Goal: Answer question/provide support: Share knowledge or assist other users

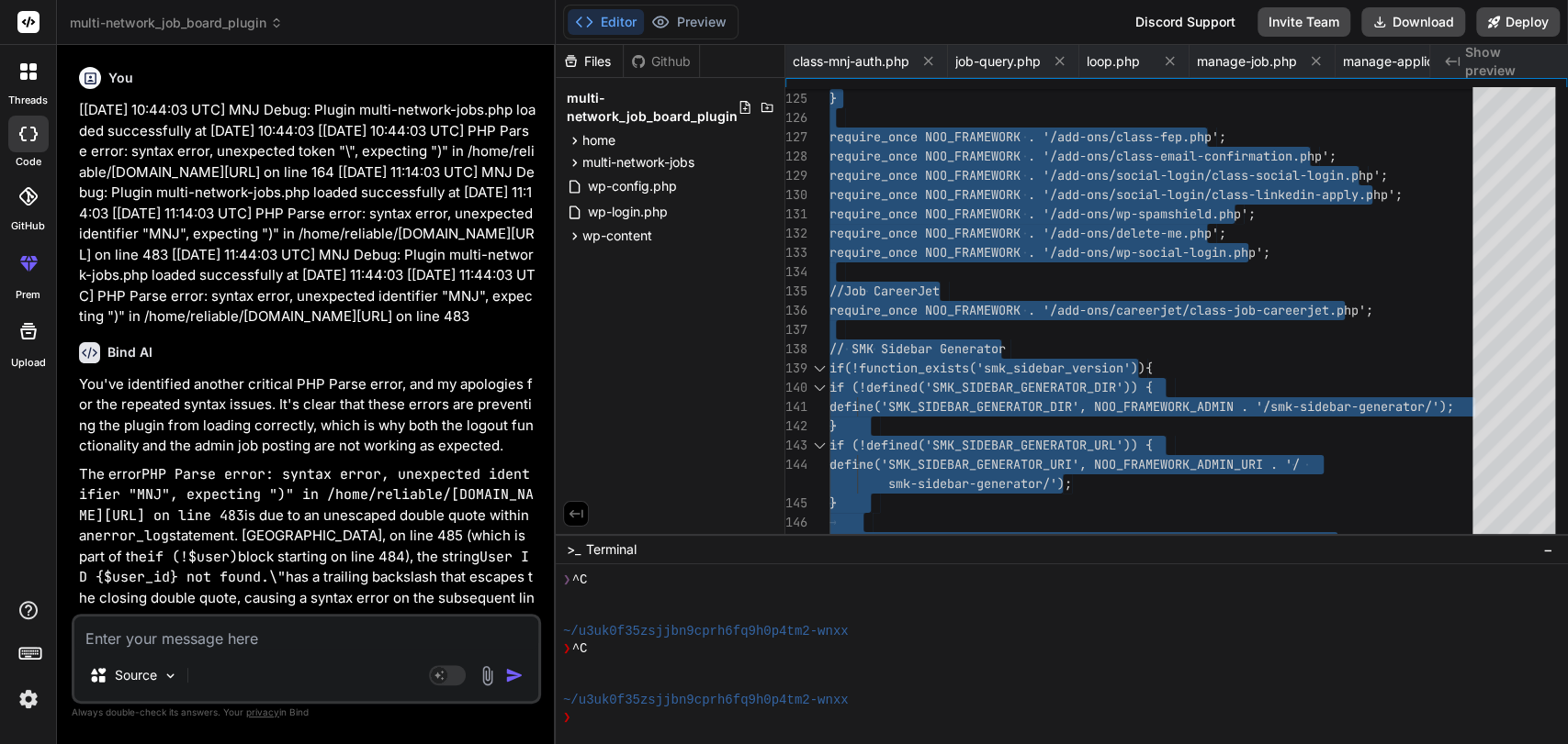
scroll to position [52, 0]
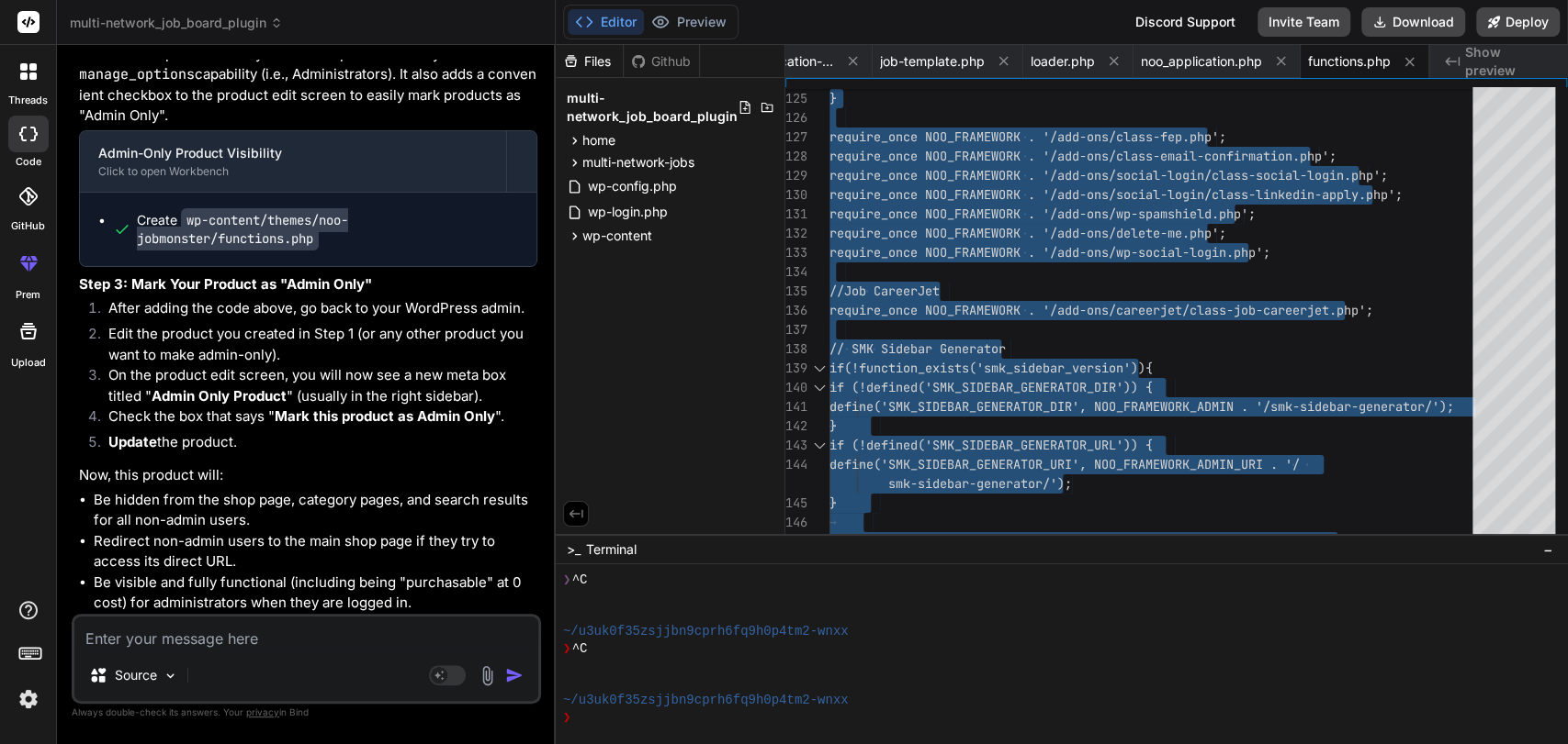
click at [307, 635] on textarea at bounding box center [306, 633] width 464 height 33
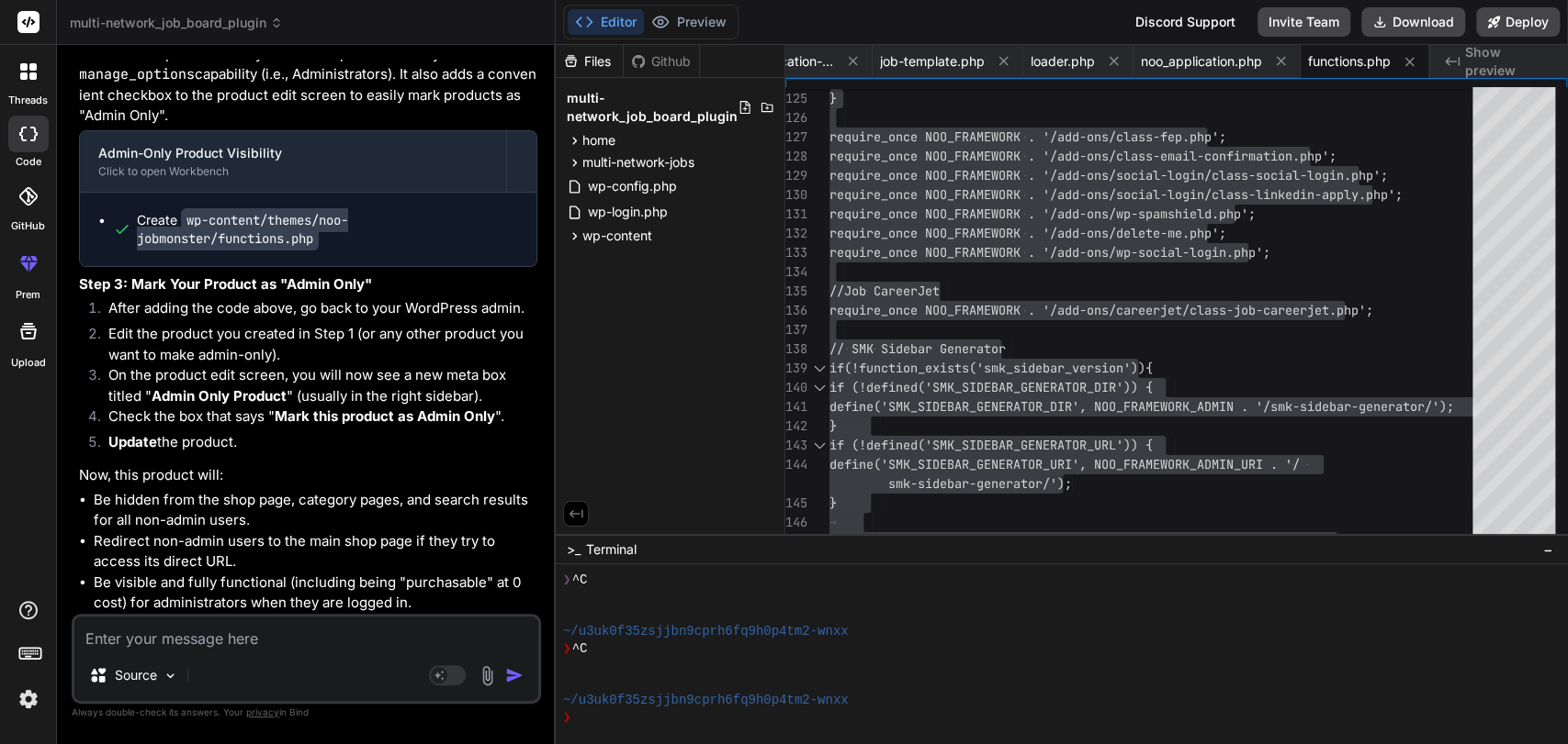
type textarea "i"
type textarea "x"
type textarea "it"
type textarea "x"
type textarea "i"
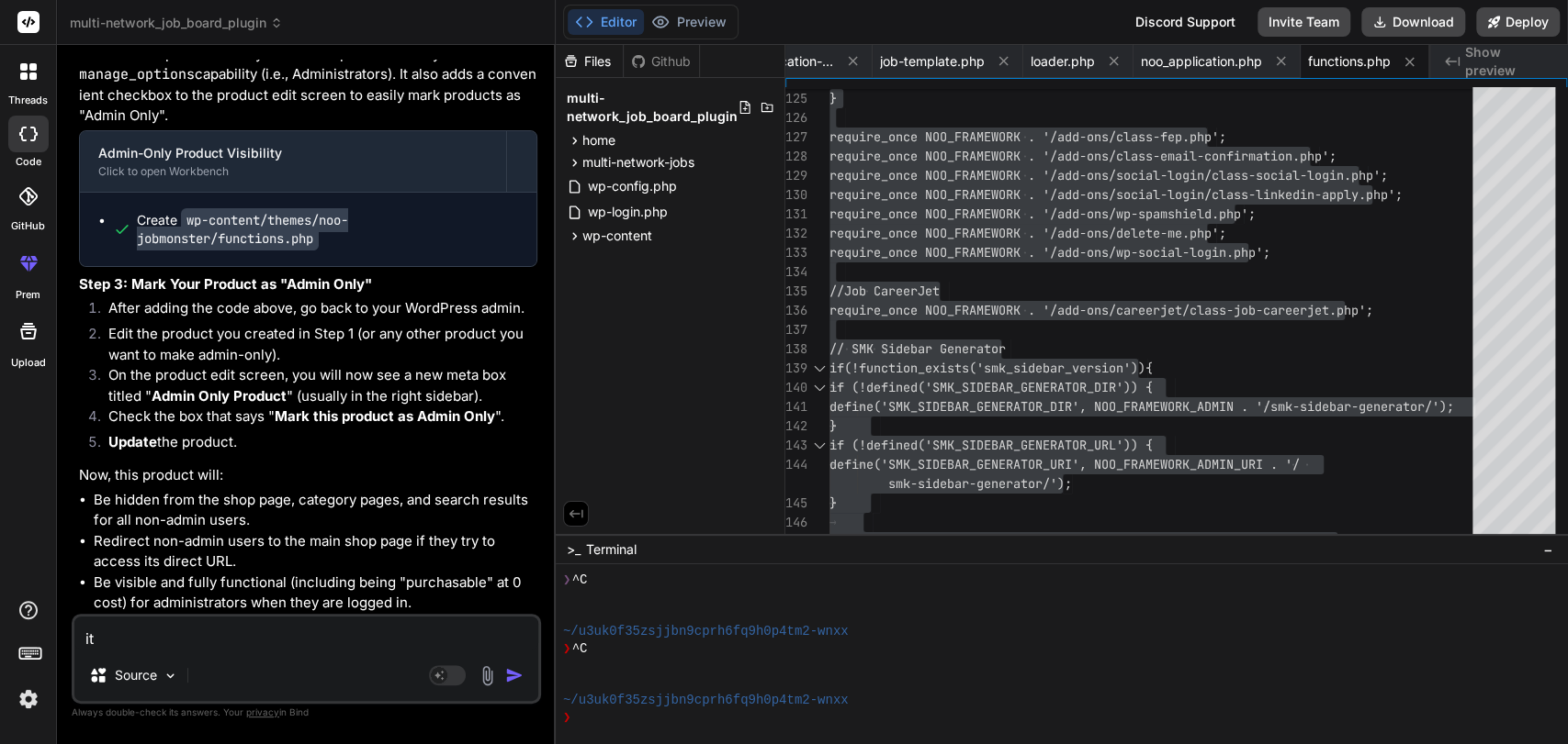
type textarea "x"
type textarea "t"
type textarea "x"
type textarea "th"
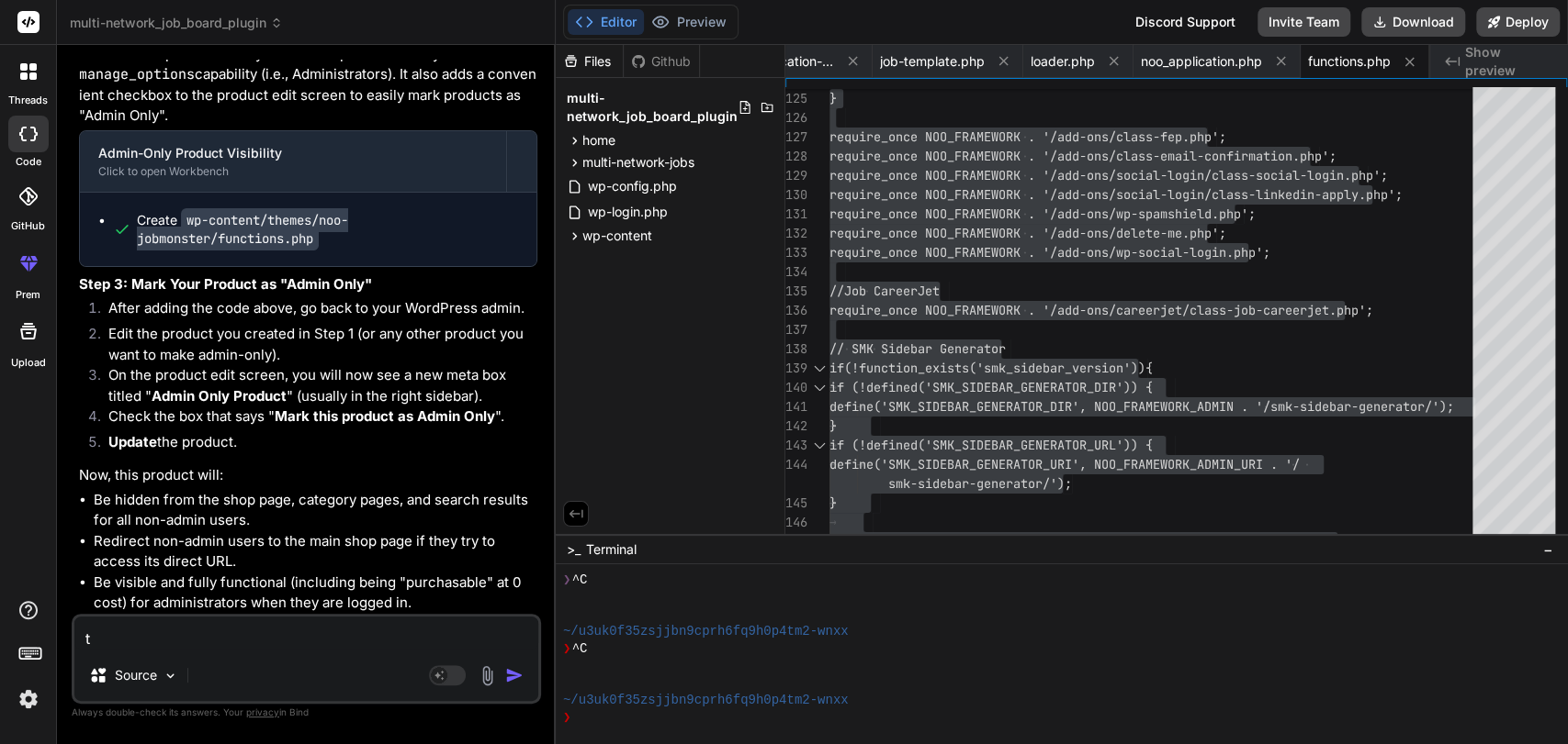
type textarea "x"
type textarea "thi"
type textarea "x"
type textarea "this"
type textarea "x"
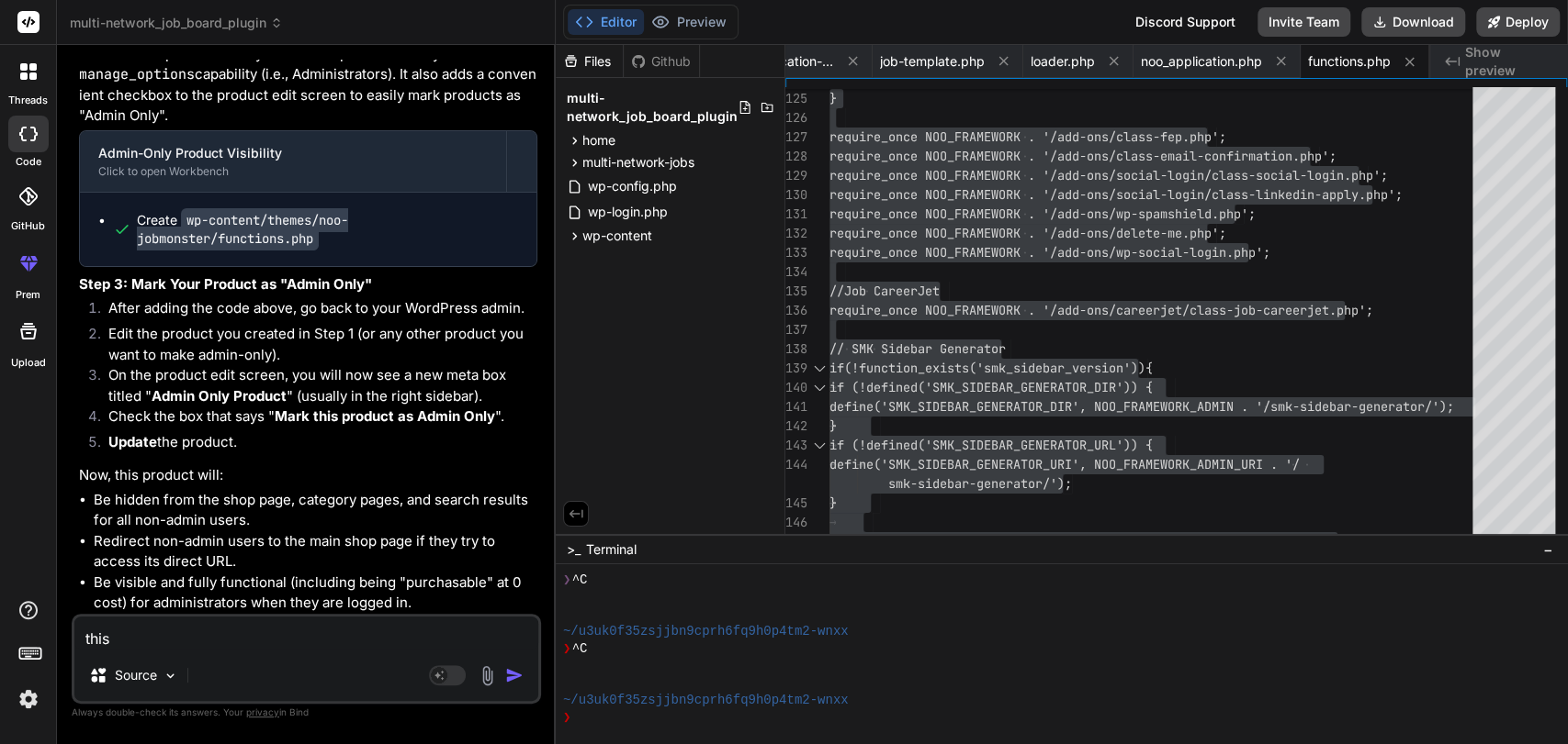
type textarea "this"
type textarea "x"
type textarea "this p"
type textarea "x"
type textarea "this pr"
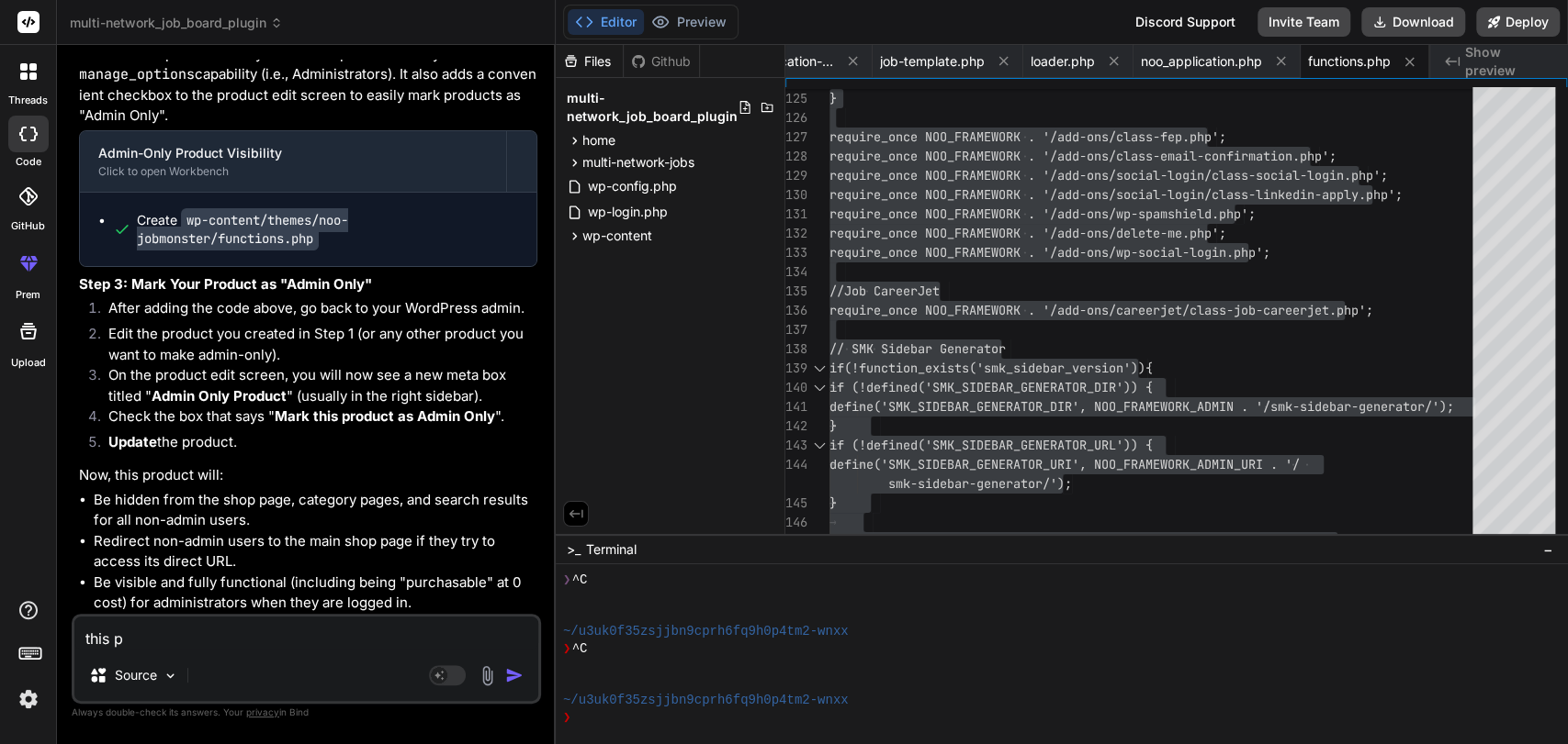
type textarea "x"
type textarea "this pro"
type textarea "x"
type textarea "this prog"
type textarea "x"
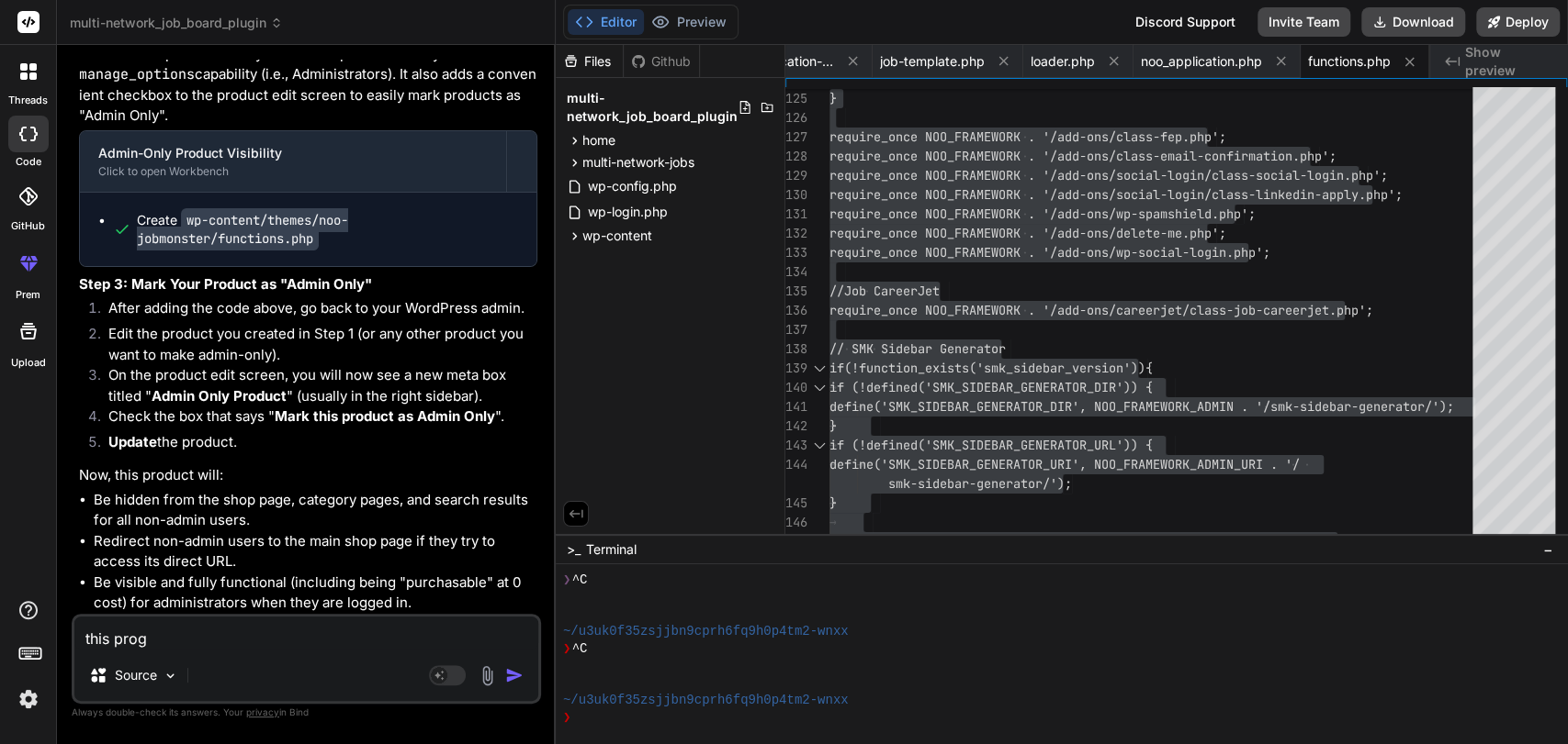
type textarea "this progr"
type textarea "x"
type textarea "this progra"
type textarea "x"
type textarea "this program"
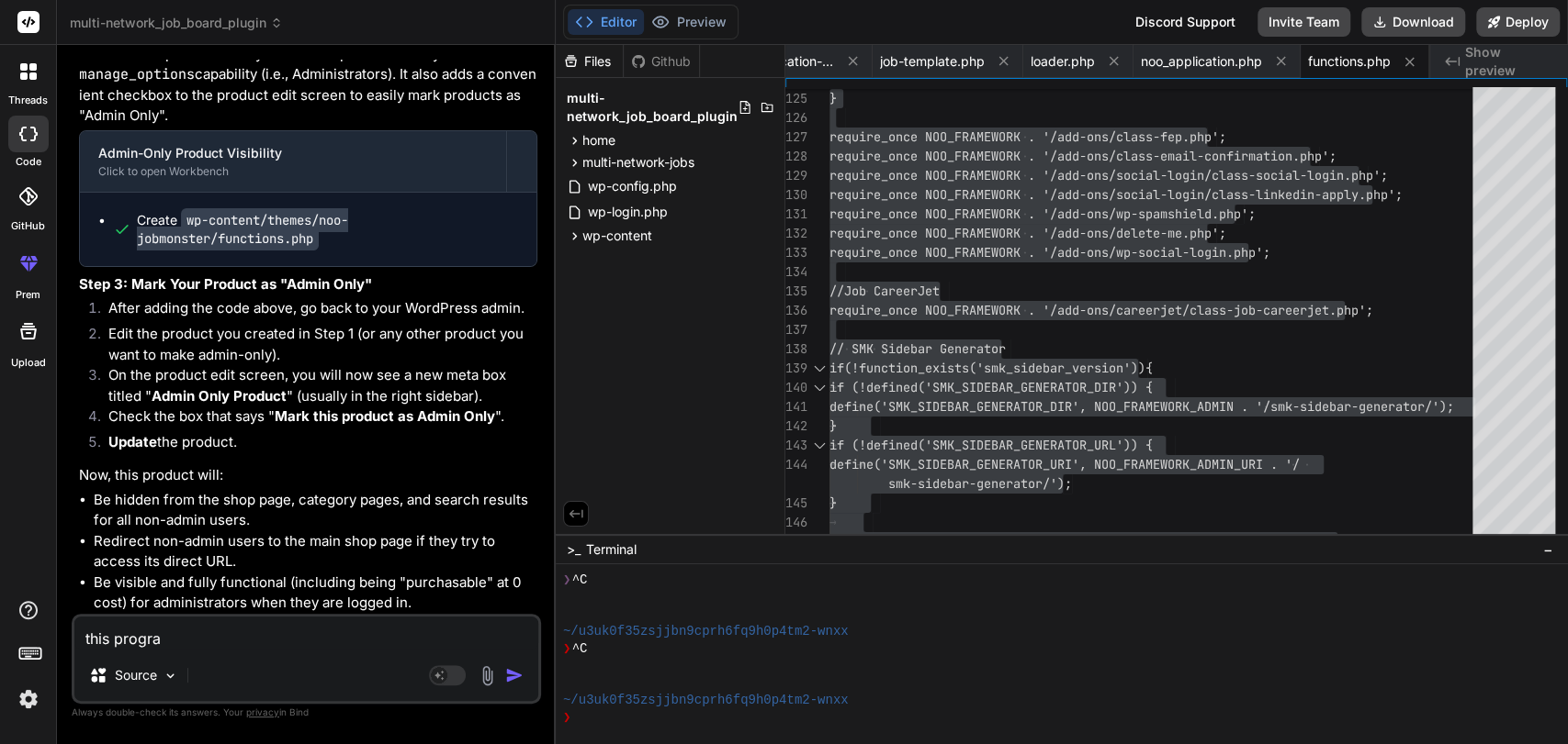
type textarea "x"
type textarea "this programi"
type textarea "x"
type textarea "this programin"
type textarea "x"
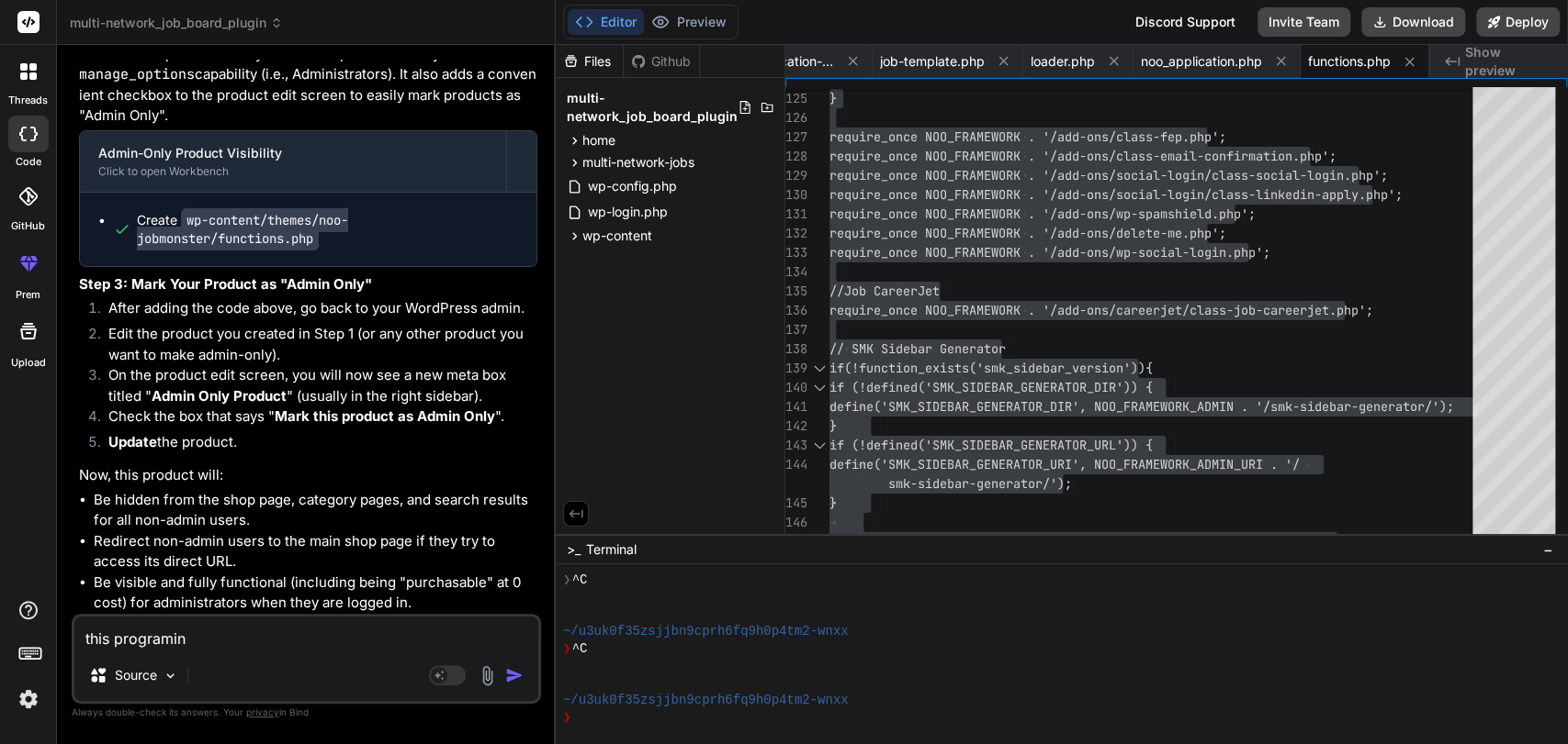
type textarea "this programing"
type textarea "x"
type textarea "this programing"
type textarea "x"
type textarea "this programing g"
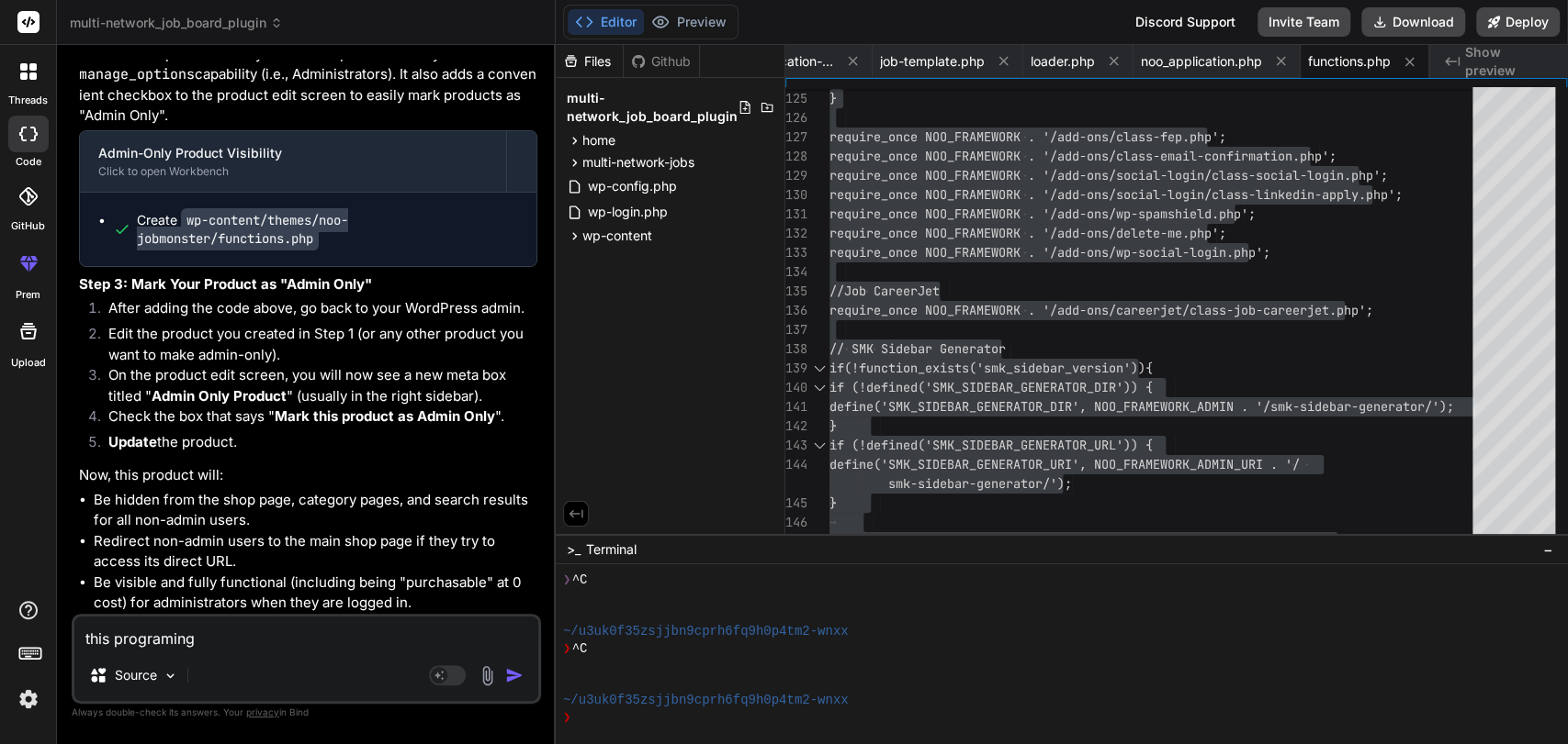
type textarea "x"
type textarea "this programing go"
type textarea "x"
type textarea "this programing gor"
type textarea "x"
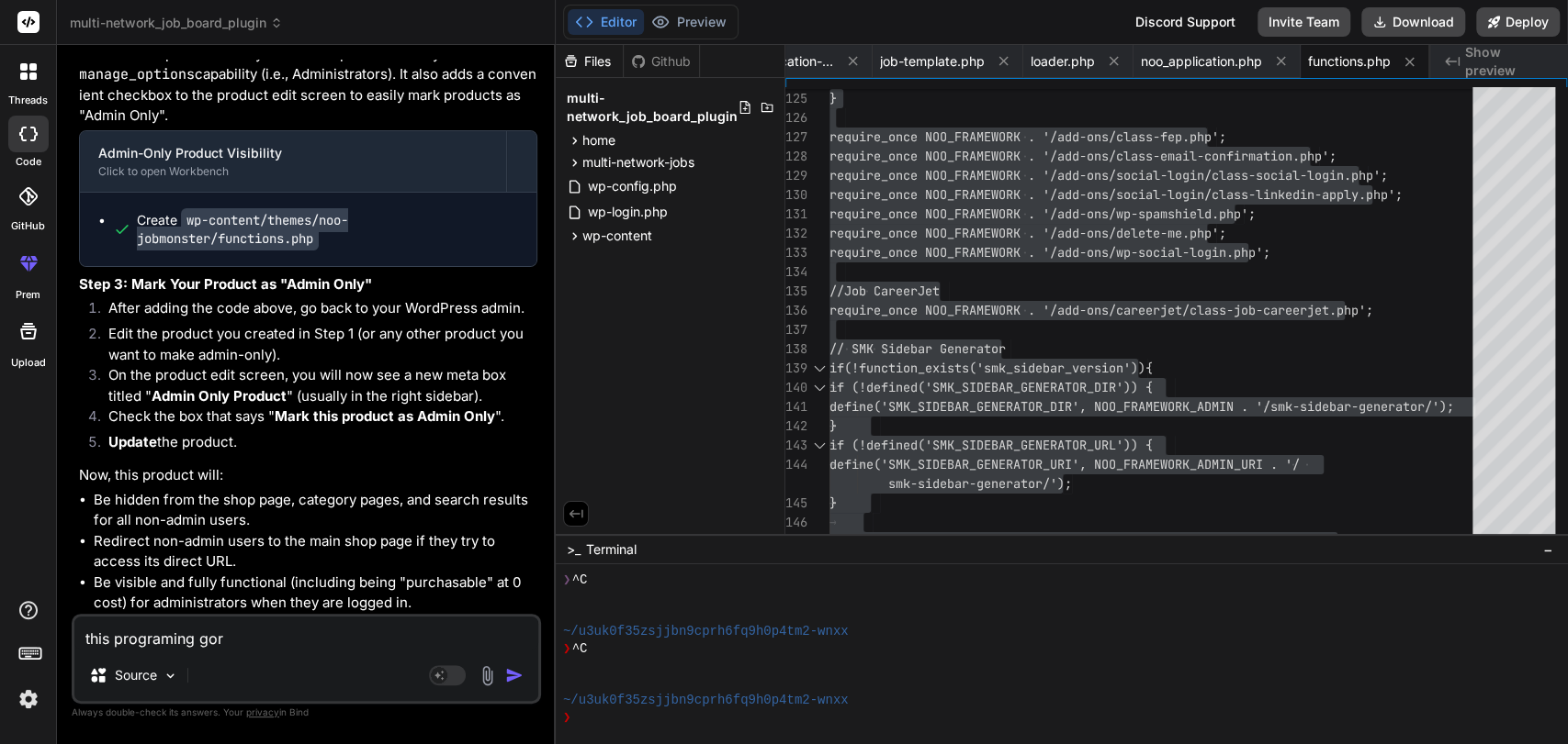
type textarea "this programing gor"
type textarea "x"
type textarea "this programing gor f"
type textarea "x"
type textarea "this programing gor fu"
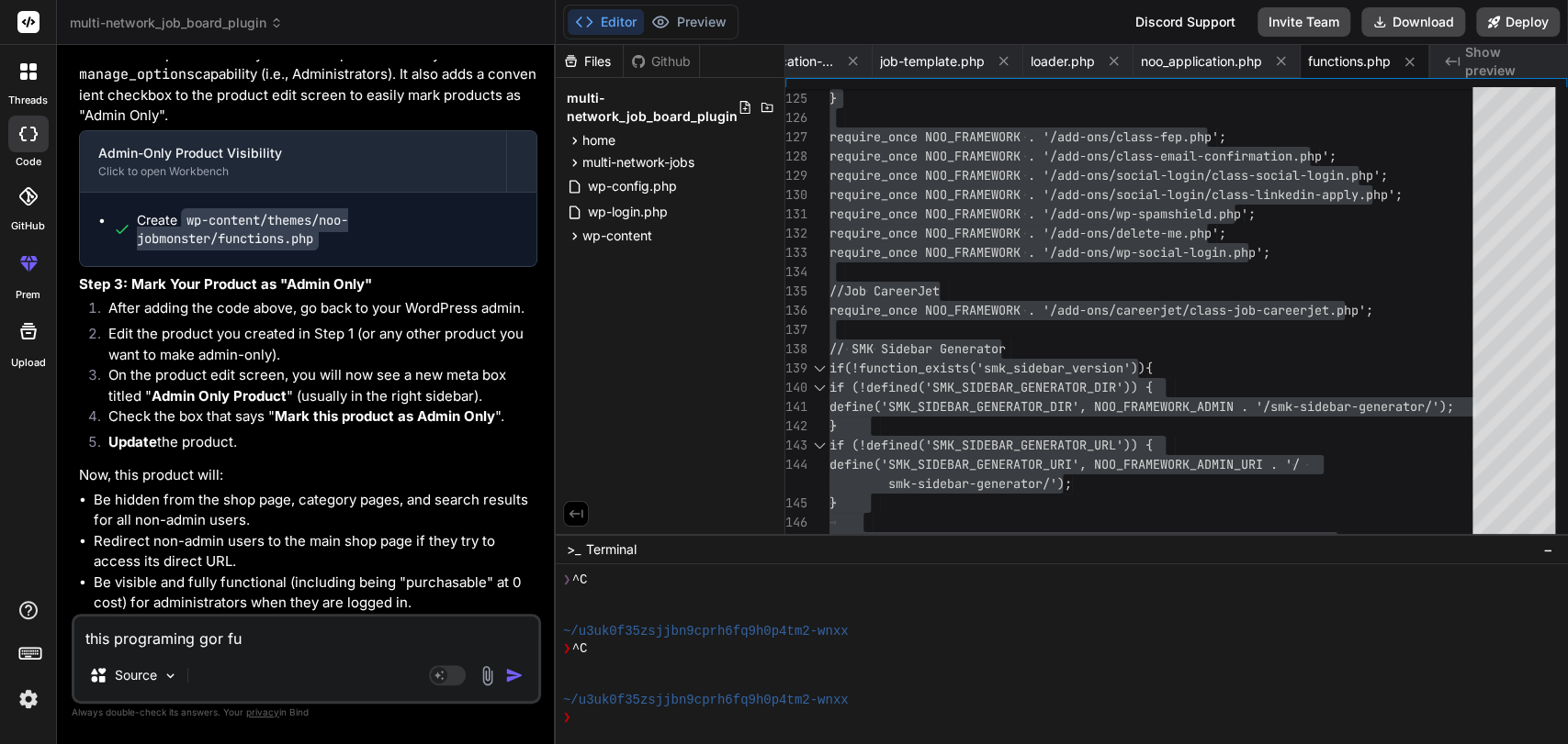
type textarea "x"
type textarea "this programing gor fun"
type textarea "x"
type textarea "this programing gor func"
type textarea "x"
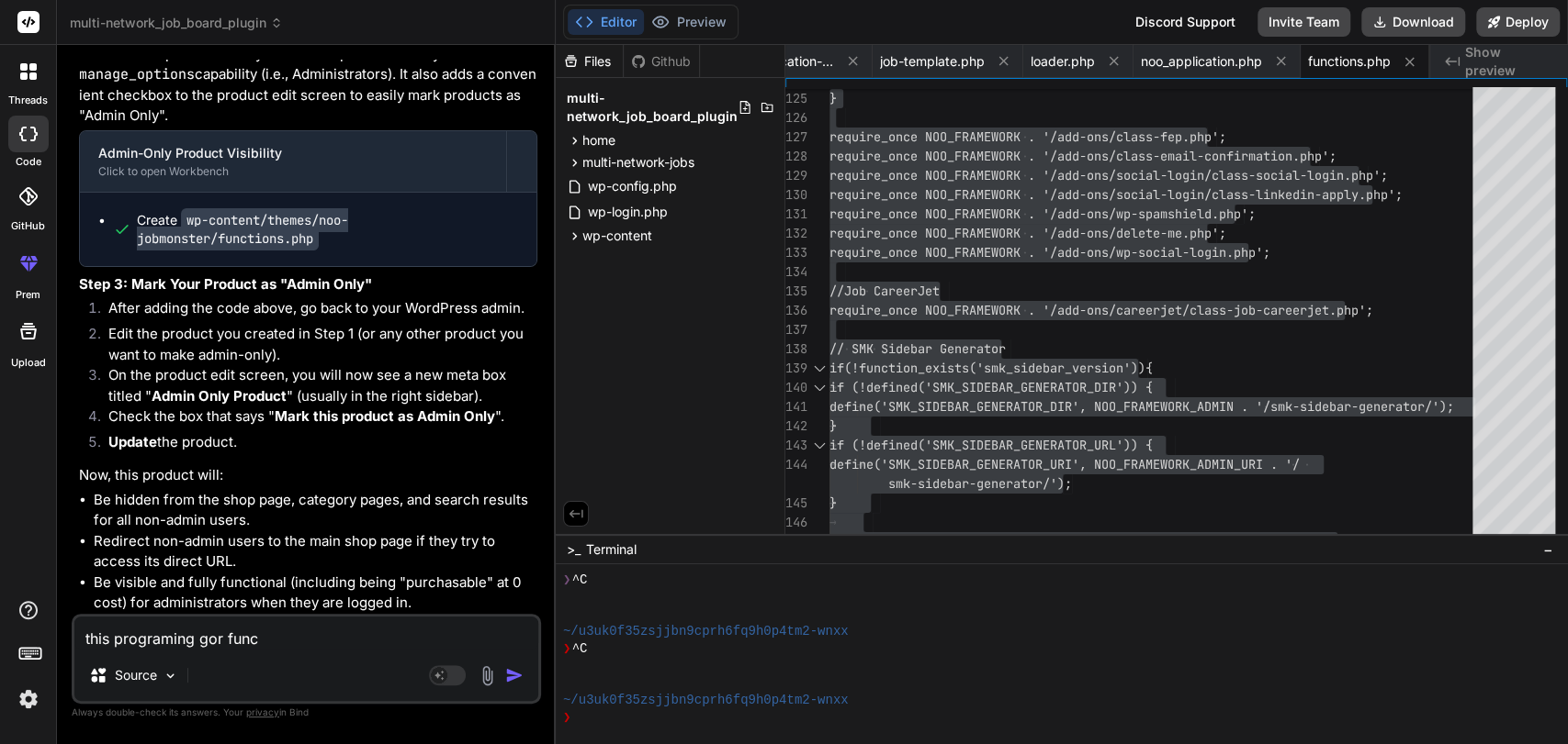
type textarea "this programing gor funcy"
type textarea "x"
type textarea "this programing gor funcy"
type textarea "x"
type textarea "this programing gor funcy"
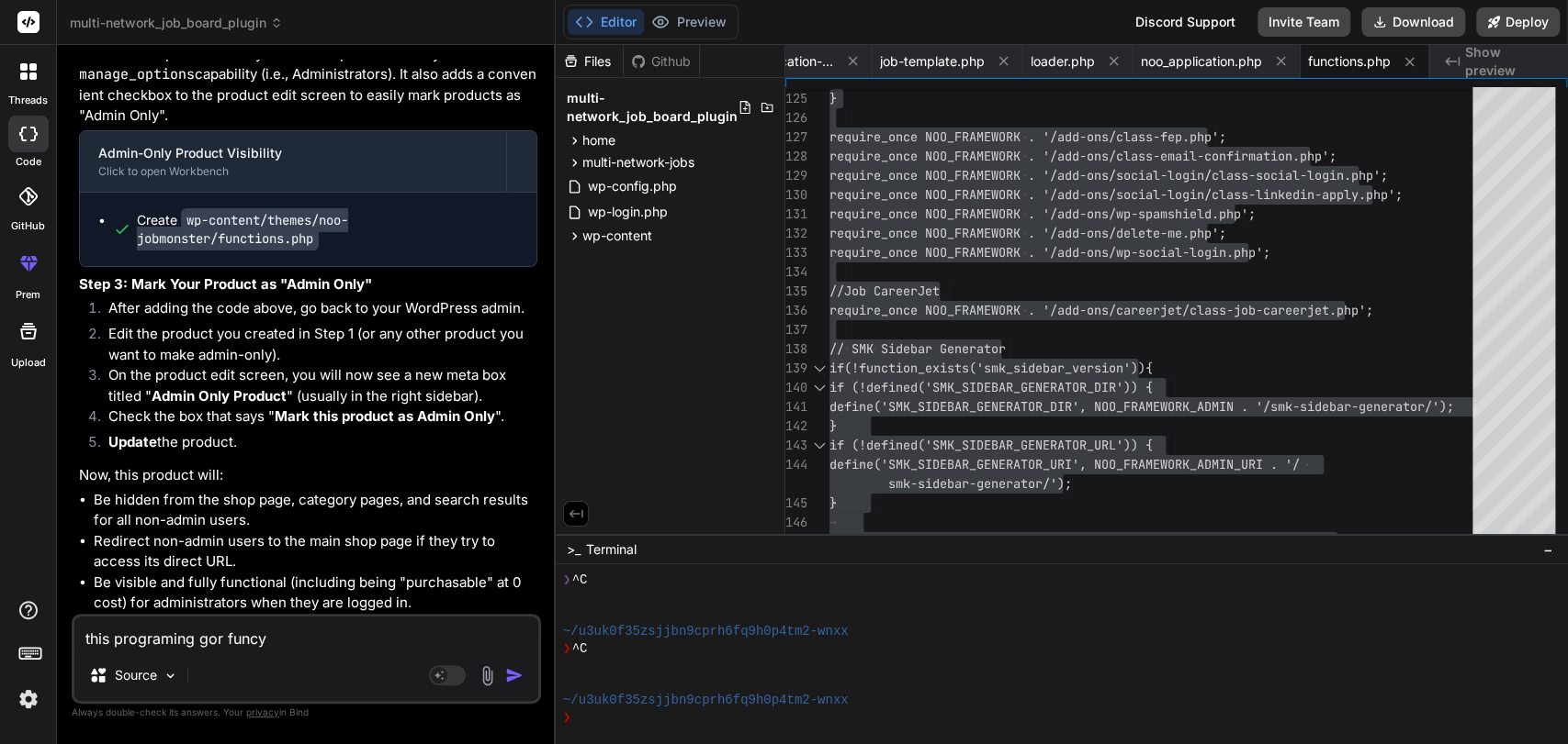
type textarea "x"
type textarea "this programing gor func"
type textarea "x"
type textarea "this programing gor fun"
type textarea "x"
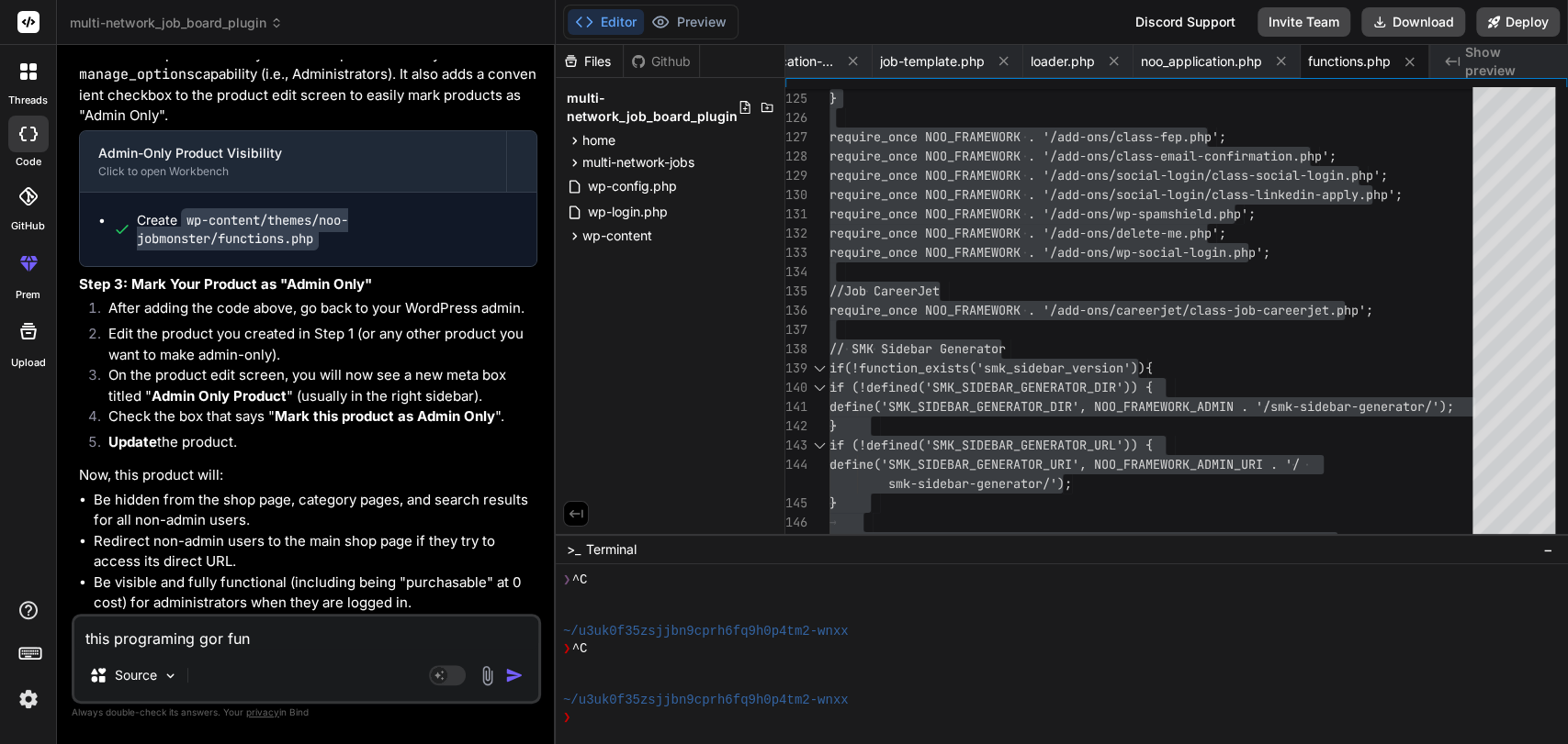
type textarea "this programing gor fu"
type textarea "x"
type textarea "this programing gor f"
type textarea "x"
type textarea "this programing gor"
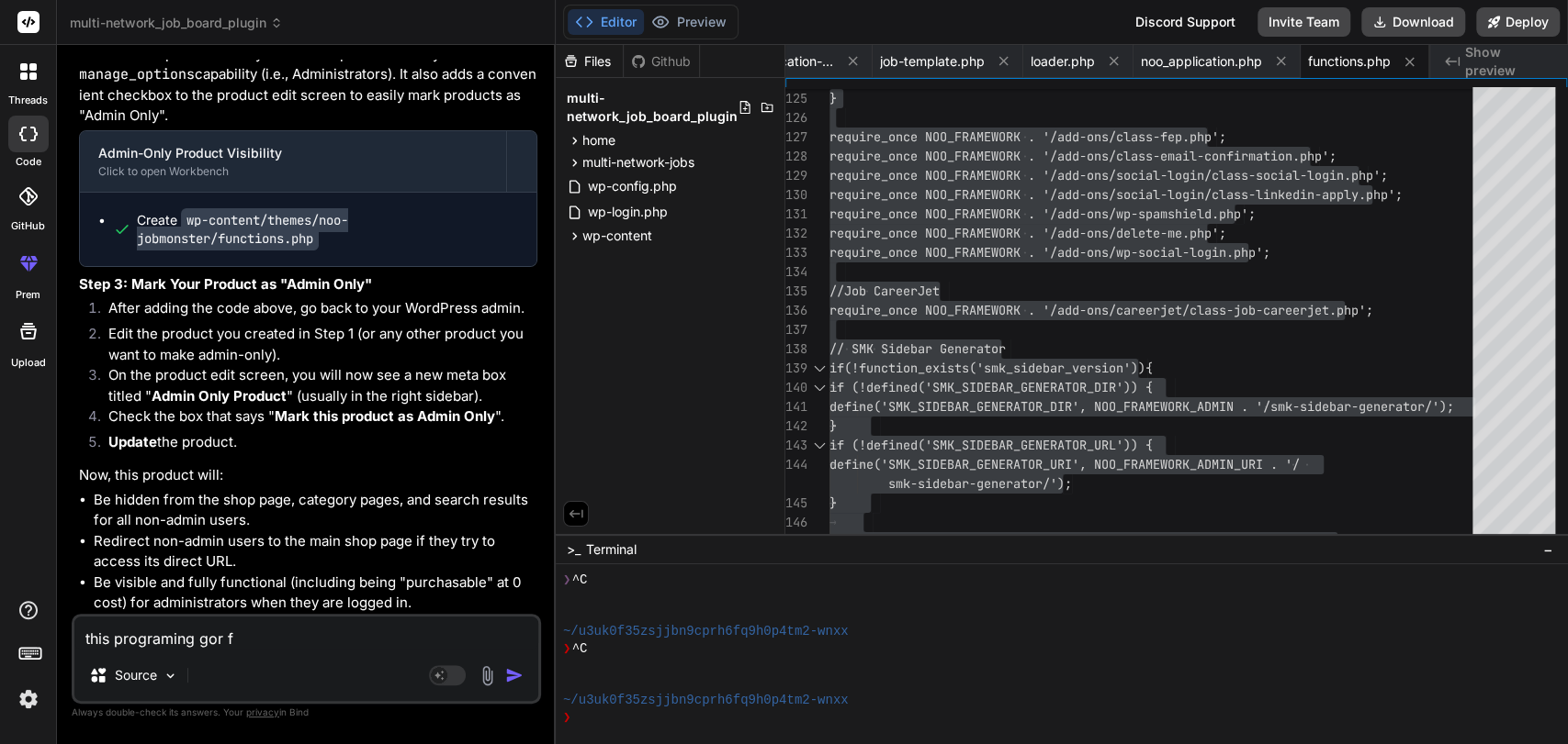
type textarea "x"
type textarea "this programing gor"
type textarea "x"
type textarea "this programing go"
type textarea "x"
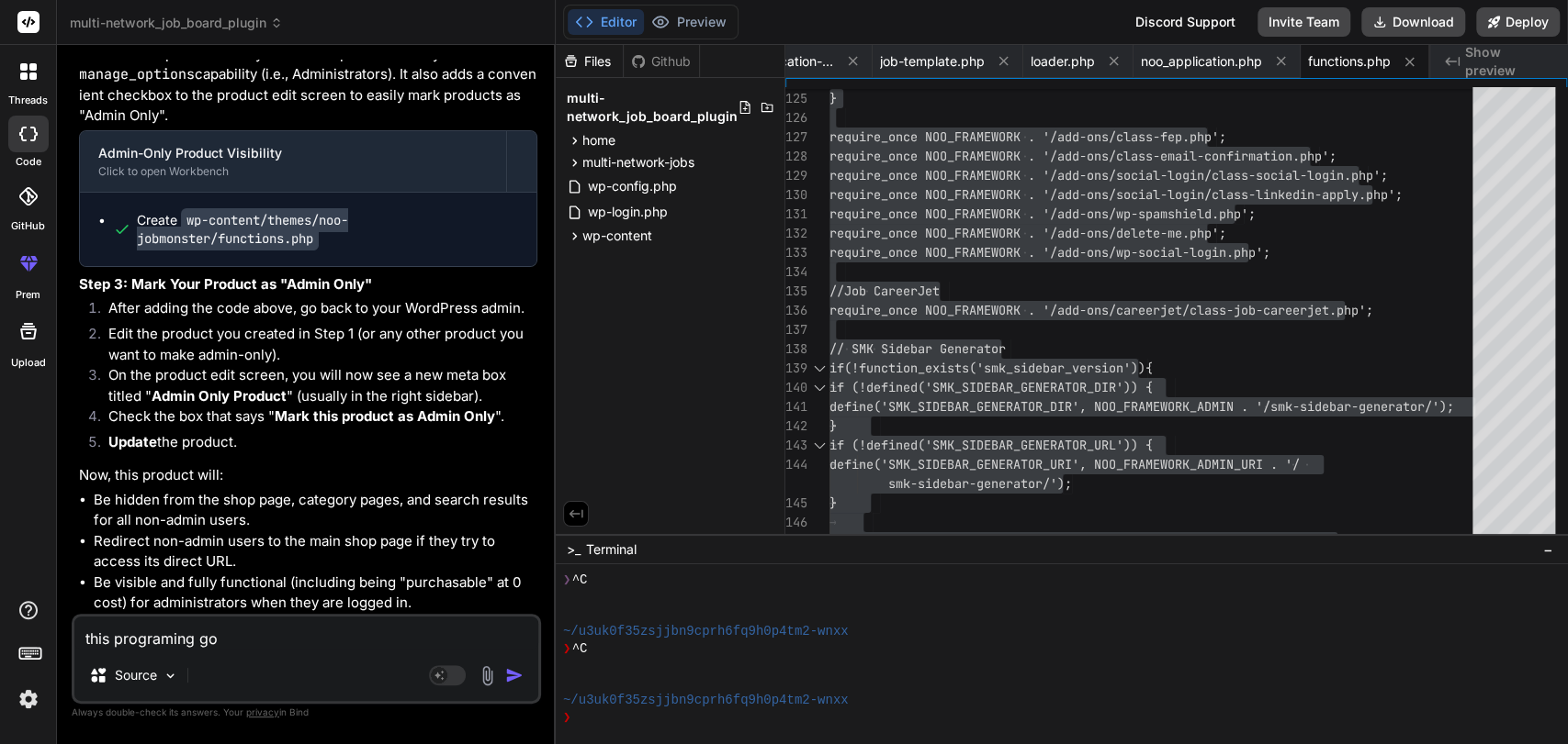
type textarea "this programing g"
type textarea "x"
type textarea "this programing"
type textarea "x"
click at [232, 640] on textarea "this programing" at bounding box center [306, 633] width 464 height 33
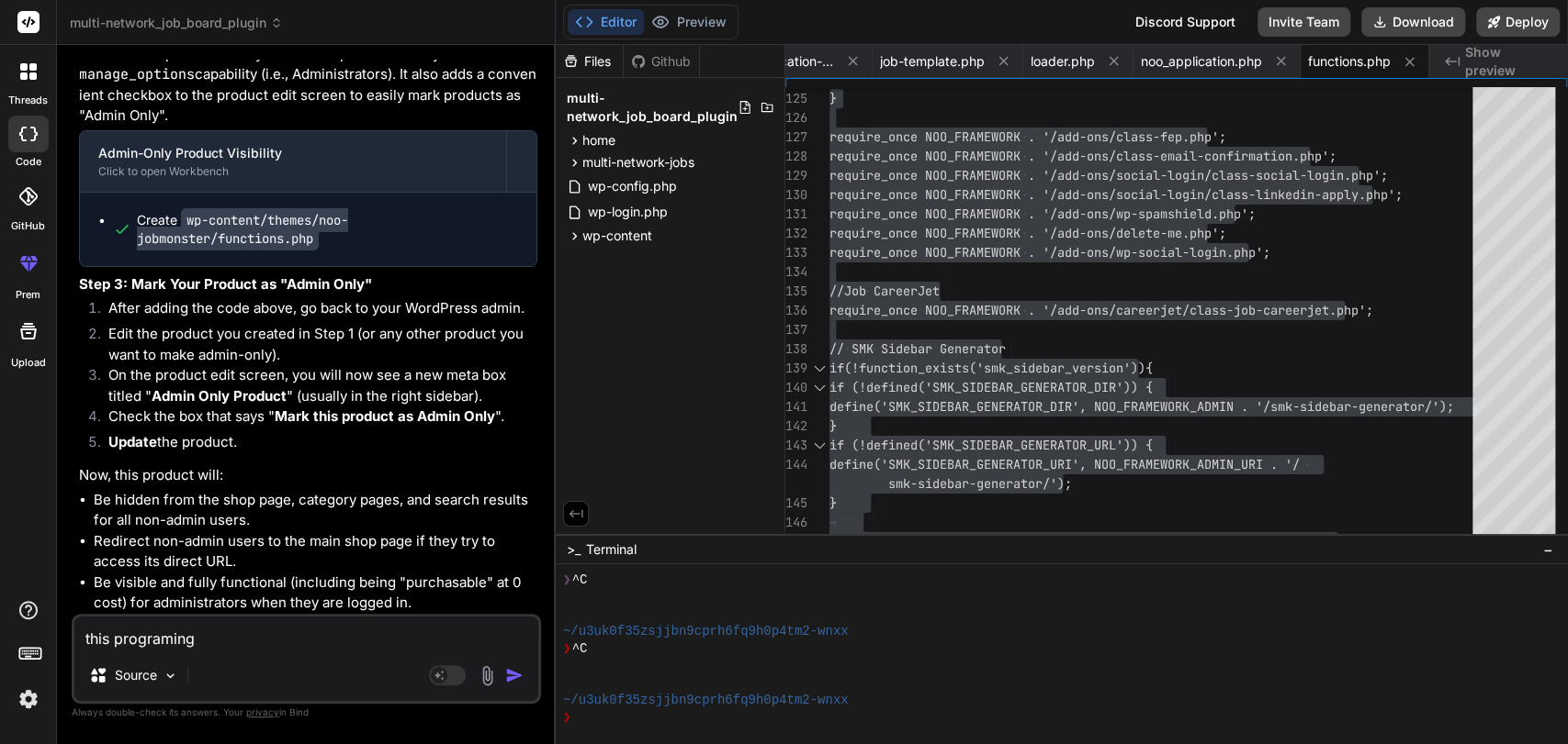
type textarea "this programing f"
type textarea "x"
type textarea "this programing fo"
type textarea "x"
type textarea "this programing for"
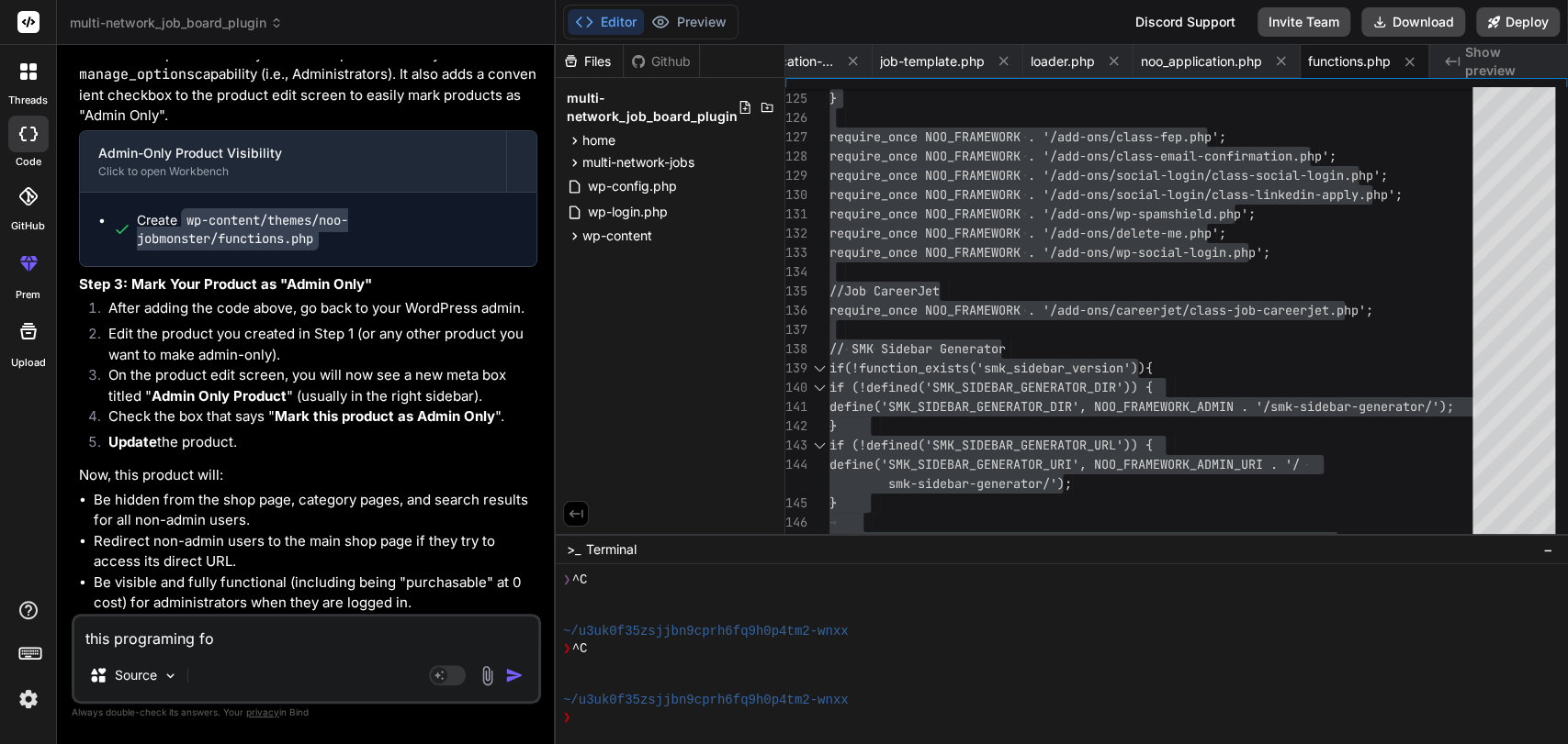
type textarea "x"
type textarea "this programing for"
type textarea "x"
type textarea "this programing for f"
type textarea "x"
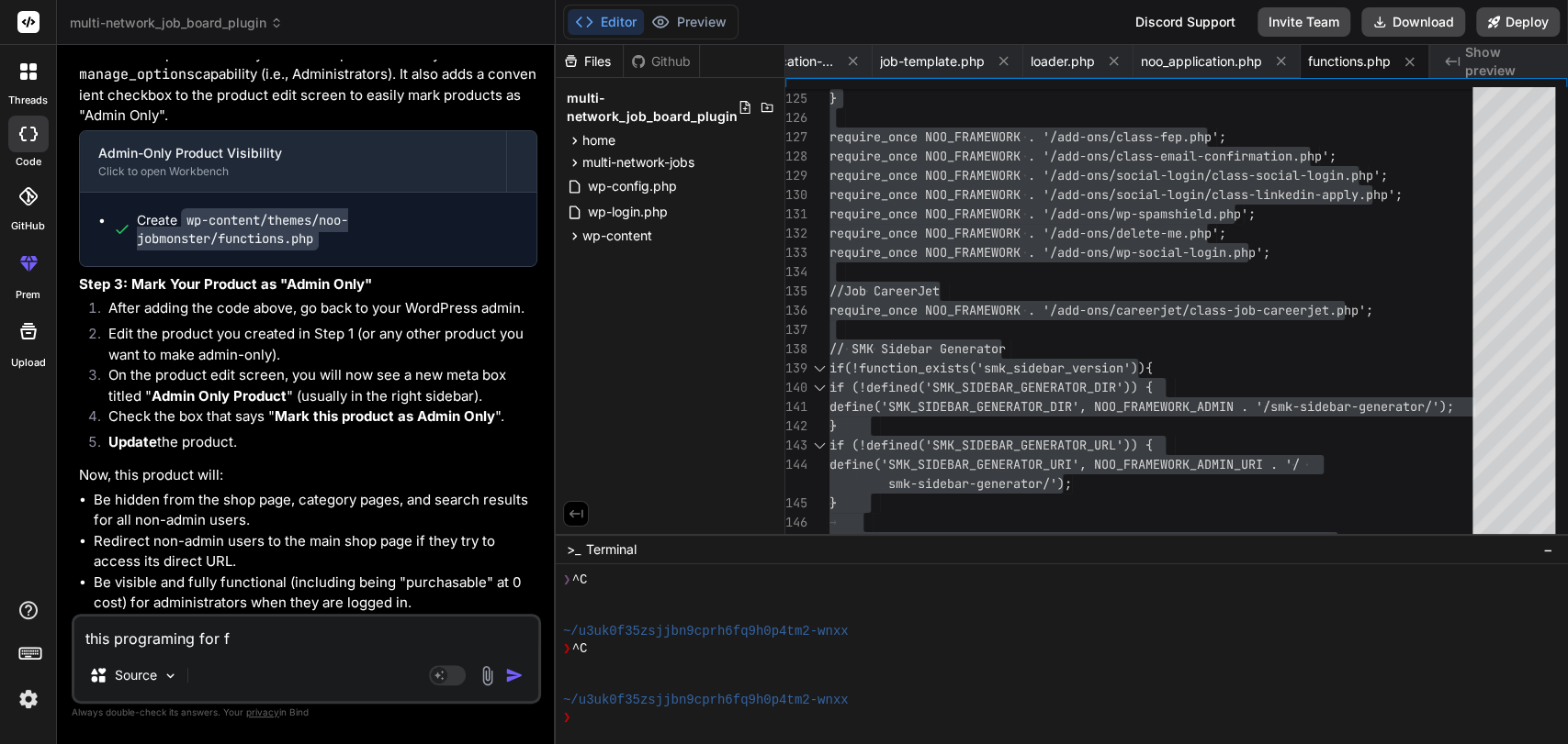
type textarea "this programing for fu"
type textarea "x"
type textarea "this programing for fun"
type textarea "x"
type textarea "this programing for func"
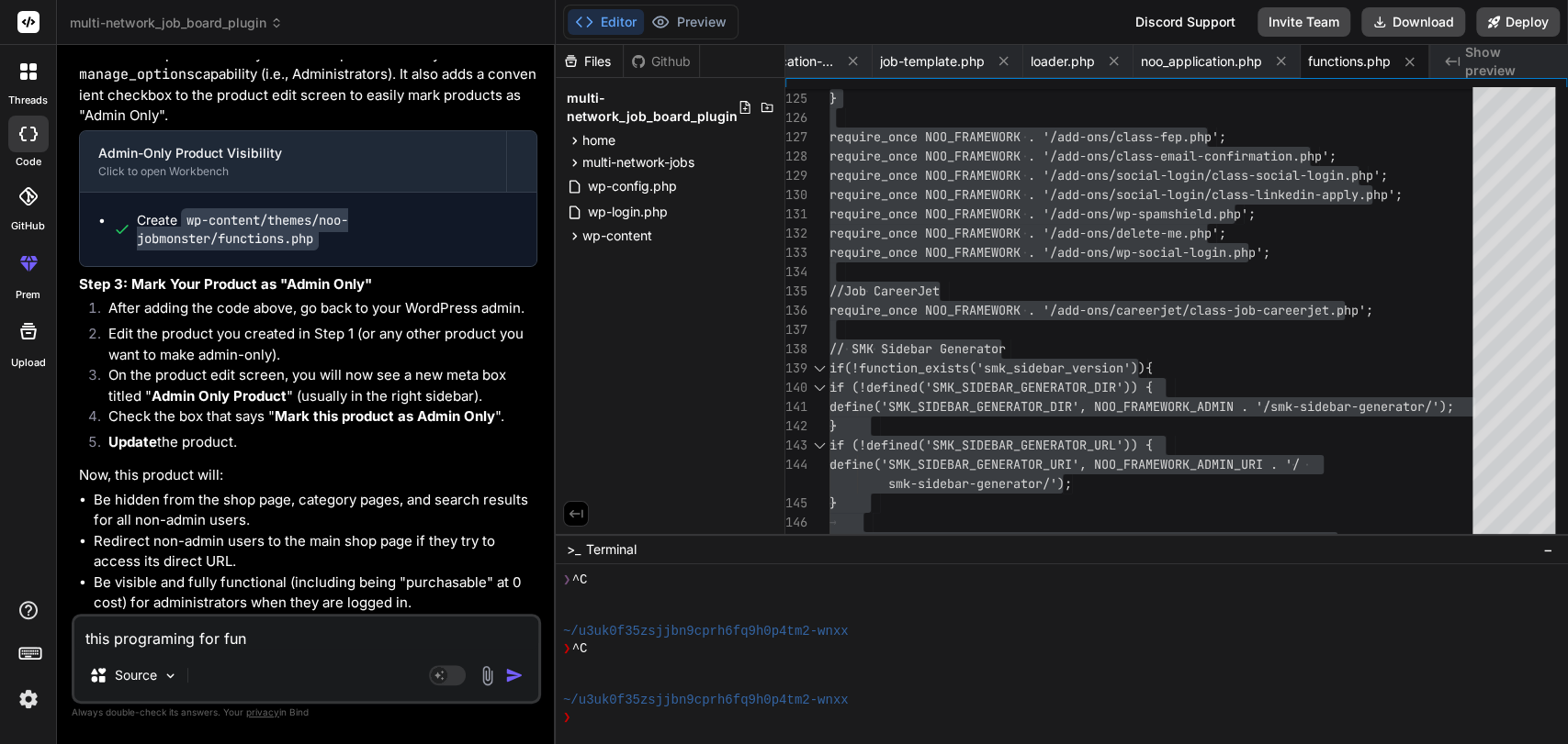
type textarea "x"
type textarea "this programing for funct"
type textarea "x"
type textarea "this programing for functi"
type textarea "x"
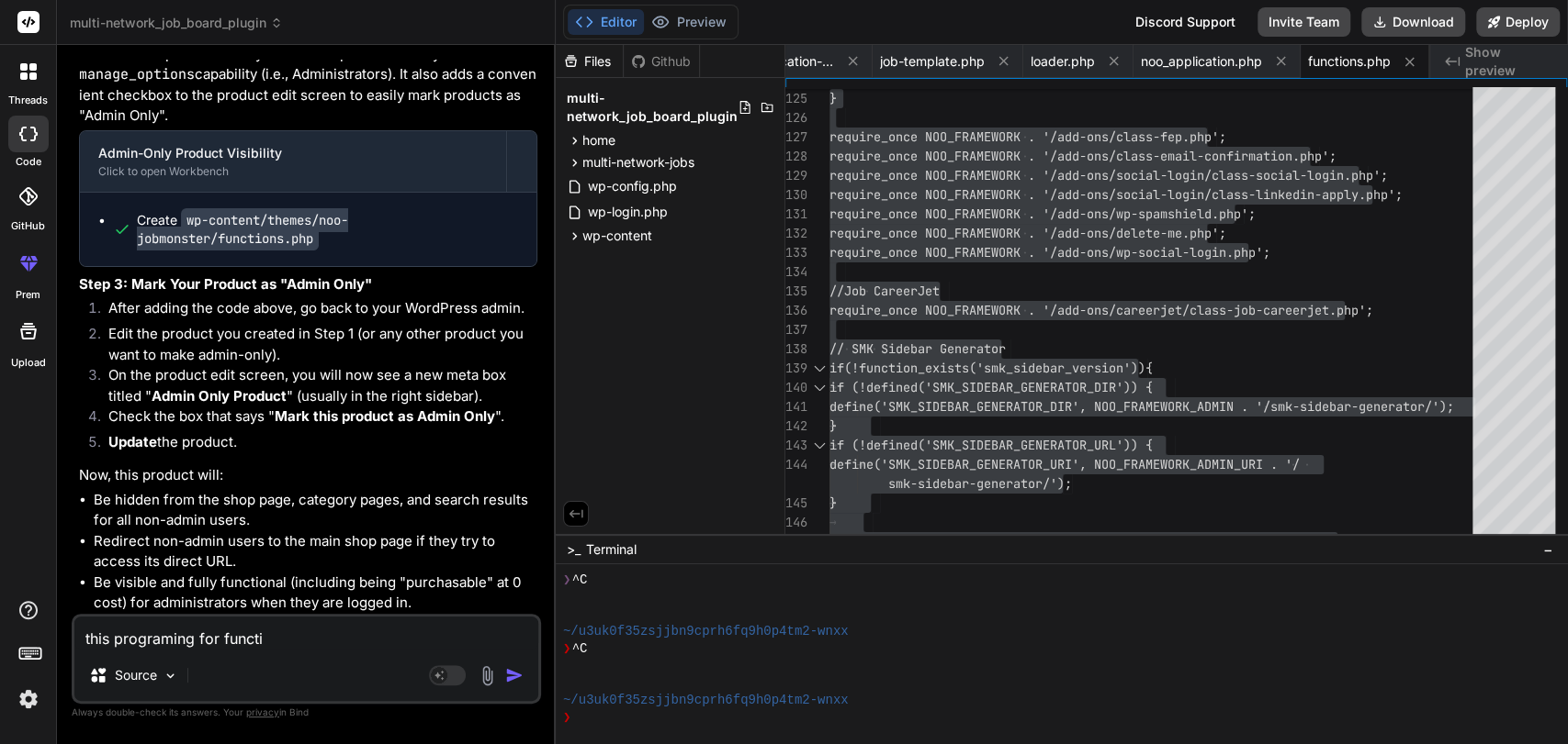
type textarea "this programing for functio"
type textarea "x"
type textarea "this programing for function"
type textarea "x"
type textarea "this programing for function"
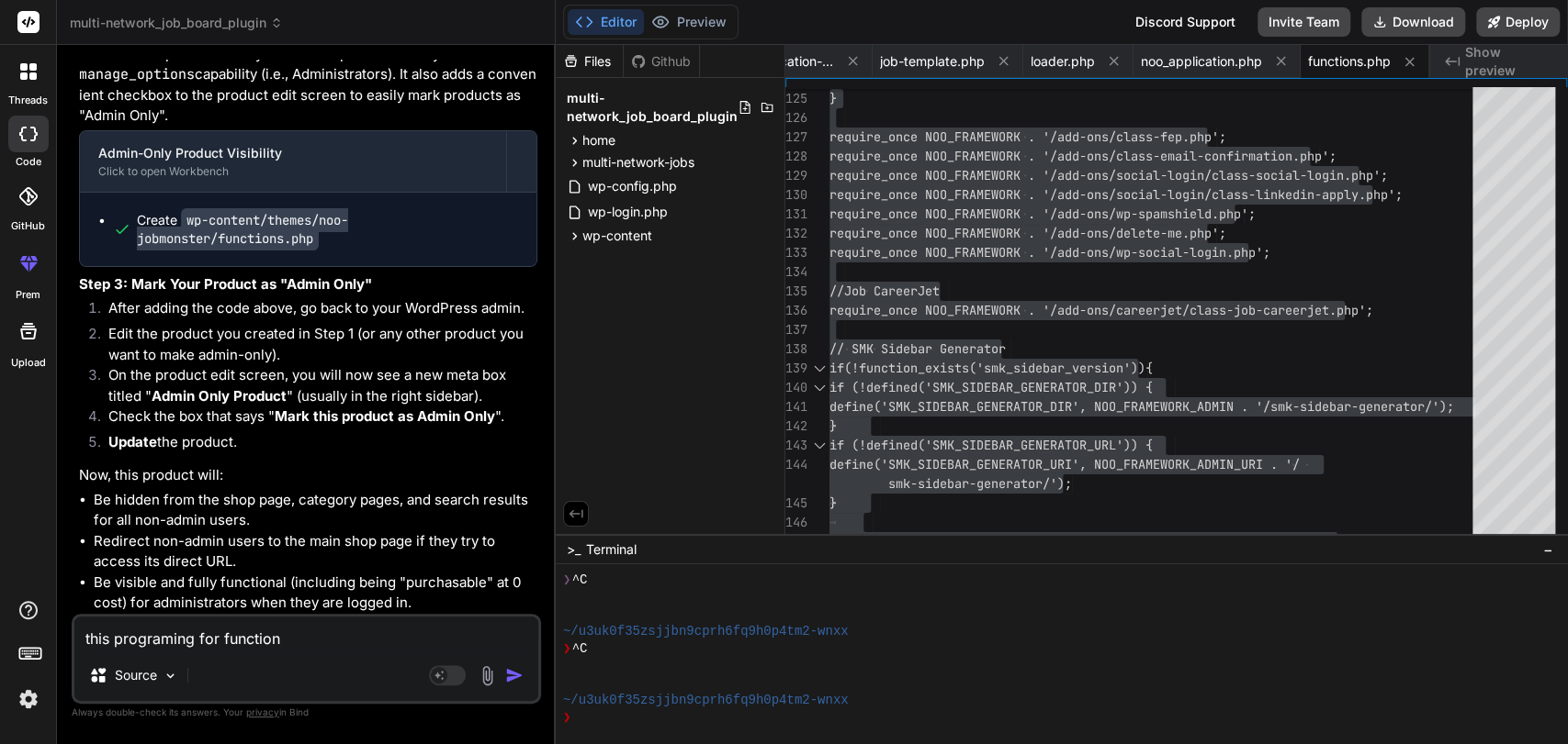
type textarea "x"
type textarea "this programing for function i"
type textarea "x"
type textarea "this programing for function is"
type textarea "x"
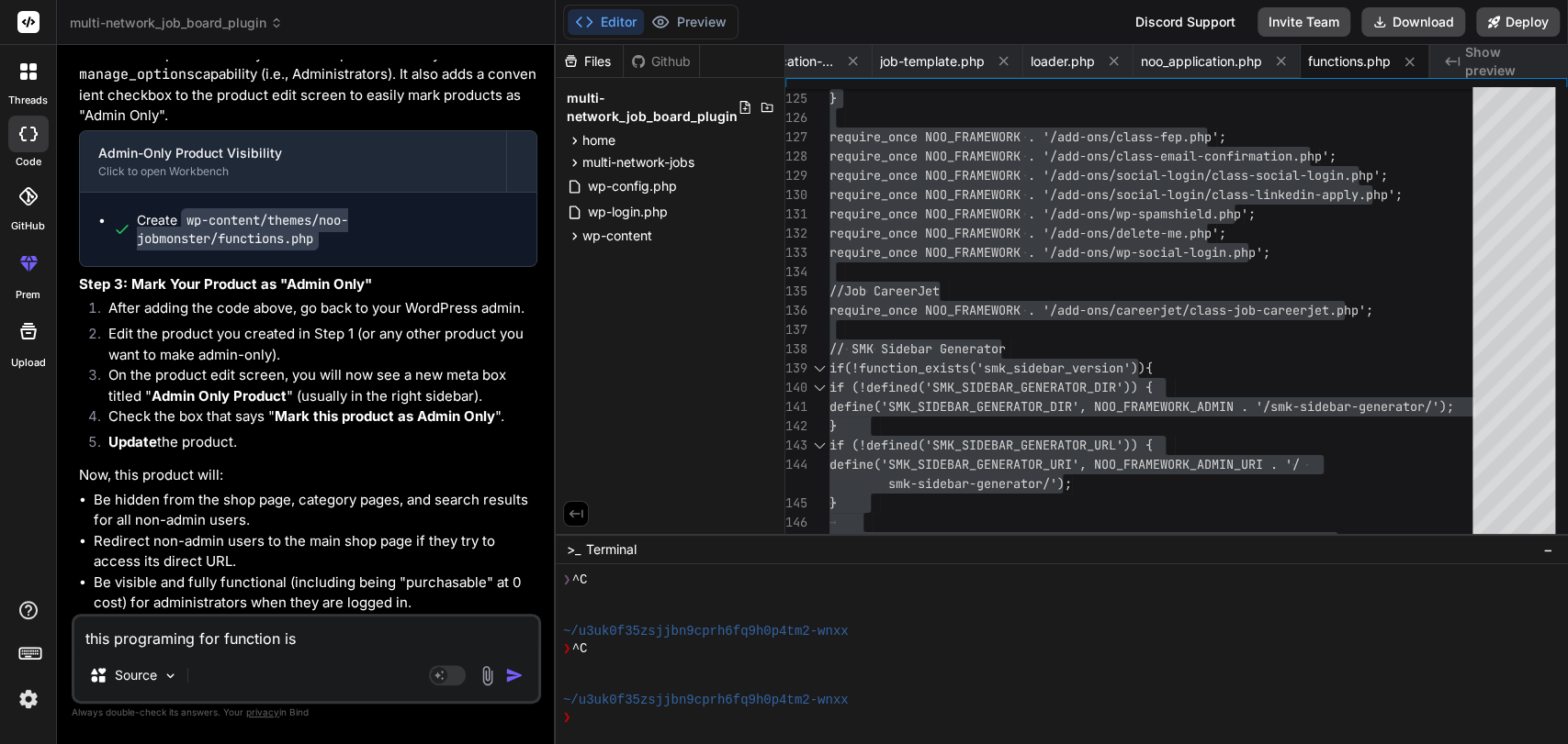
type textarea "this programing for function is"
type textarea "x"
type textarea "this programing for function is m"
type textarea "x"
type textarea "this programing for function is"
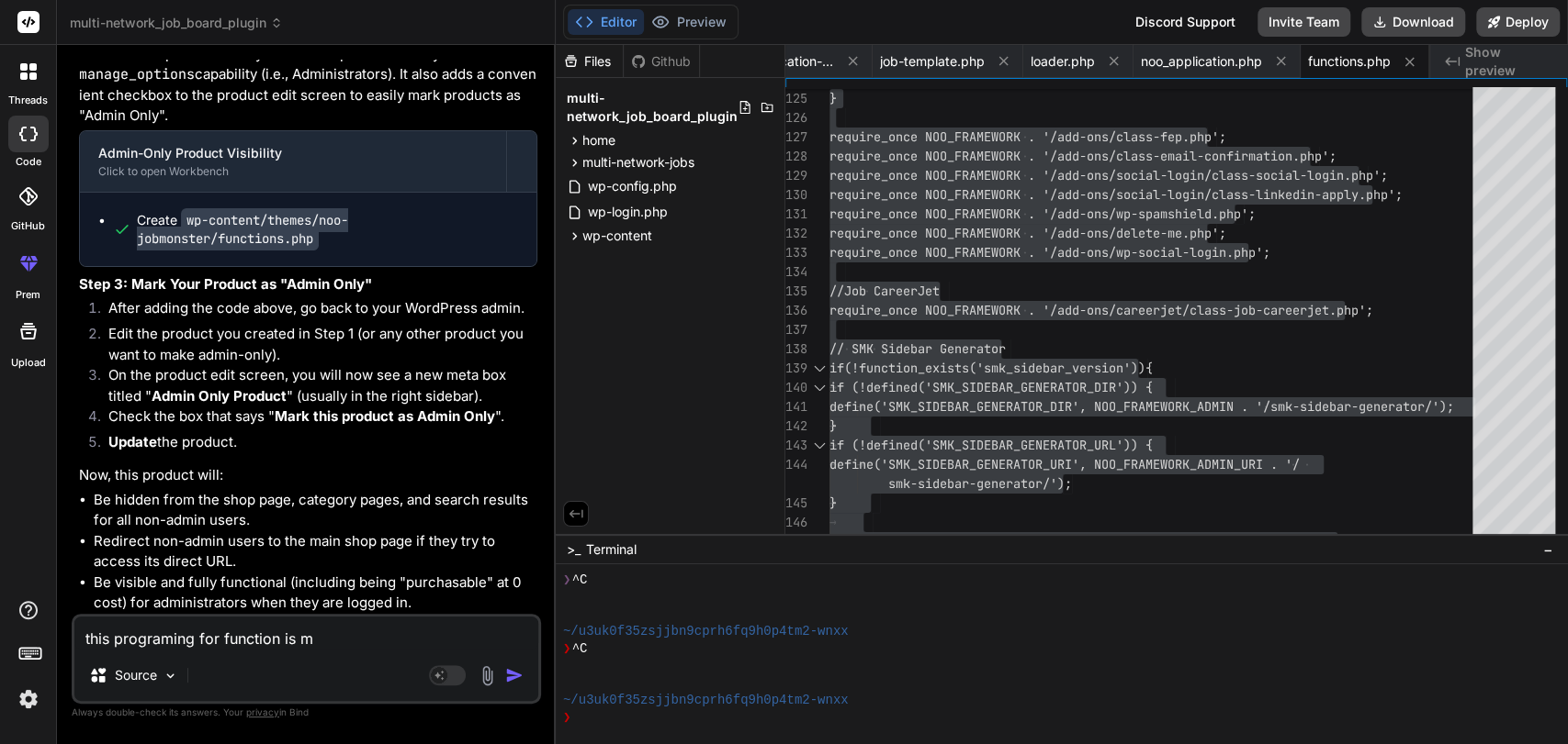
type textarea "x"
type textarea "this programing for function is b"
type textarea "x"
type textarea "this programing for function is bn"
type textarea "x"
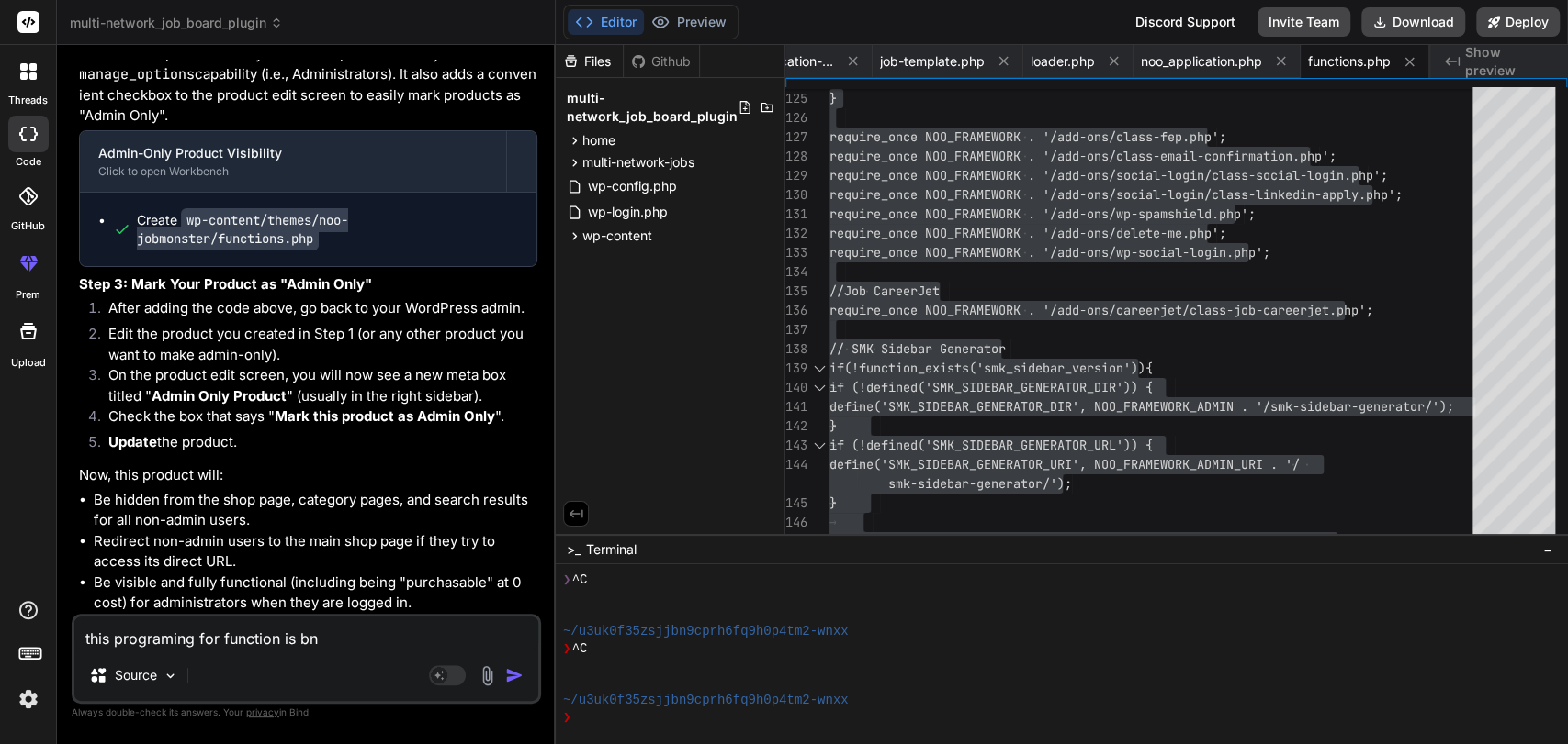
type textarea "this programing for function is bno"
type textarea "x"
type textarea "this programing for function is bnot"
type textarea "x"
type textarea "this programing for function is bnot"
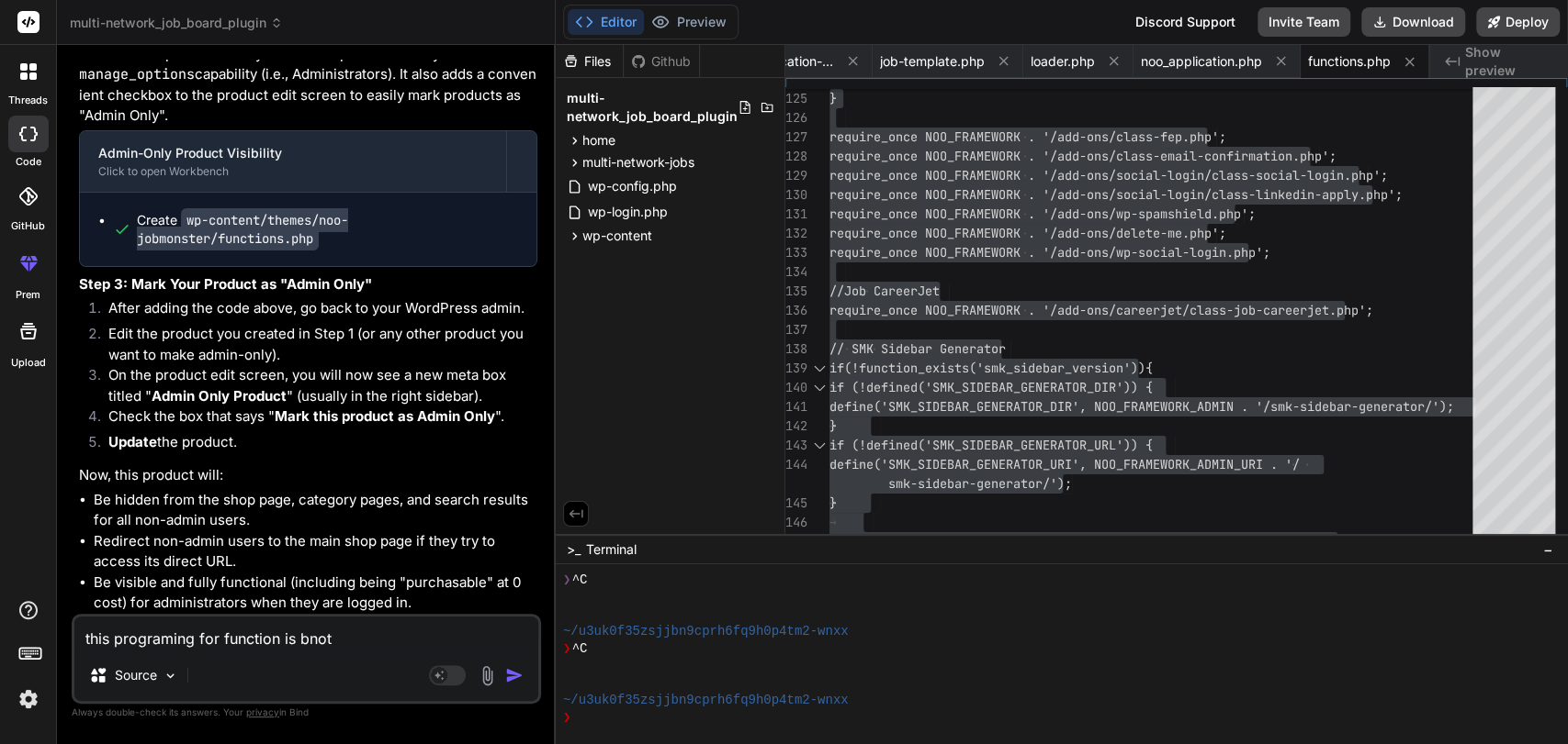
type textarea "x"
type textarea "this programing for function is bnot w"
type textarea "x"
type textarea "this programing for function is bnot wo"
type textarea "x"
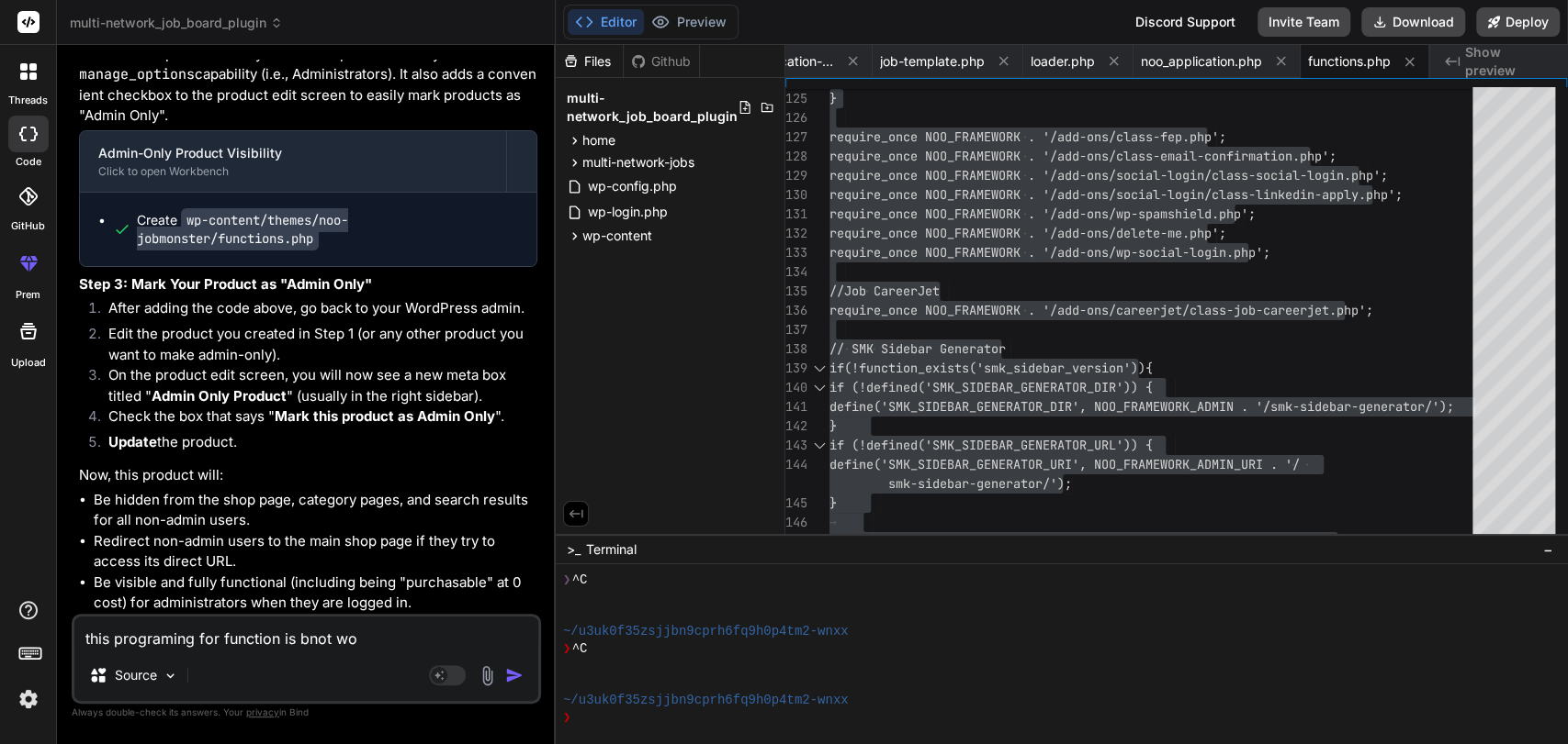
type textarea "this programing for function is bnot wor"
type textarea "x"
type textarea "this programing for function is bnot work"
type textarea "x"
type textarea "this programing for function is bnot worki"
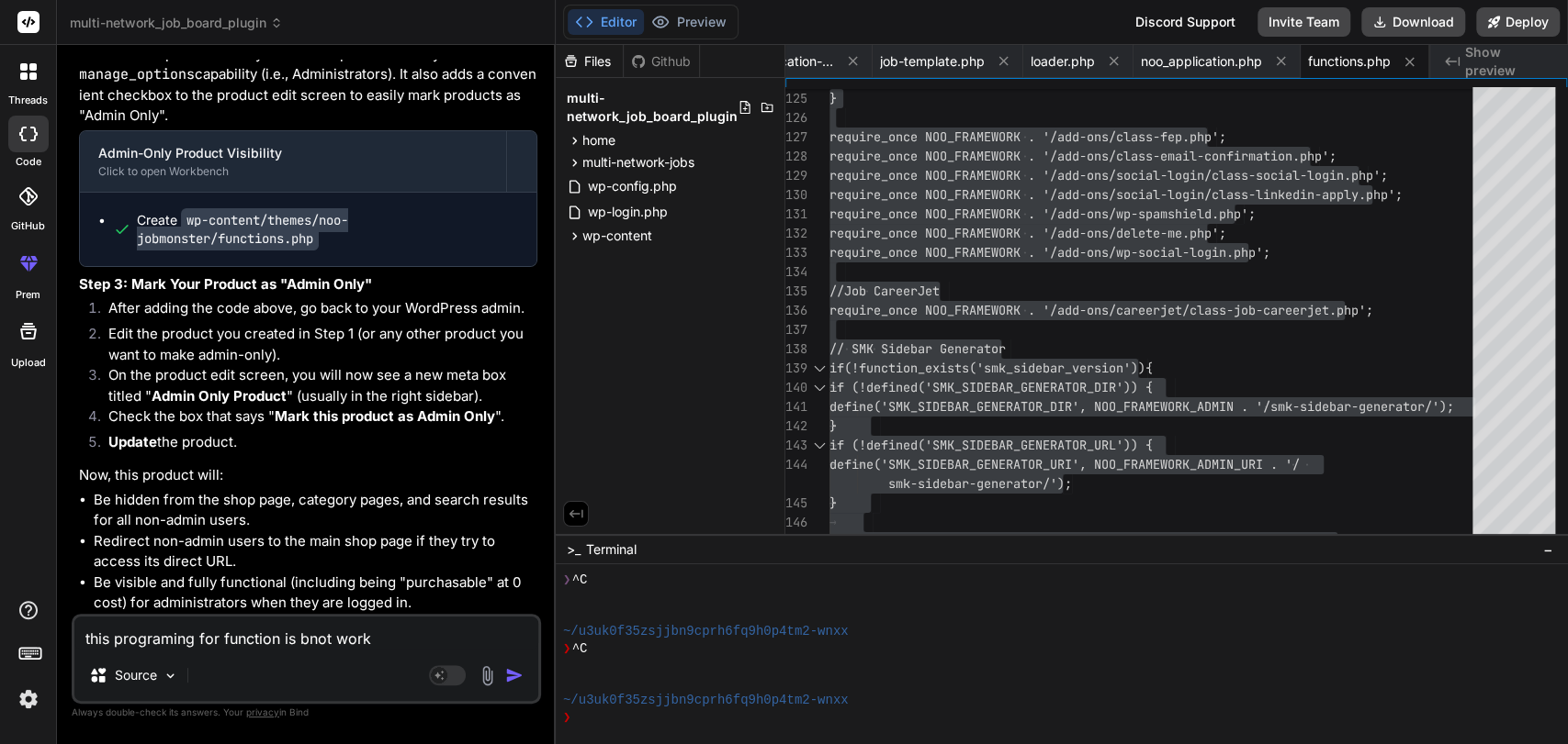
type textarea "x"
type textarea "this programing for function is bnot workin"
type textarea "x"
type textarea "this programing for function is bnot working"
type textarea "x"
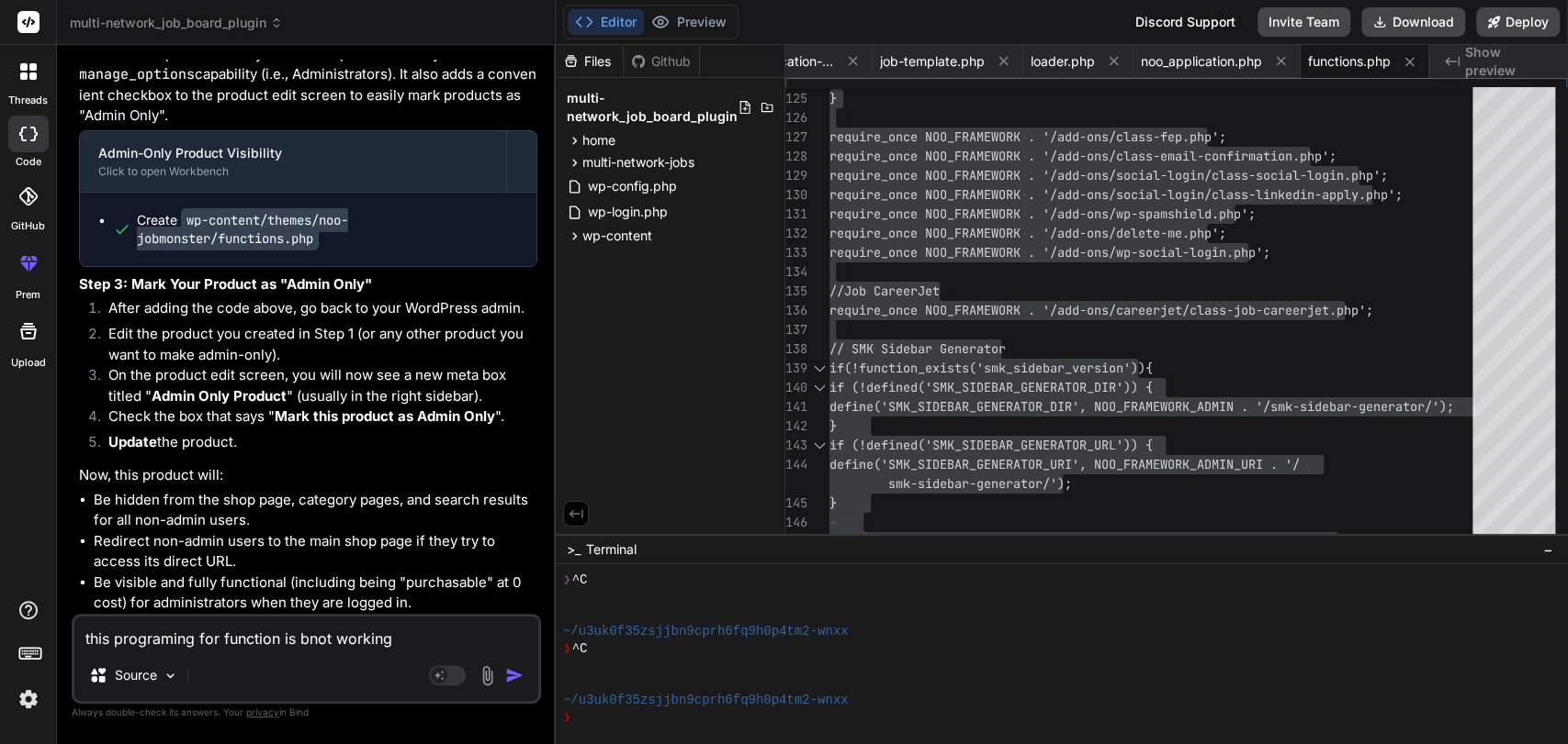
click at [306, 642] on textarea "this programing for function is bnot working" at bounding box center [306, 633] width 464 height 33
type textarea "this programing for function is not working"
type textarea "x"
click at [405, 641] on textarea "this programing for function is not working" at bounding box center [306, 633] width 464 height 33
type textarea "this programing for function is not working"
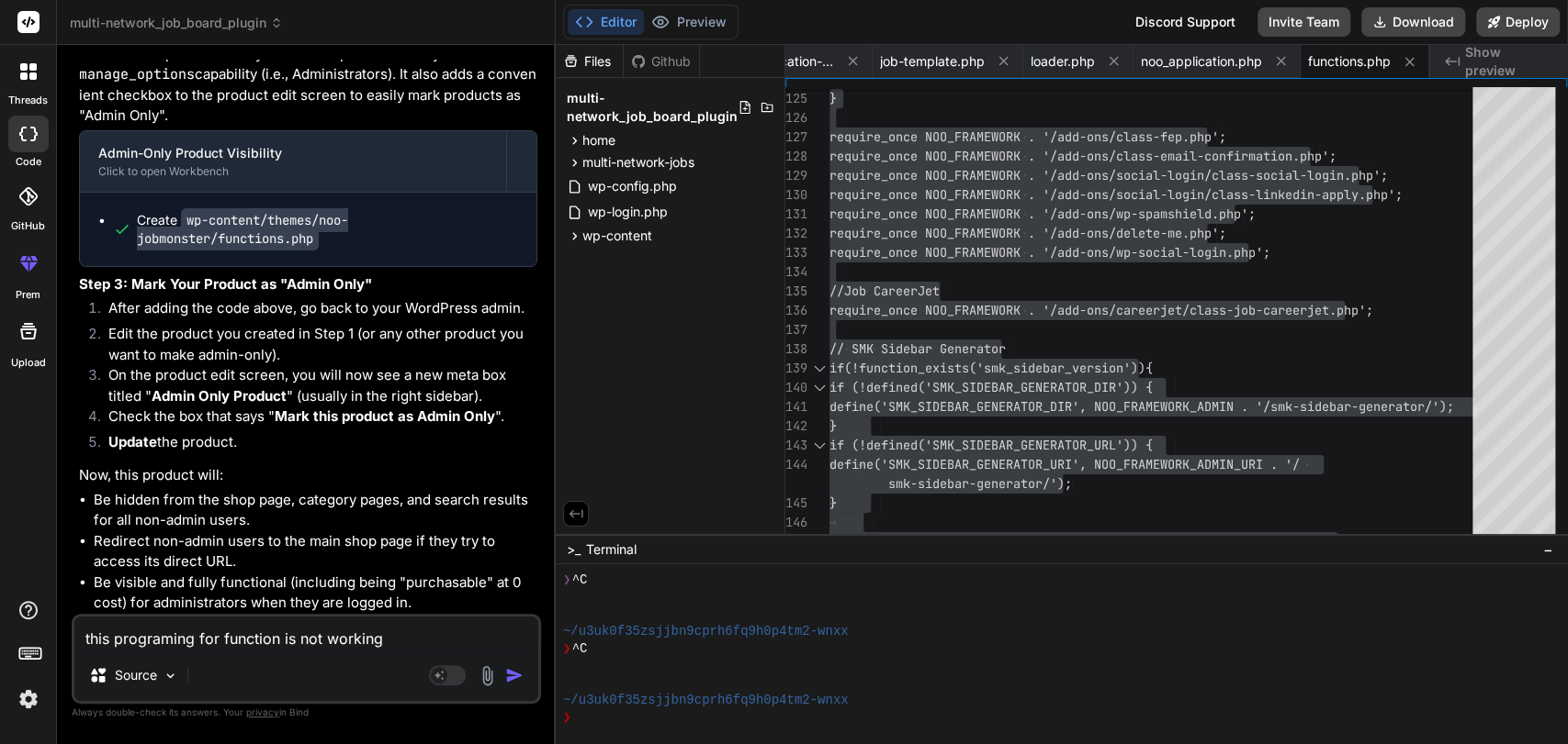
type textarea "x"
type textarea "this programing for function is not working a"
type textarea "x"
type textarea "this programing for function is not working as"
type textarea "x"
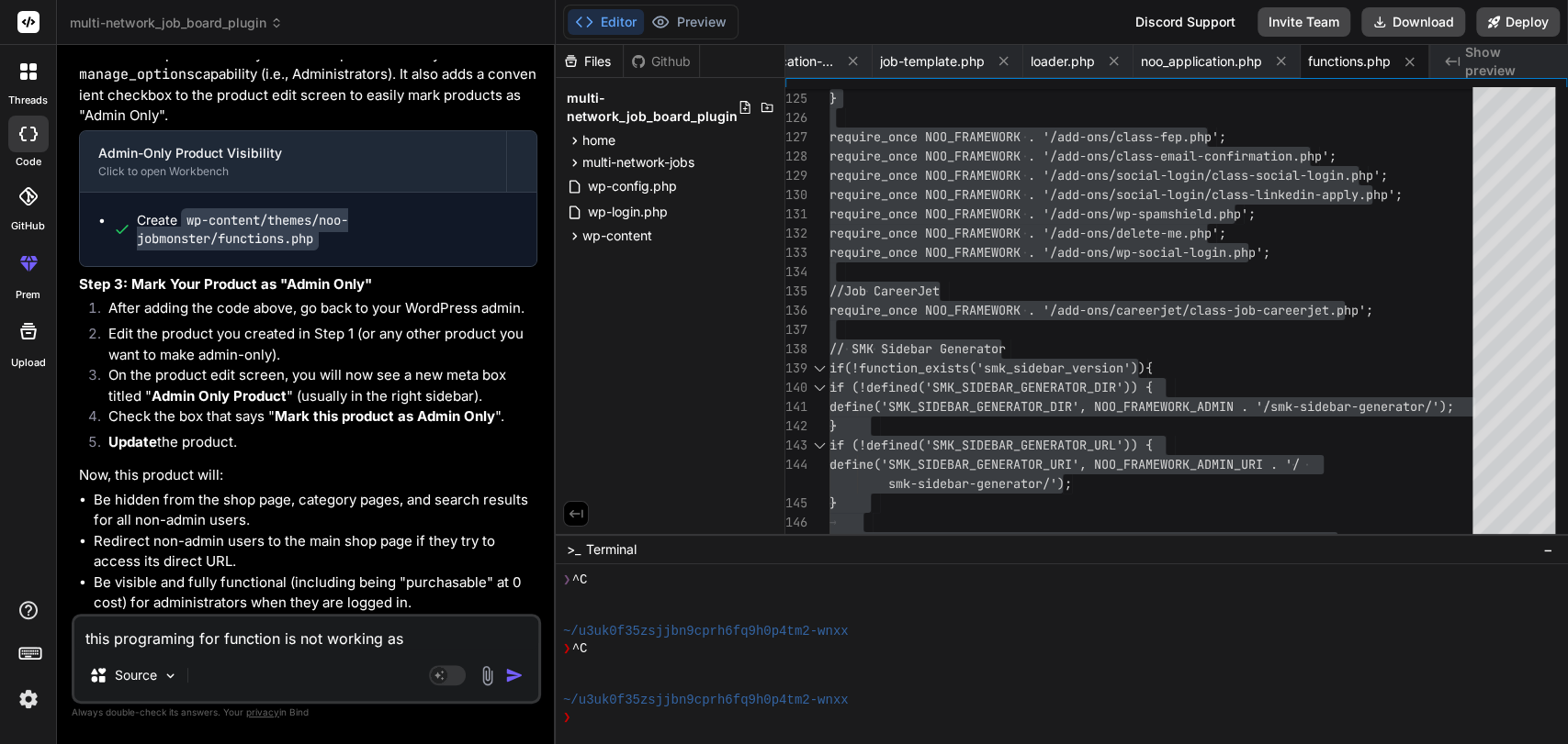
type textarea "this programing for function is not working as"
type textarea "x"
type textarea "this programing for function is not working as o"
type textarea "x"
type textarea "this programing for function is not working as on"
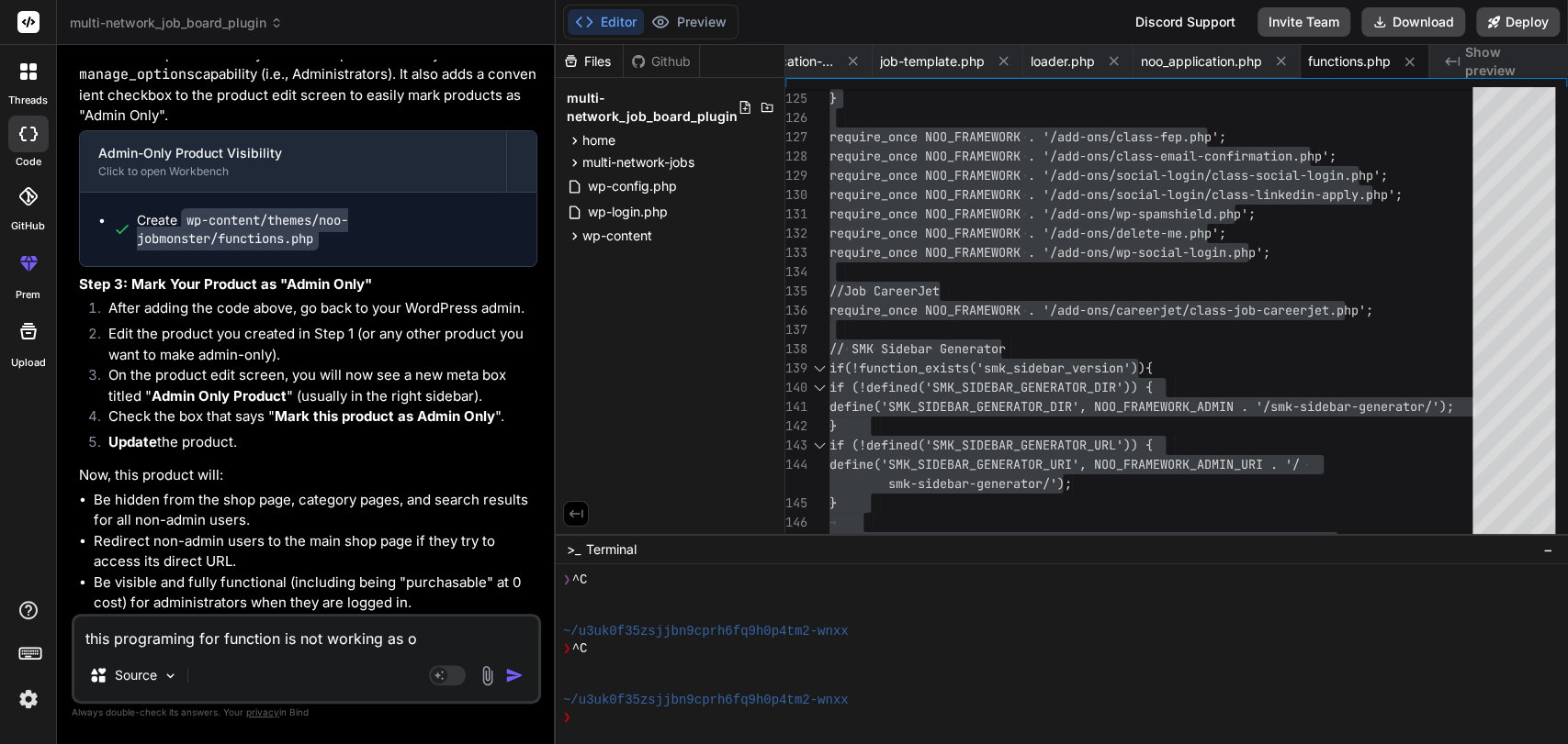
type textarea "x"
type textarea "this programing for function is not working as onl"
type textarea "x"
type textarea "this programing for function is not working as only"
type textarea "x"
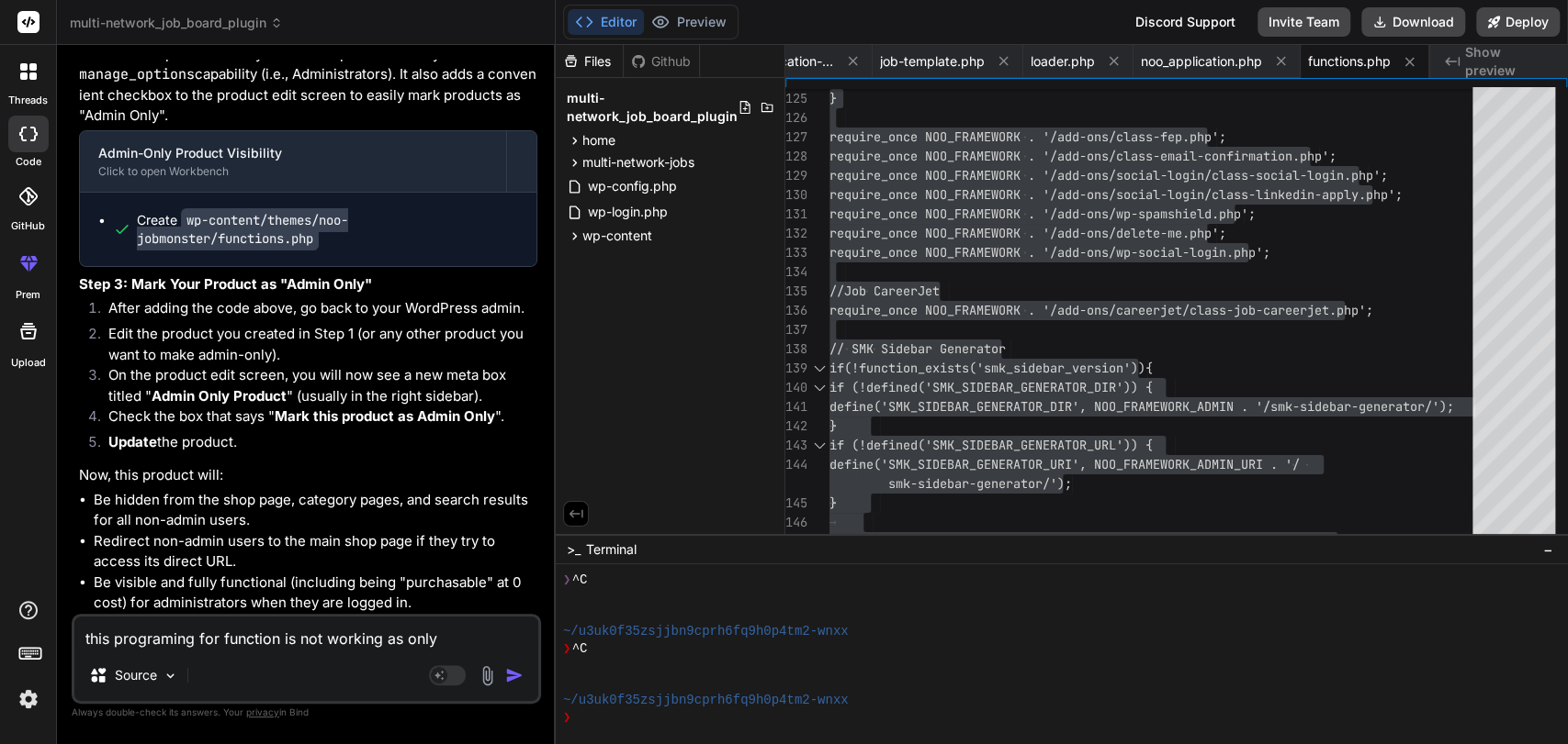
type textarea "this programing for function is not working as only"
type textarea "x"
type textarea "this programing for function is not working as only w"
type textarea "x"
type textarea "this programing for function is not working as only wh"
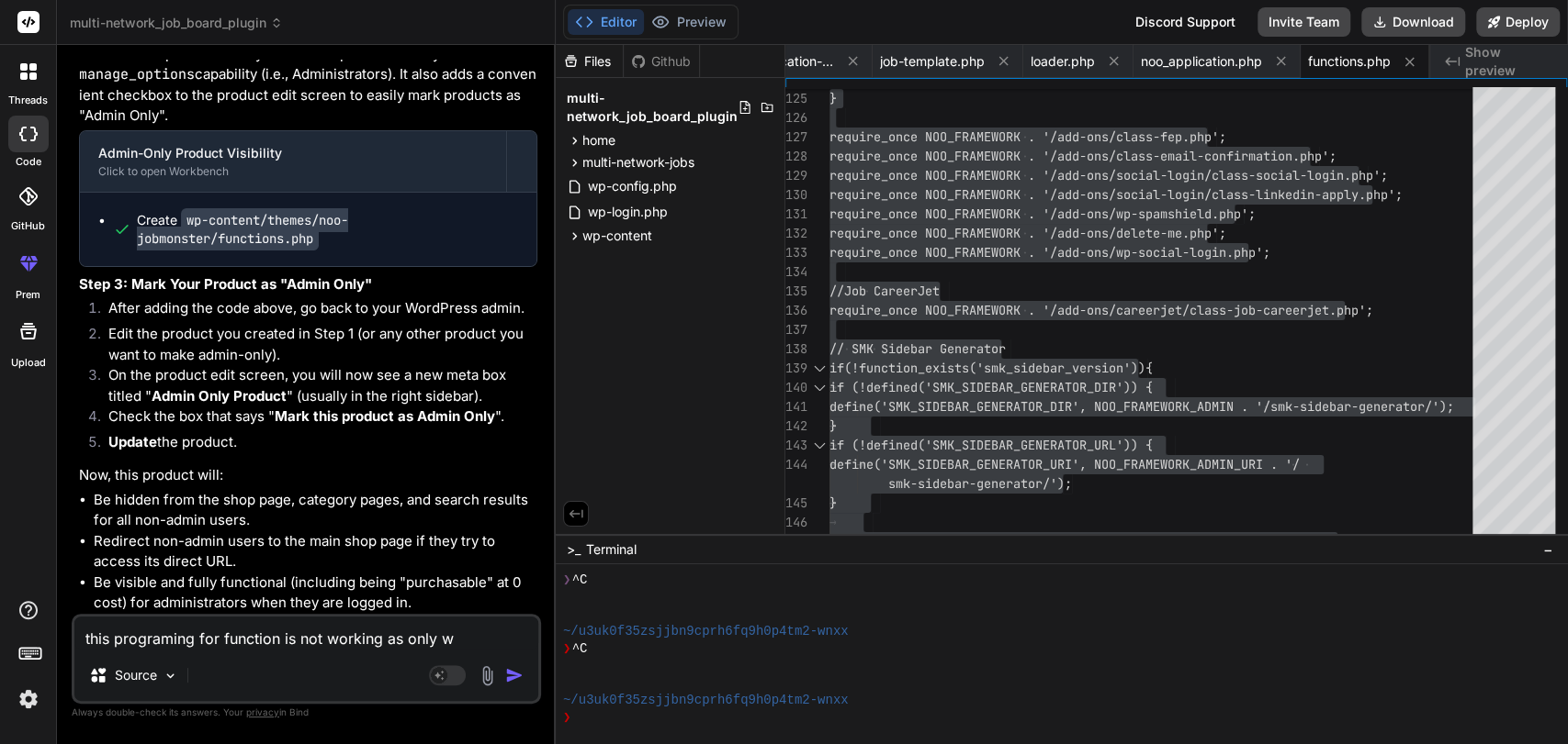
type textarea "x"
type textarea "this programing for function is not working as only whe"
type textarea "x"
type textarea "this programing for function is not working as only when"
type textarea "x"
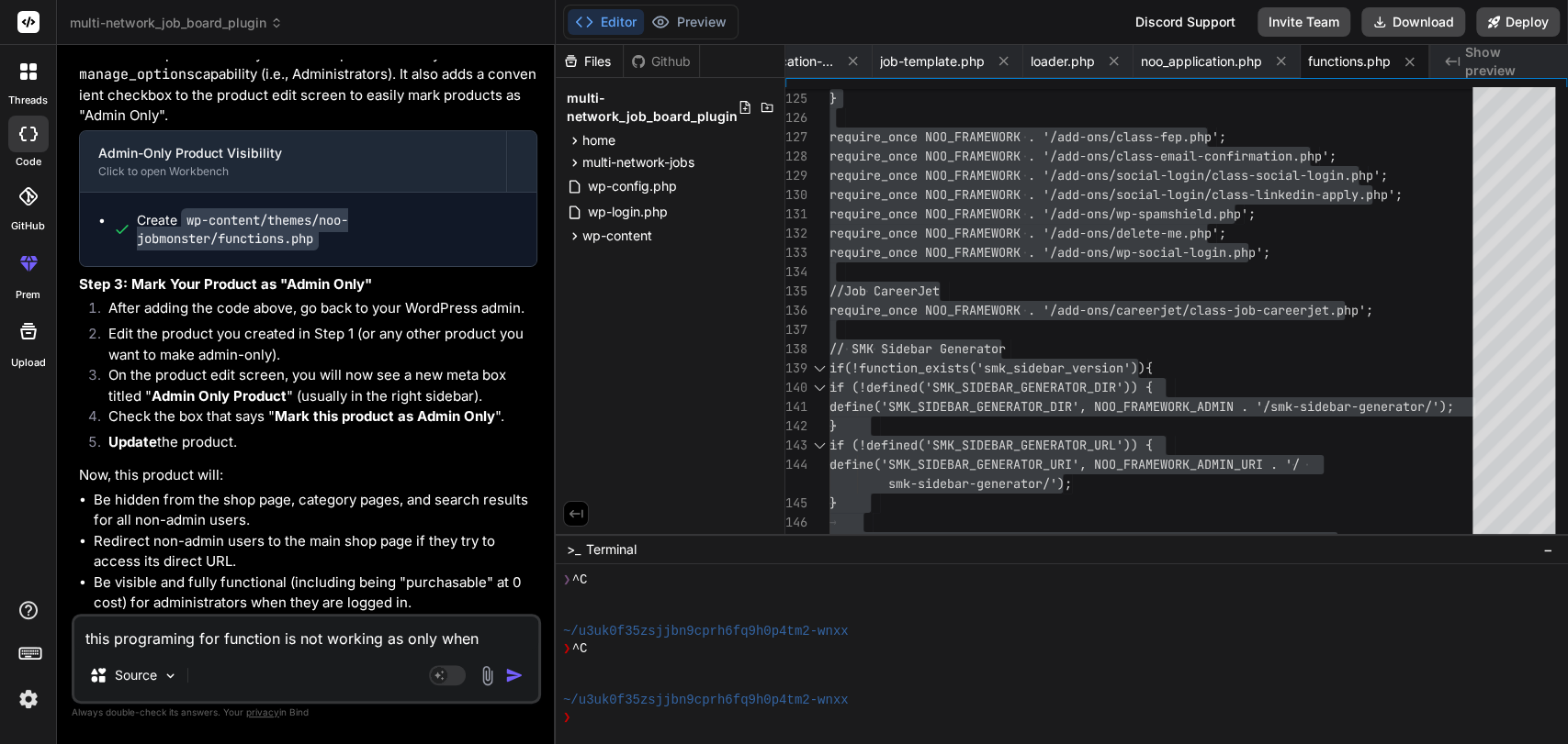
type textarea "this programing for function is not working as only when"
type textarea "x"
type textarea "this programing for function is not working as only when i"
type textarea "x"
type textarea "this programing for function is not working as only when i"
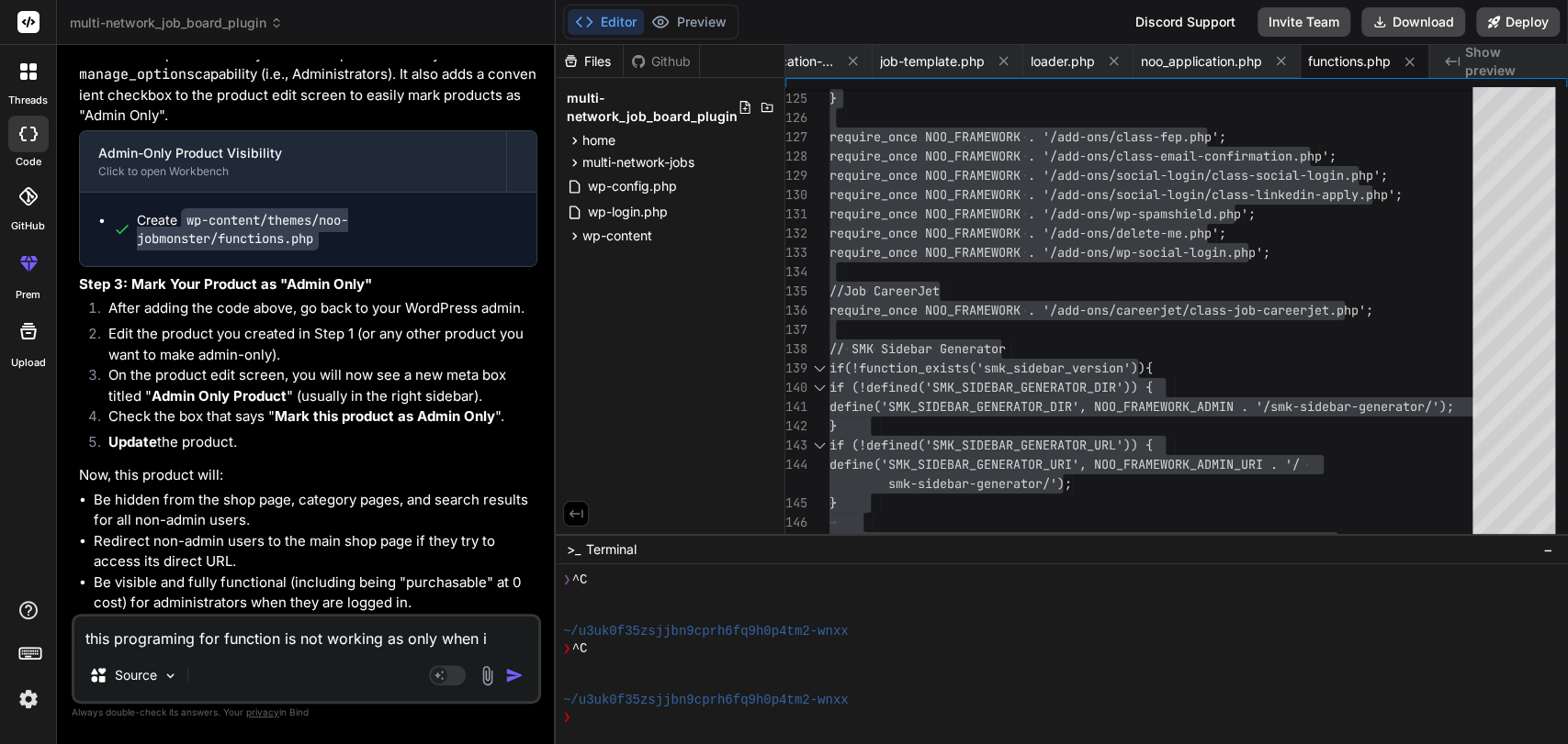
type textarea "x"
type textarea "this programing for function is not working as only when i m"
type textarea "x"
type textarea "this programing for function is not working as only when i ma"
type textarea "x"
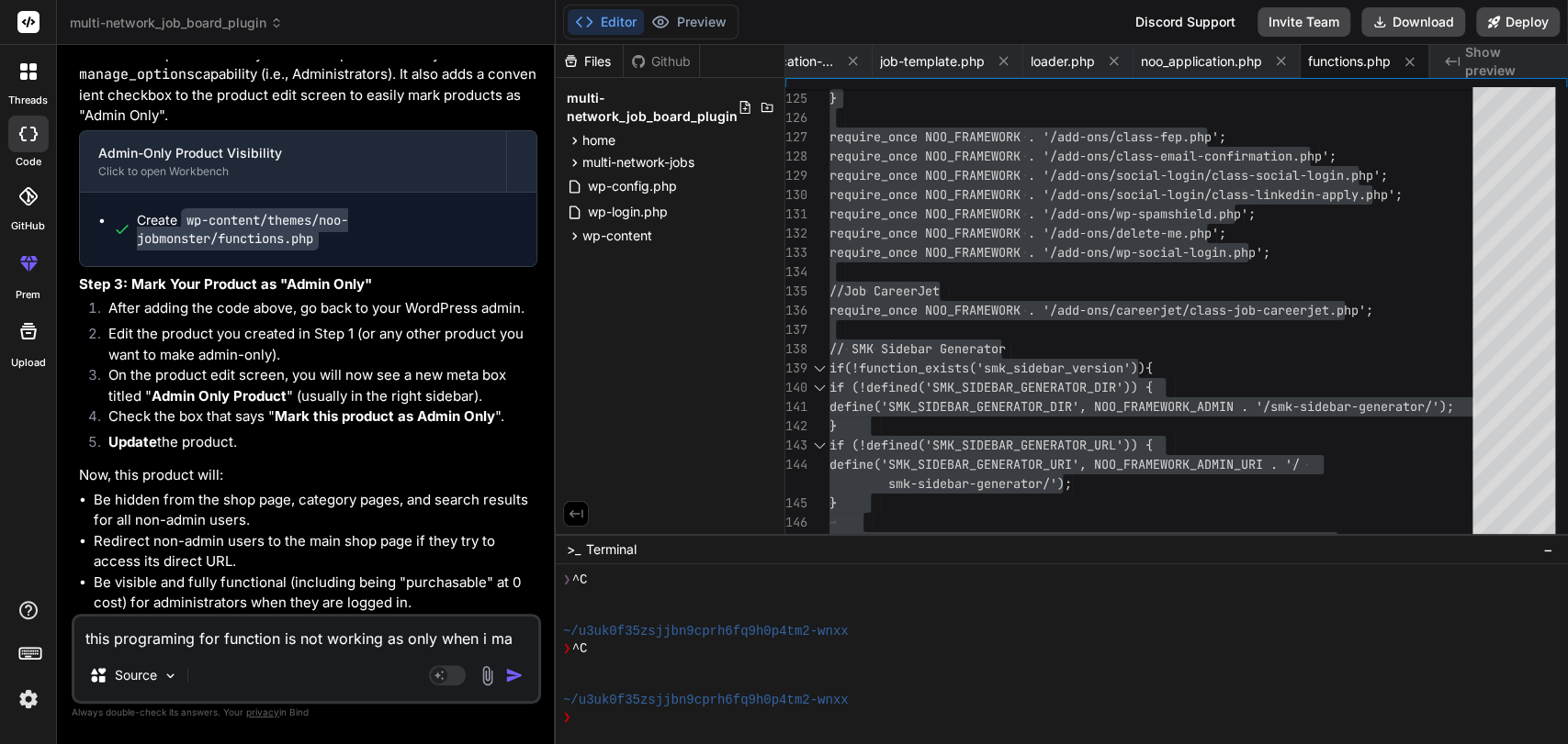
type textarea "this programing for function is not working as only when i mak"
type textarea "x"
type textarea "this programing for function is not working as only when i make"
type textarea "x"
type textarea "this programing for function is not working as only when i make"
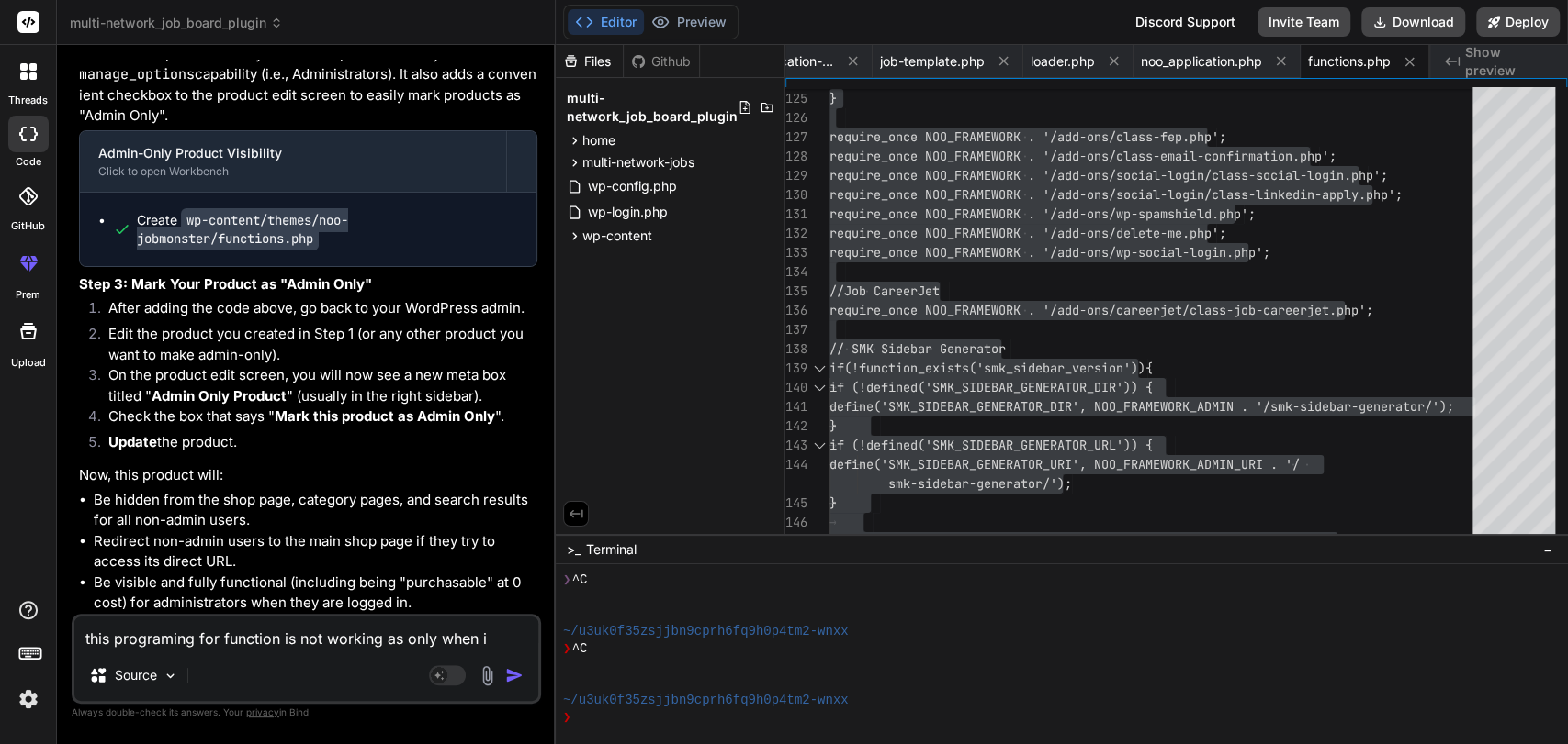
type textarea "x"
type textarea "this programing for function is not working as only when i make"
type textarea "x"
type textarea "this programing for function is not working as only when i make p"
type textarea "x"
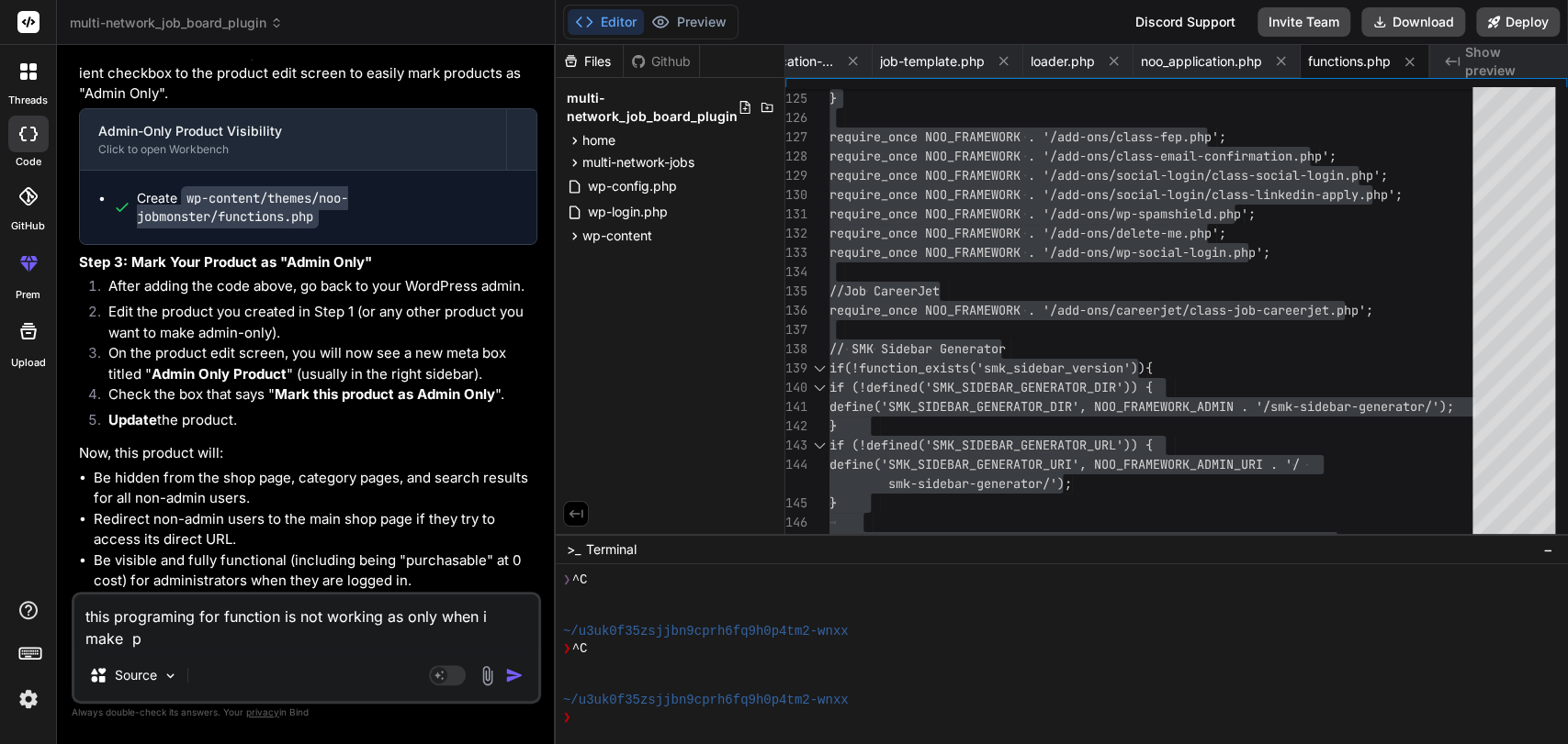
type textarea "this programing for function is not working as only when i make pr"
type textarea "x"
type textarea "this programing for function is not working as only when i make pro"
type textarea "x"
type textarea "this programing for function is not working as only when i make prod"
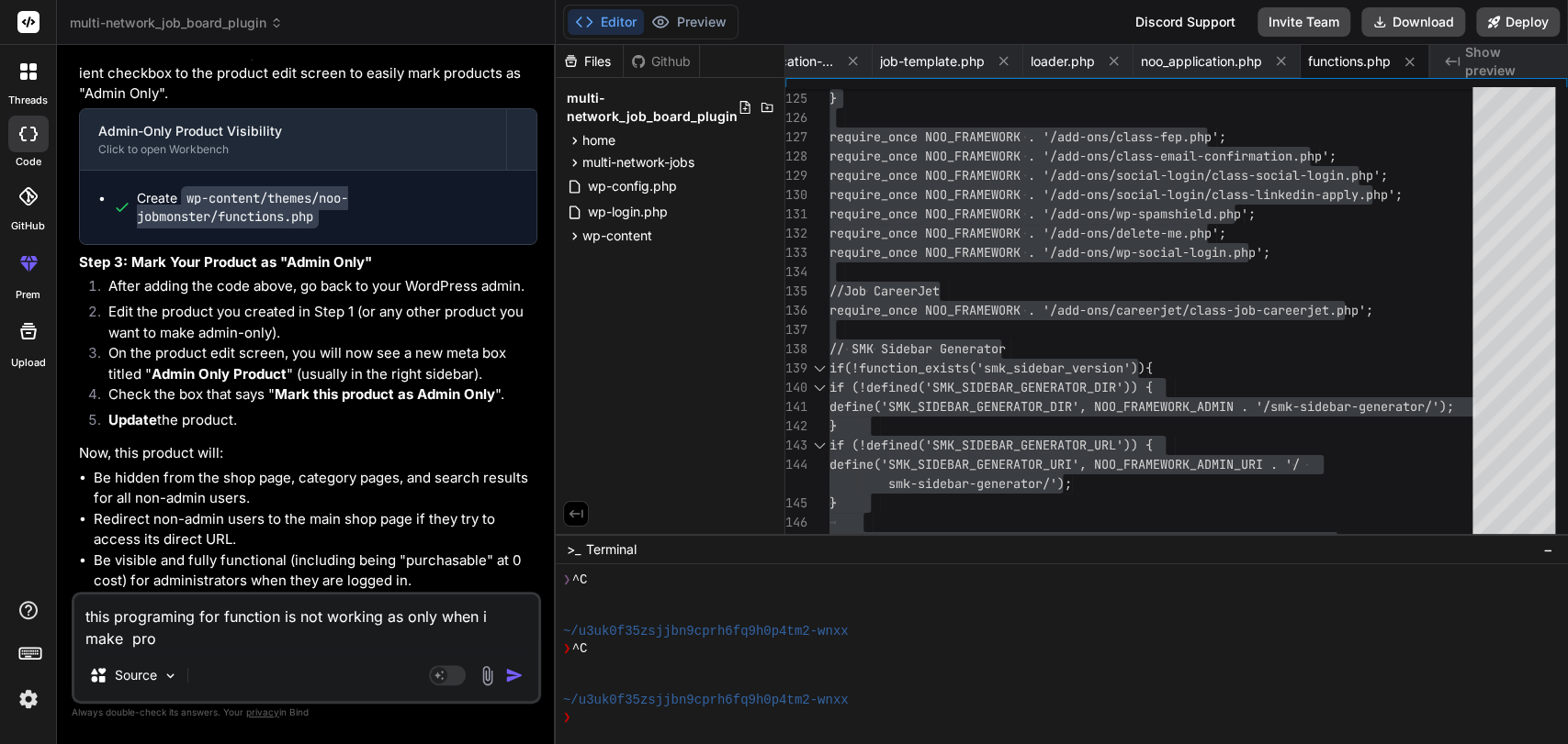
type textarea "x"
type textarea "this programing for function is not working as only when i make produ"
type textarea "x"
type textarea "this programing for function is not working as only when i make produc"
type textarea "x"
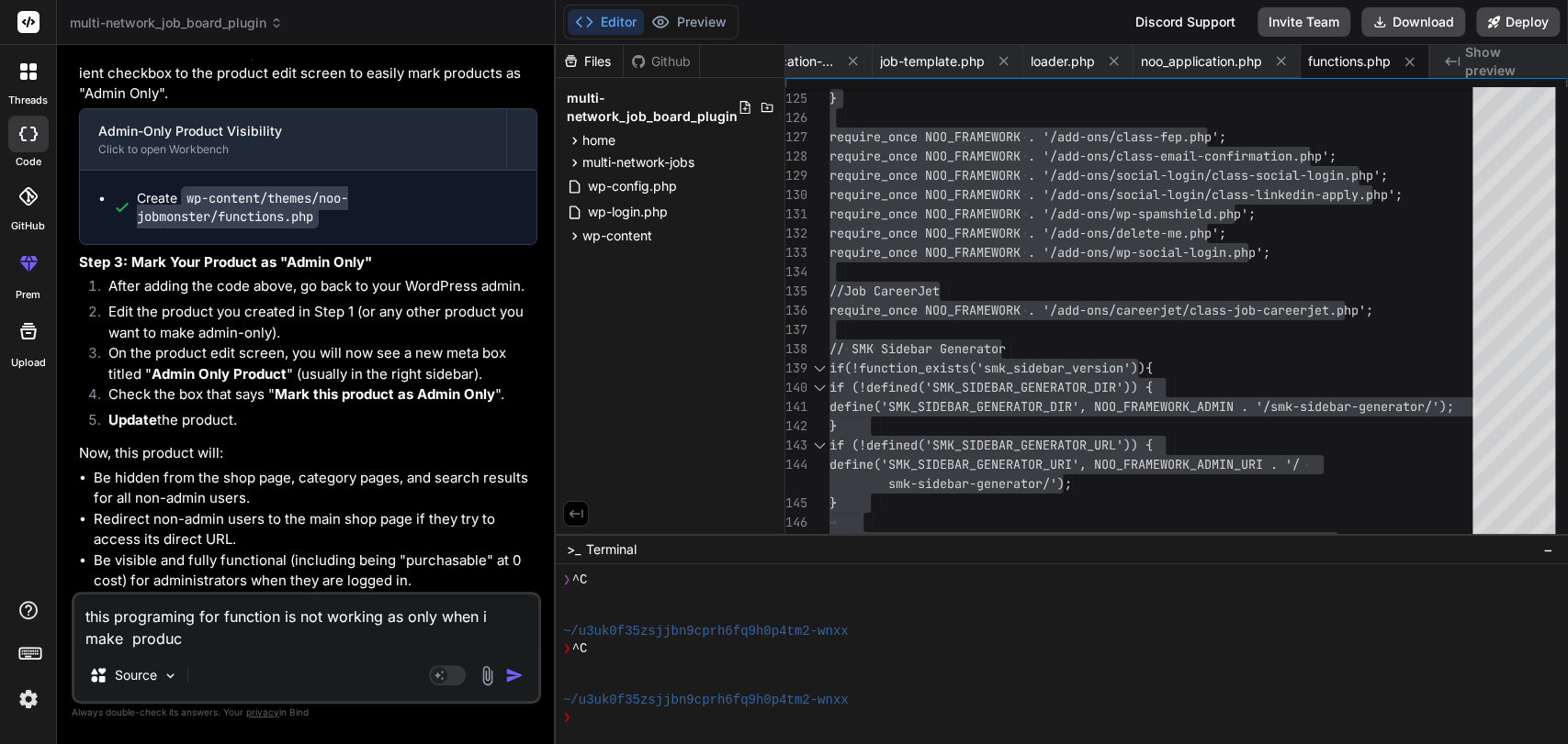
type textarea "this programing for function is not working as only when i make product"
type textarea "x"
click at [643, 586] on div "❯ ^C" at bounding box center [1052, 580] width 980 height 17
click at [366, 639] on textarea "this programing for function is not working as only when i make product as priv…" at bounding box center [306, 623] width 464 height 55
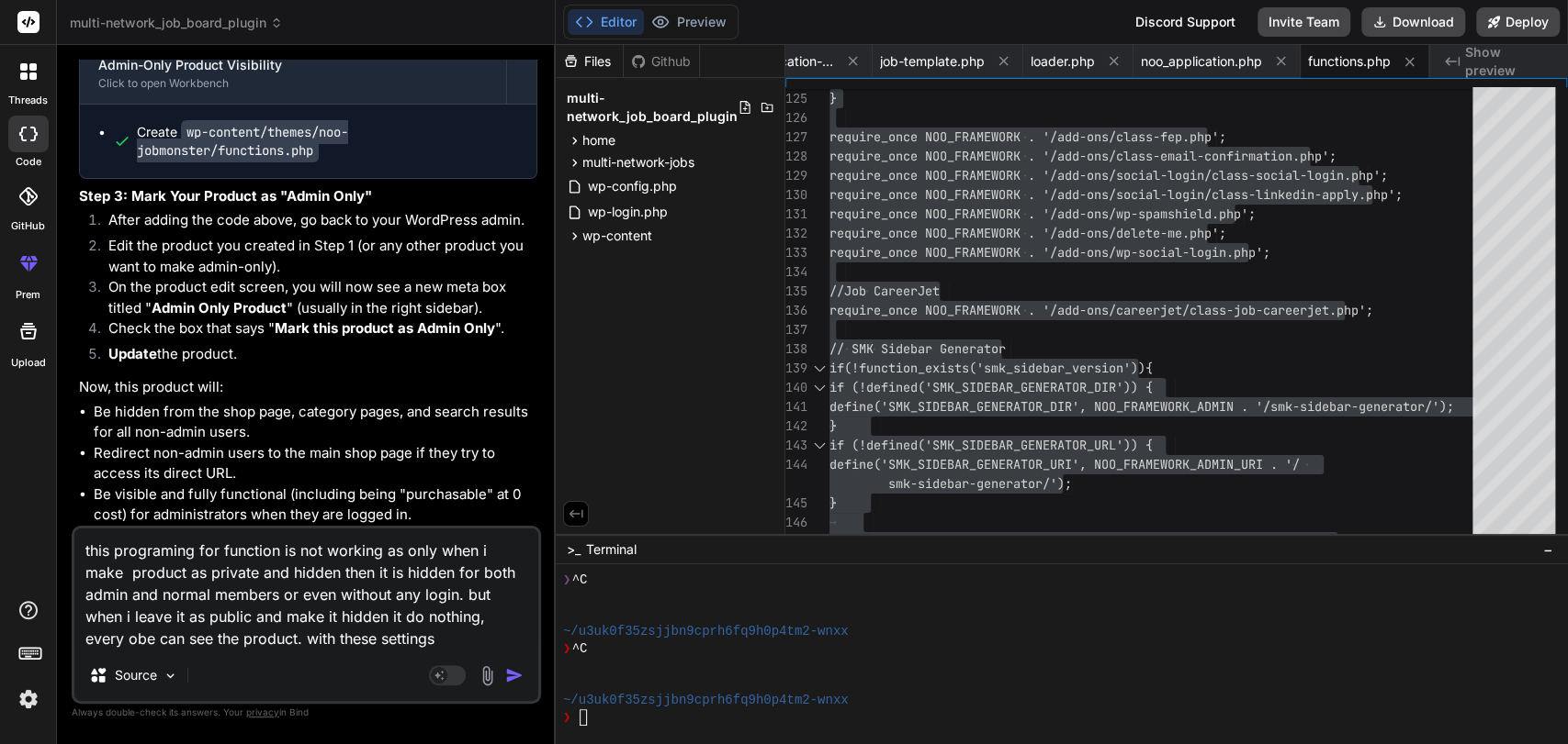
paste textarea "Status: Published EditEdit status Visibility: Public EditEdit visibility Publis…"
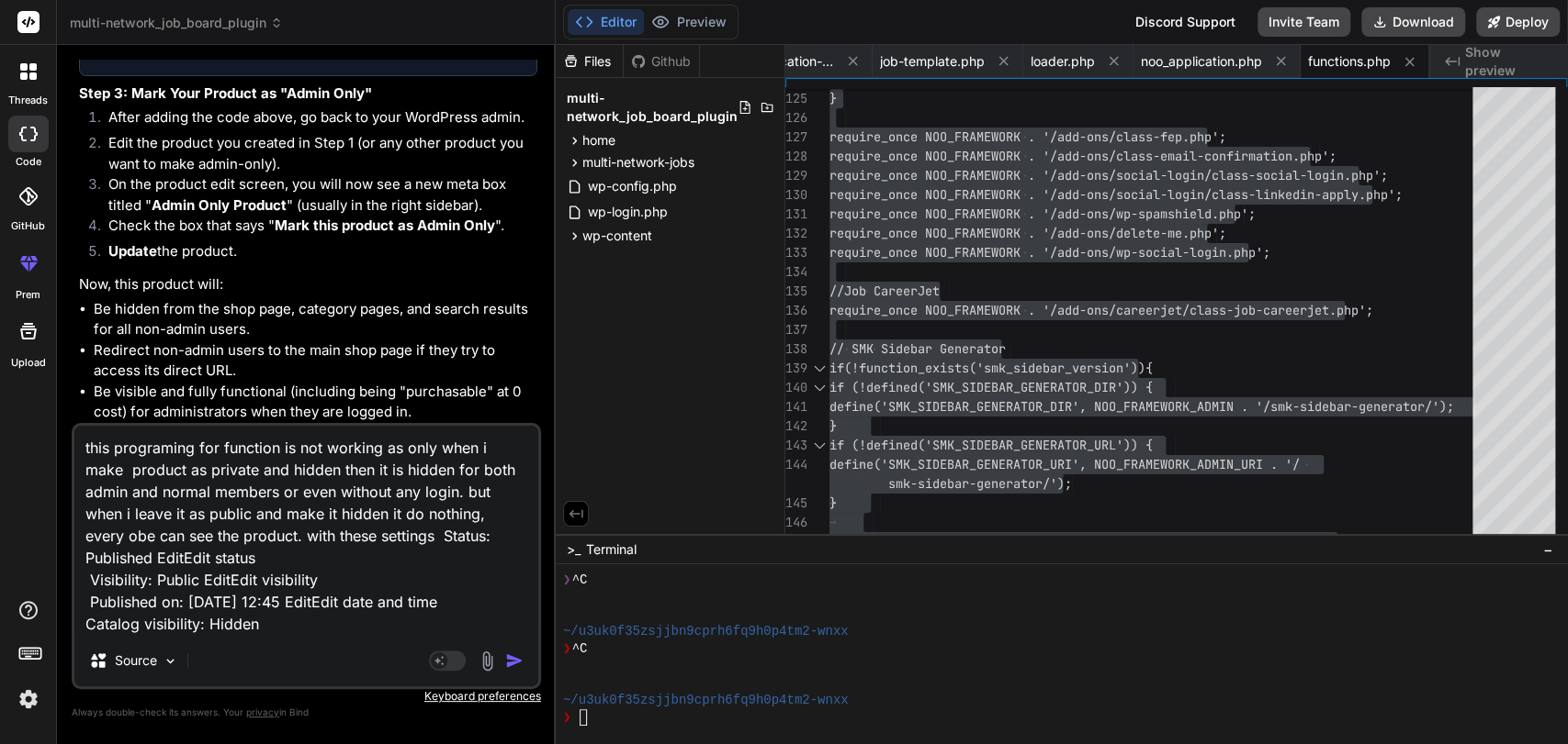
drag, startPoint x: 189, startPoint y: 560, endPoint x: 81, endPoint y: 555, distance: 108.1
click at [81, 555] on textarea "this programing for function is not working as only when i make product as priv…" at bounding box center [306, 530] width 464 height 209
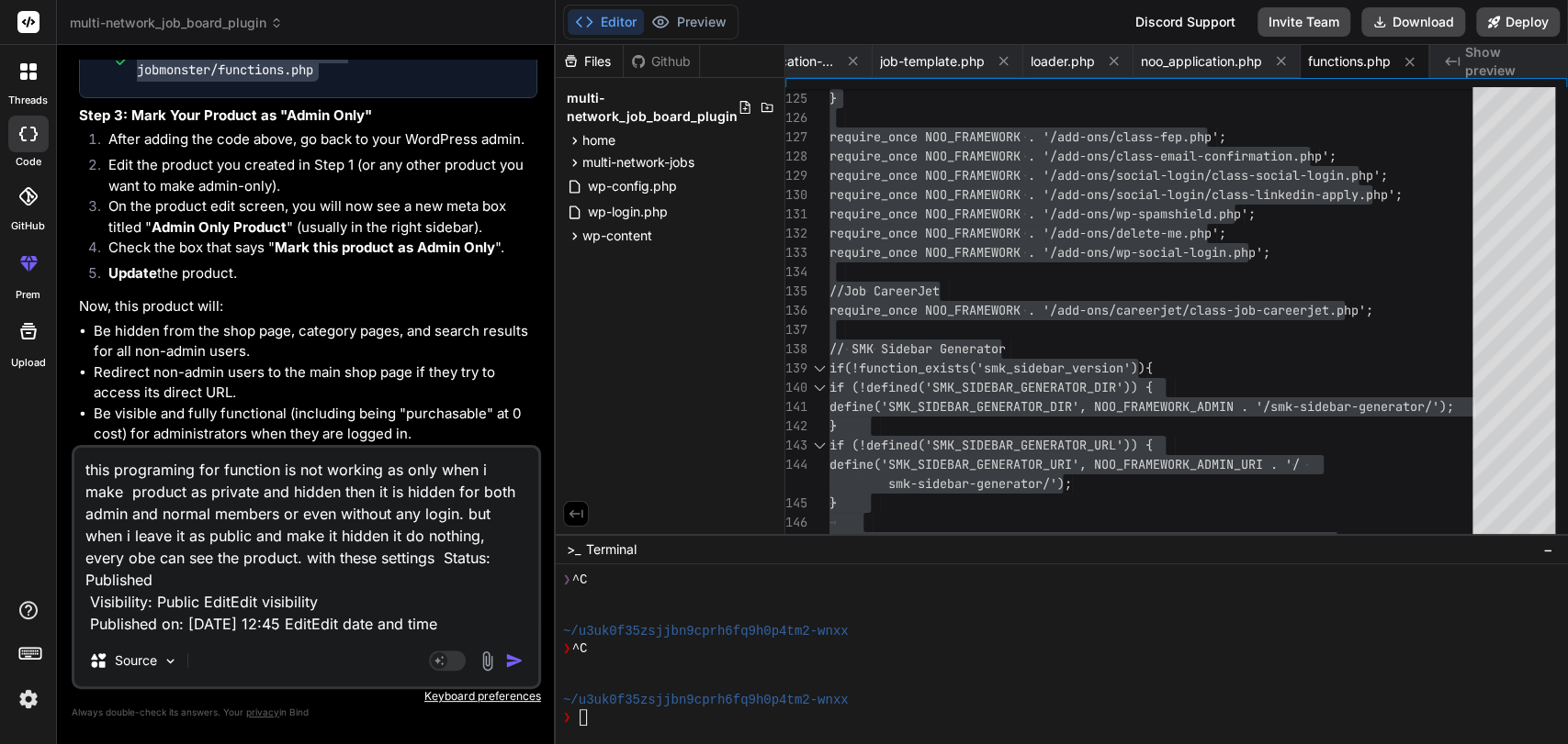
drag, startPoint x: 203, startPoint y: 578, endPoint x: 318, endPoint y: 580, distance: 115.0
click at [318, 580] on textarea "this programing for function is not working as only when i make product as priv…" at bounding box center [306, 541] width 464 height 187
drag, startPoint x: 88, startPoint y: 604, endPoint x: 483, endPoint y: 609, distance: 395.0
click at [483, 609] on textarea "this programing for function is not working as only when i make product as priv…" at bounding box center [306, 541] width 464 height 187
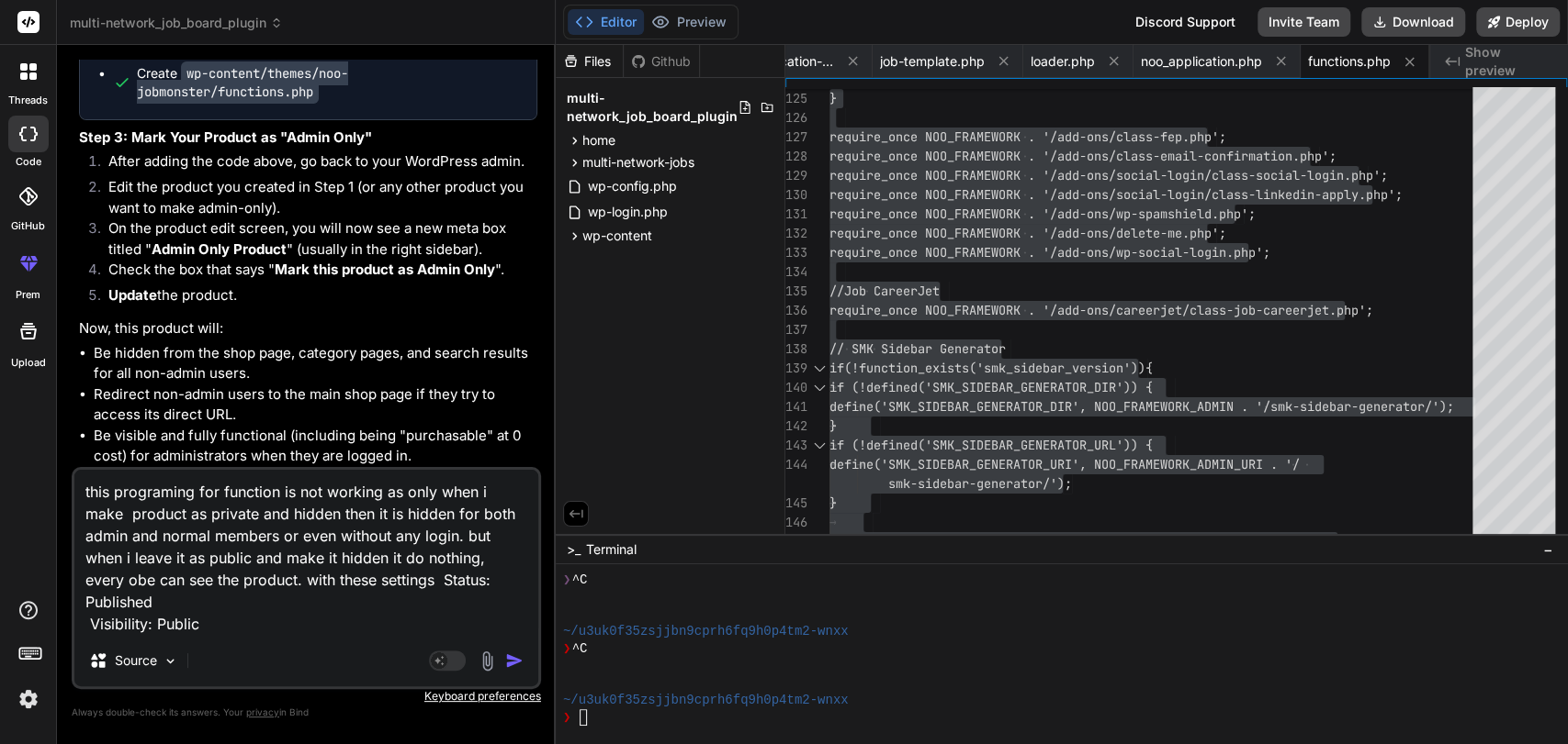
click at [286, 622] on textarea "this programing for function is not working as only when i make product as priv…" at bounding box center [306, 552] width 464 height 165
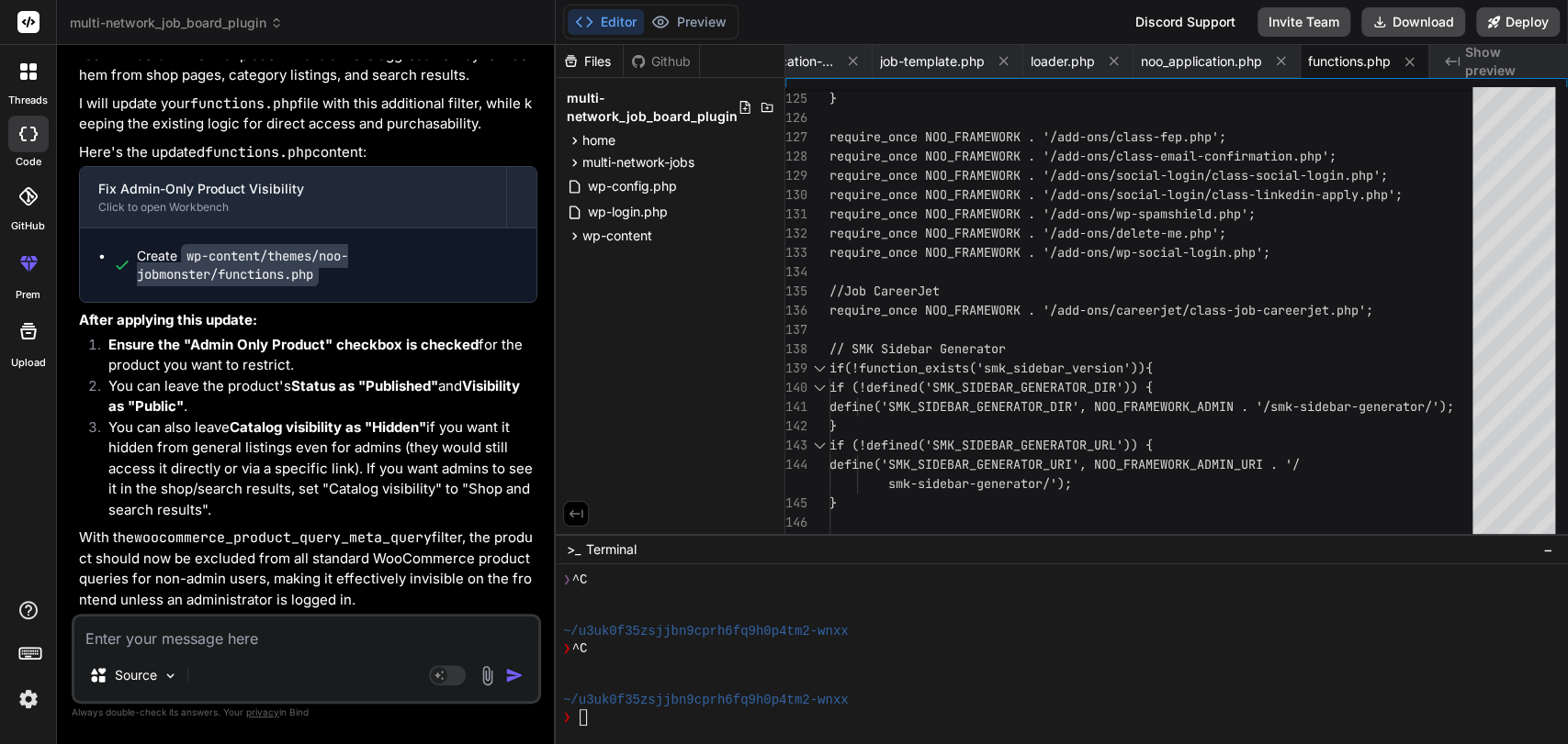
scroll to position [136261, 0]
click at [186, 643] on textarea at bounding box center [306, 633] width 464 height 33
paste textarea "Mark this product as Admin Only If checked, this product will only be visible a…"
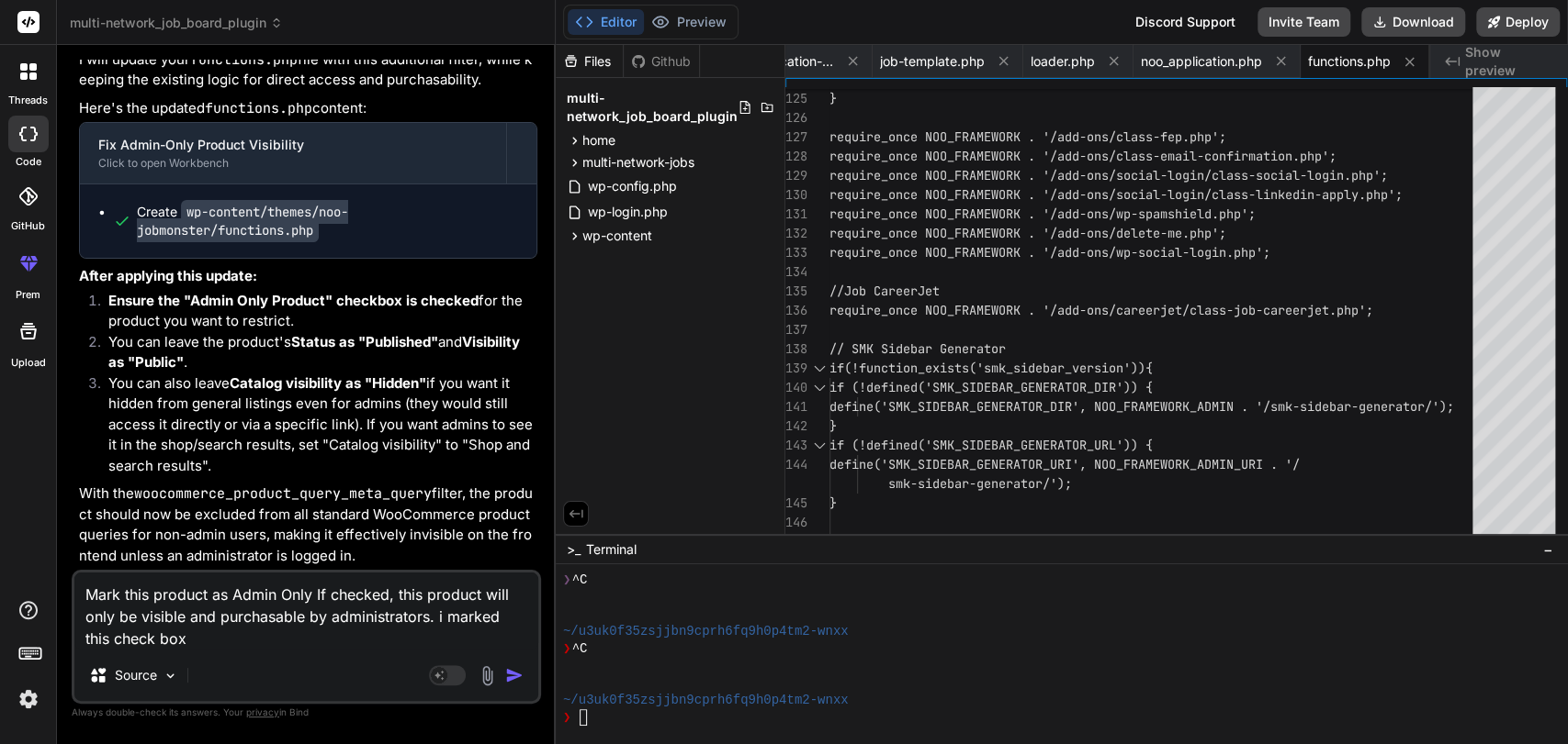
click at [798, 581] on div "❯ ^C" at bounding box center [1052, 580] width 980 height 17
click at [174, 636] on textarea "Mark this product as Admin Only If checked, this product will only be visible a…" at bounding box center [306, 611] width 464 height 77
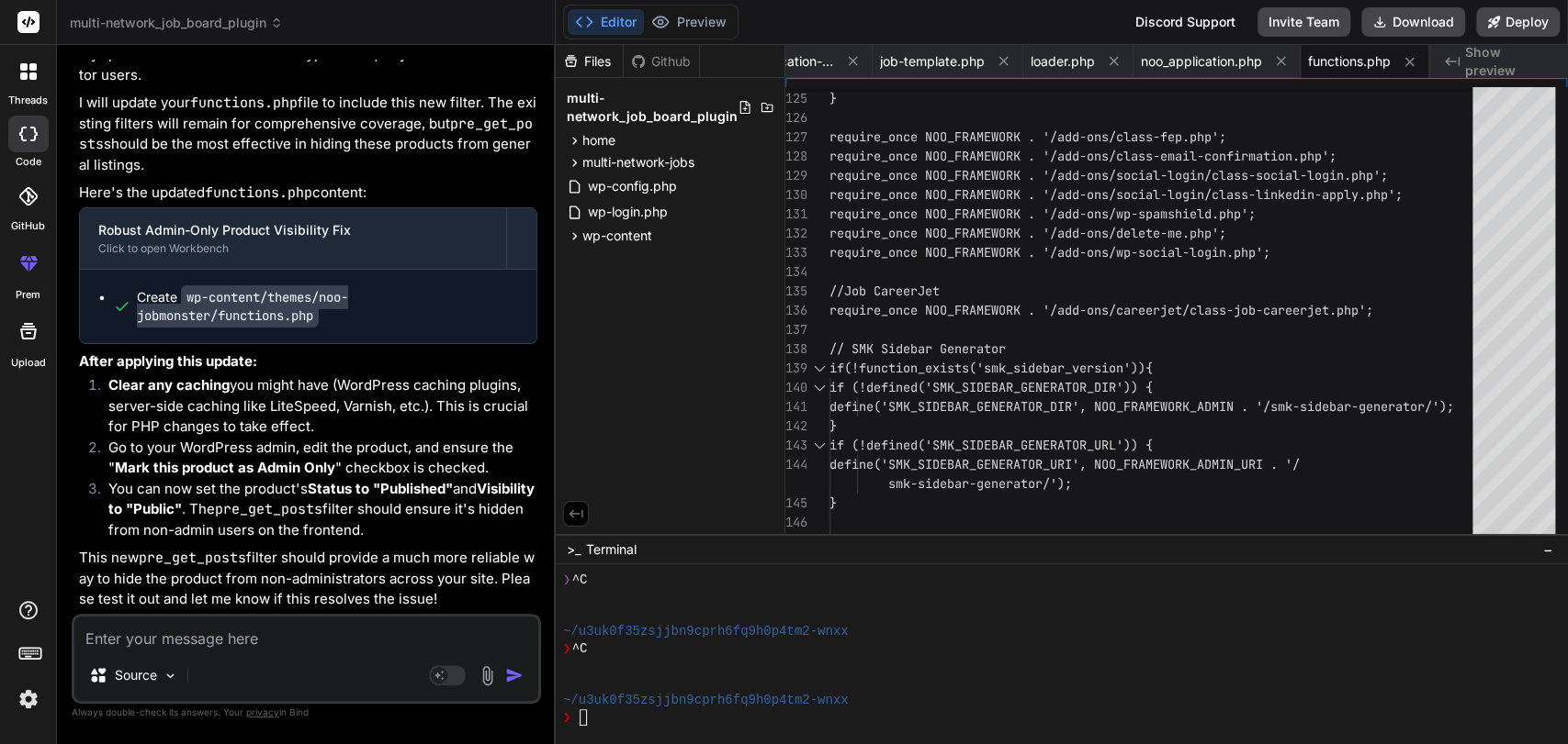
scroll to position [137028, 0]
click at [1331, 61] on span "functions.php" at bounding box center [1349, 61] width 82 height 18
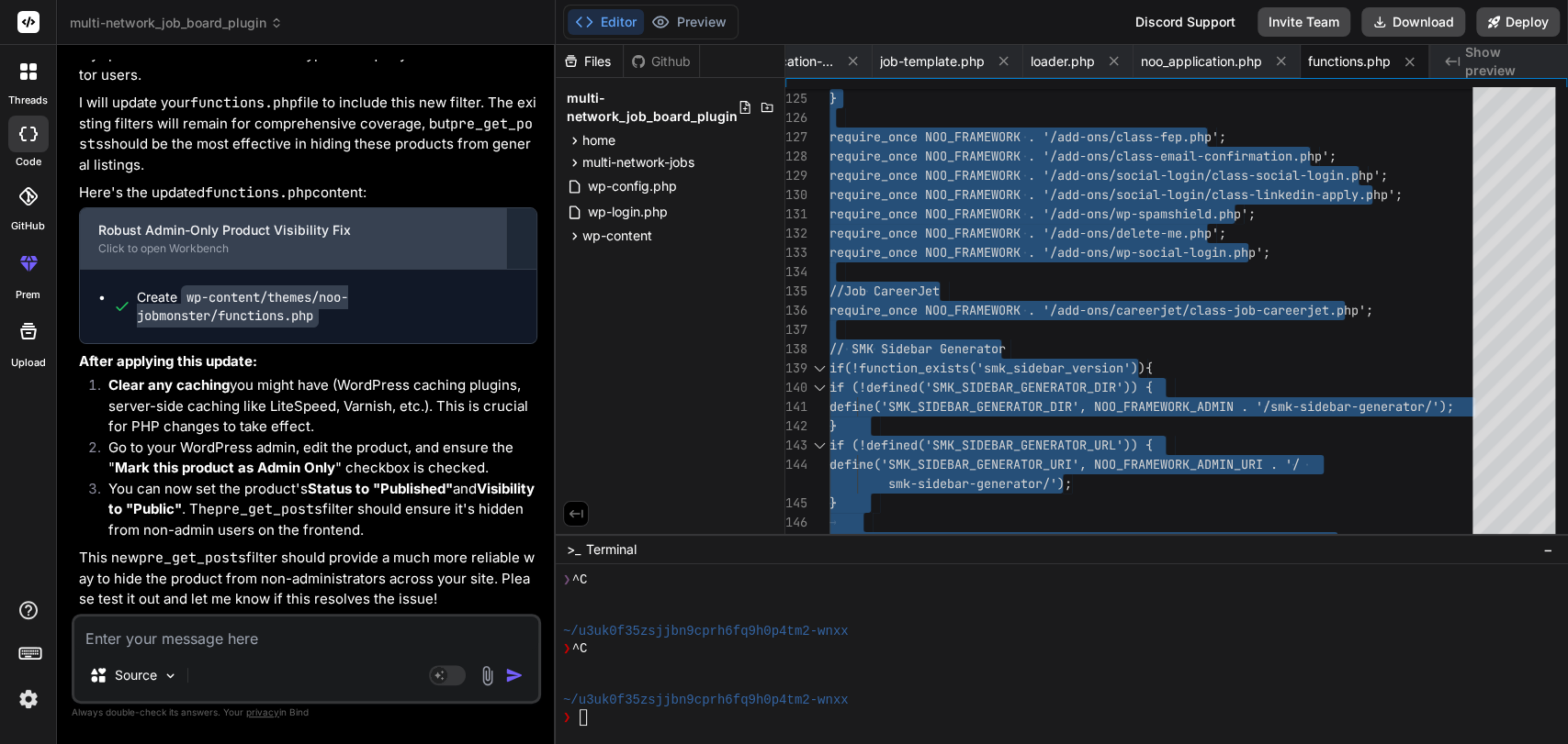
scroll to position [137257, 0]
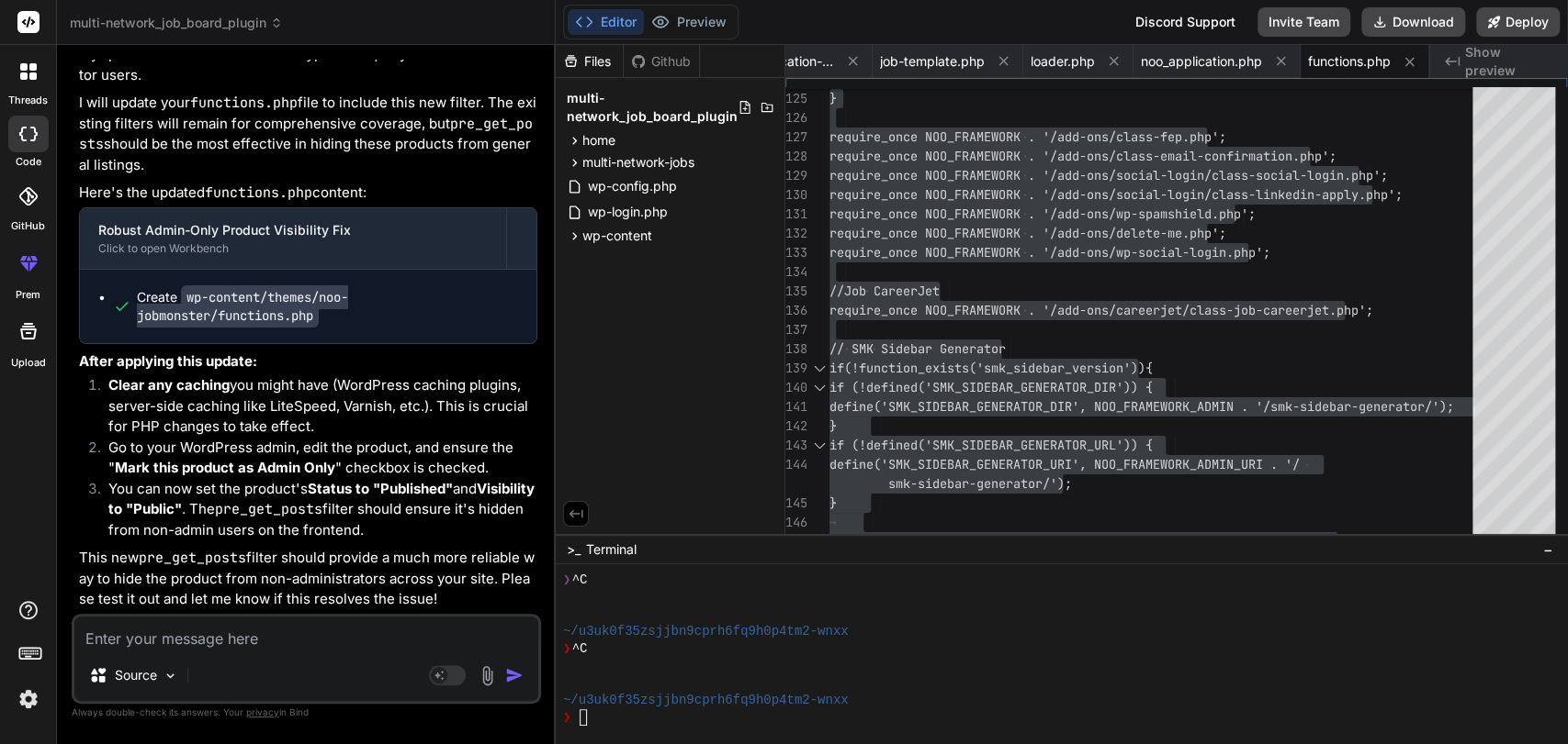
click at [174, 629] on textarea at bounding box center [306, 633] width 464 height 33
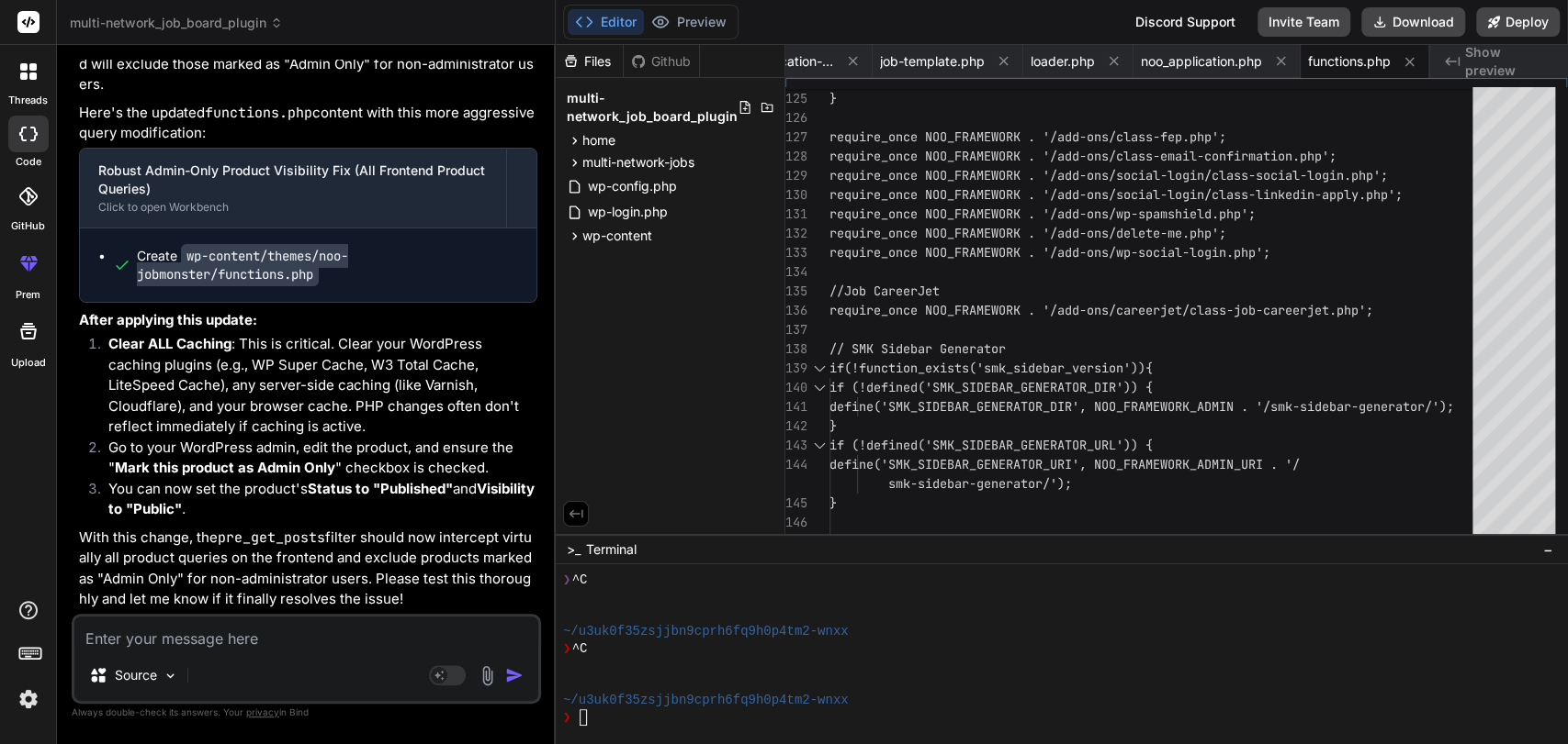
scroll to position [138100, 0]
click at [1337, 57] on span "functions.php" at bounding box center [1349, 61] width 82 height 18
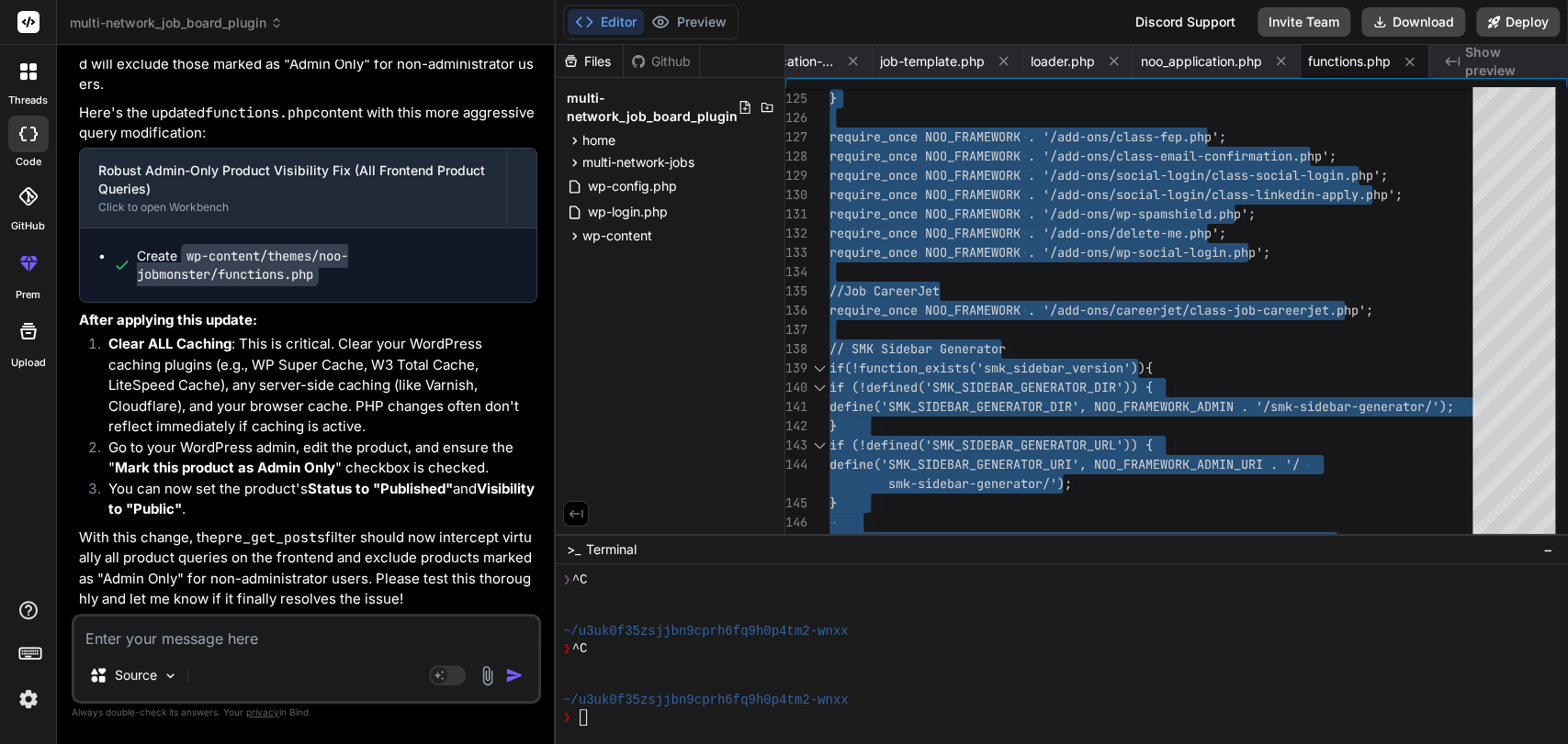
click at [120, 623] on textarea at bounding box center [306, 633] width 464 height 33
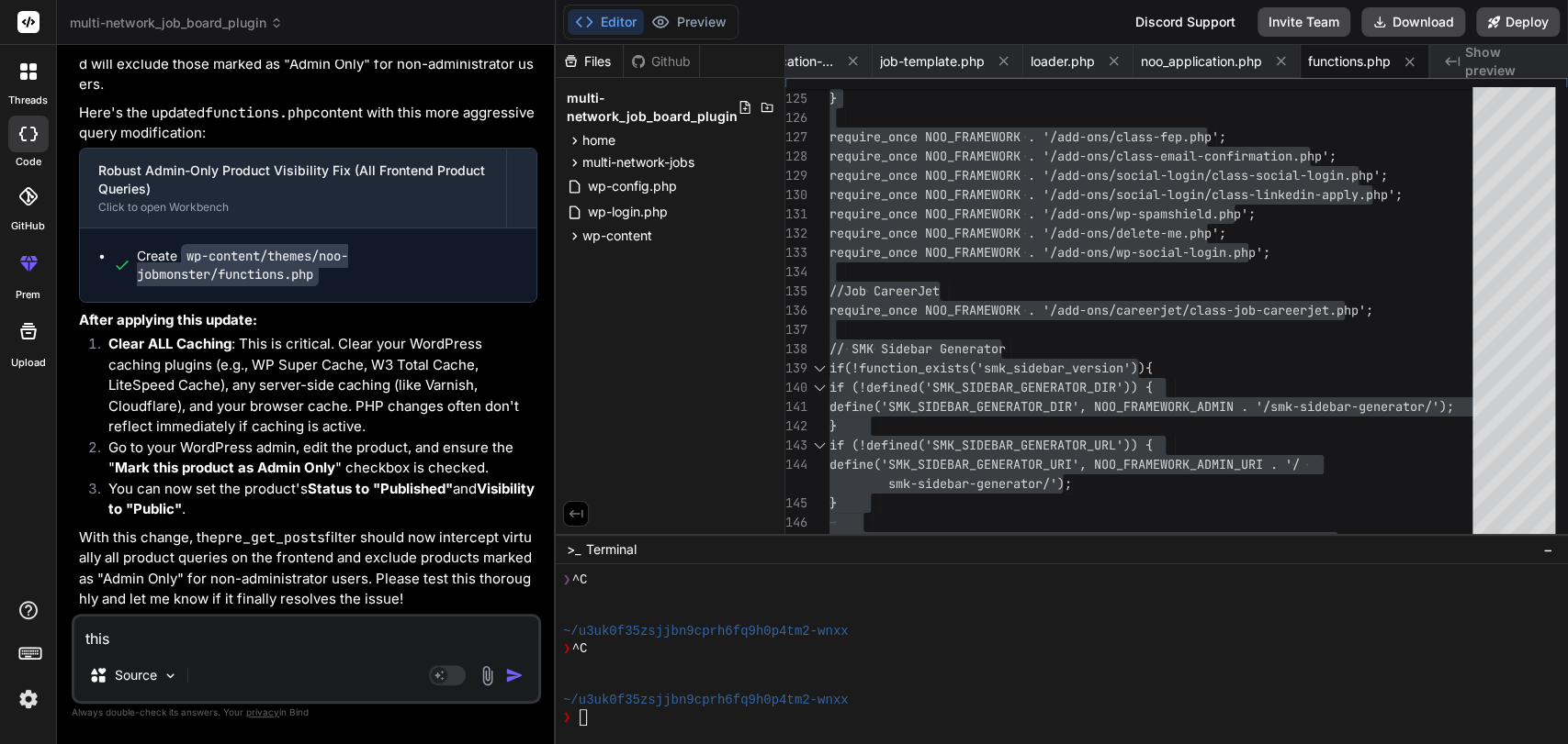
scroll to position [138147, 0]
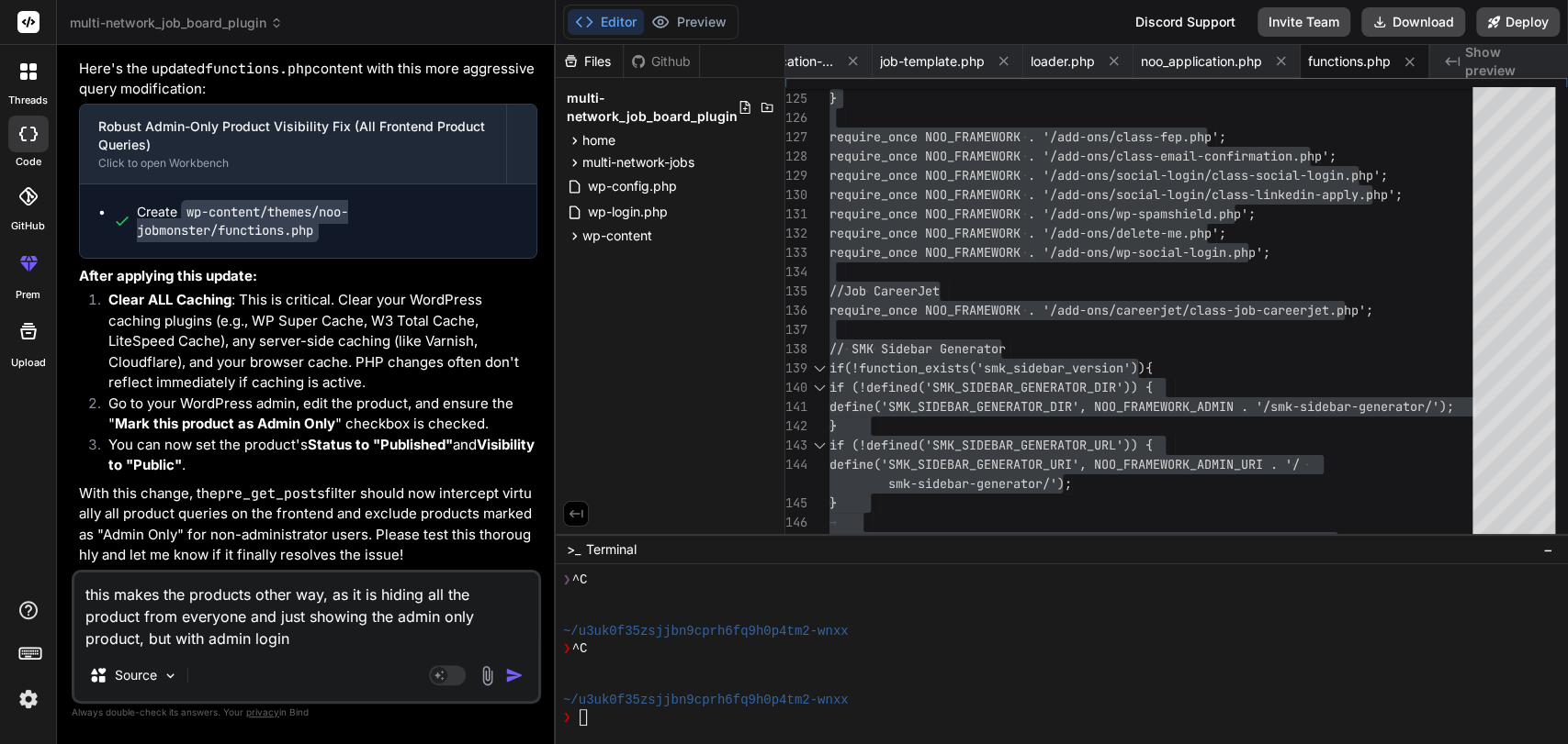
click at [235, 646] on textarea "this makes the products other way, as it is hiding all the product from everyon…" at bounding box center [306, 611] width 464 height 77
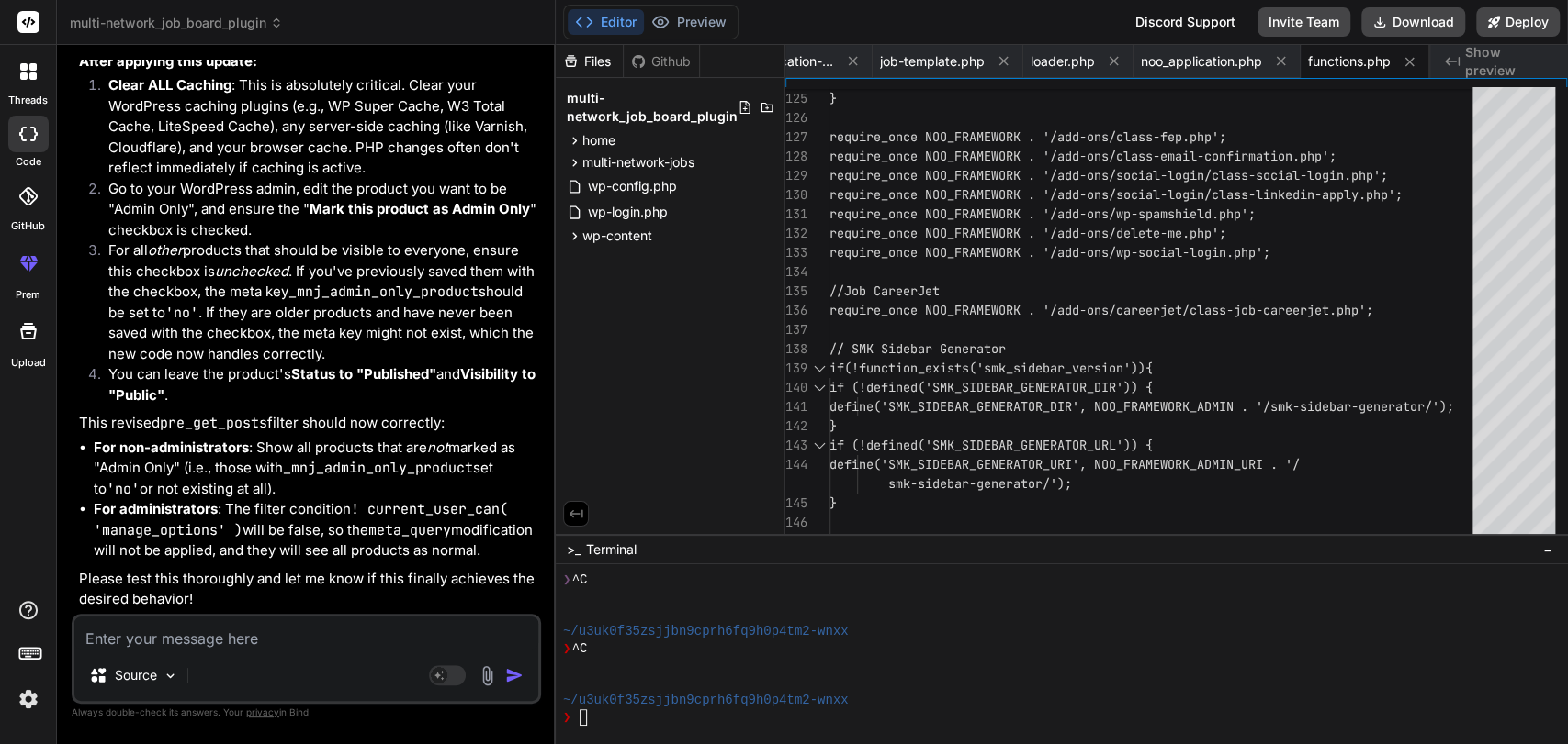
scroll to position [139482, 0]
click at [1339, 57] on span "functions.php" at bounding box center [1349, 61] width 82 height 18
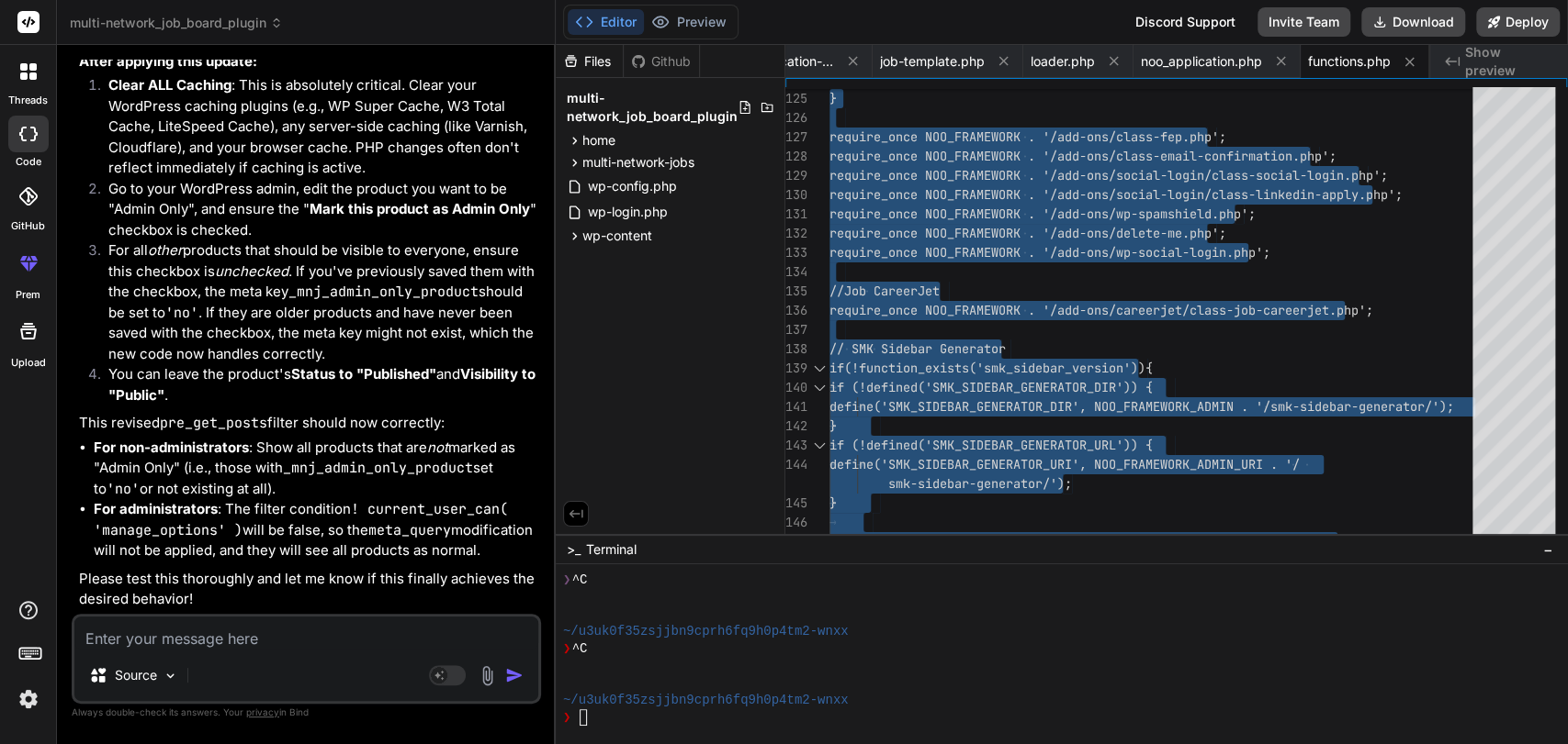
click at [173, 630] on textarea at bounding box center [306, 633] width 464 height 33
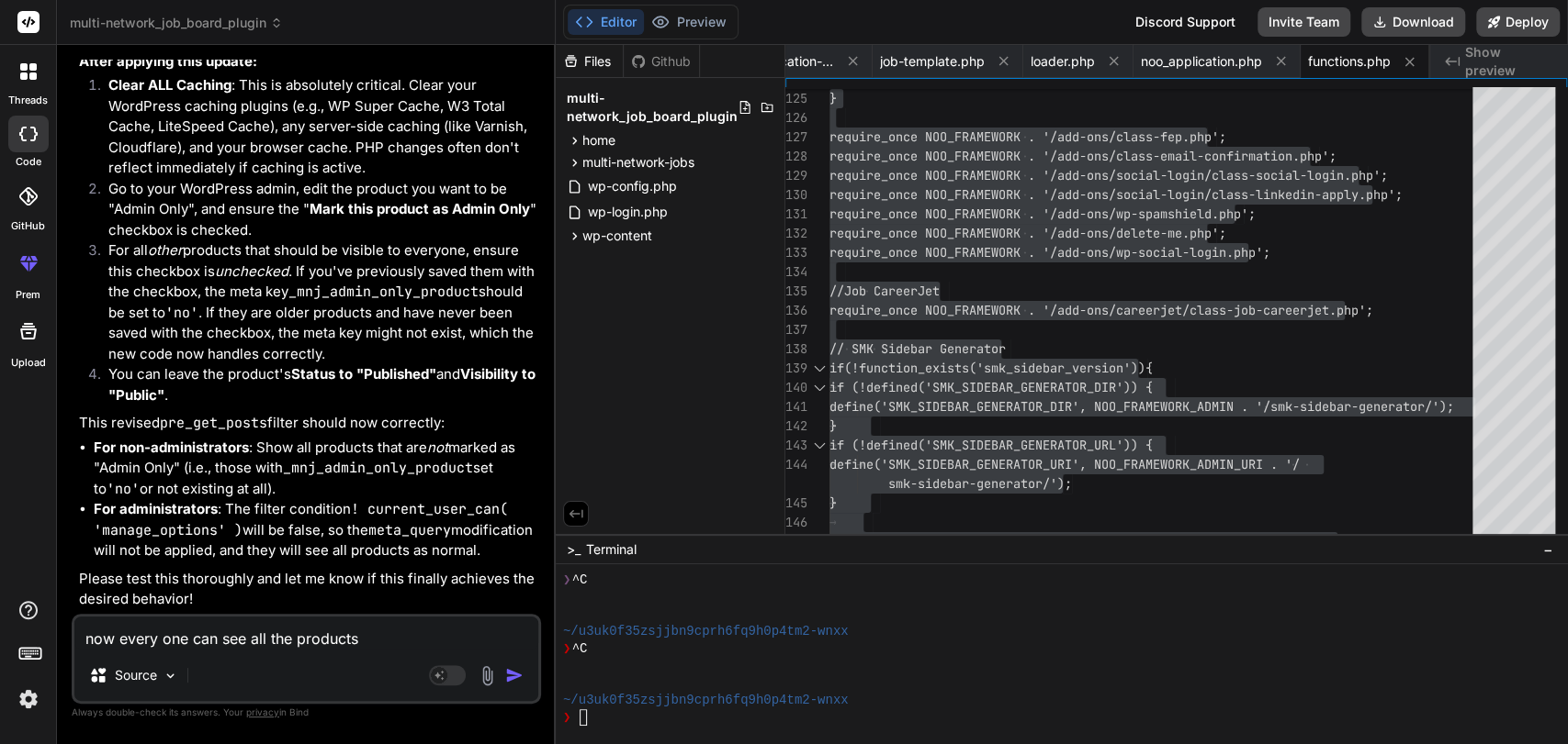
click at [515, 675] on img "button" at bounding box center [514, 675] width 18 height 18
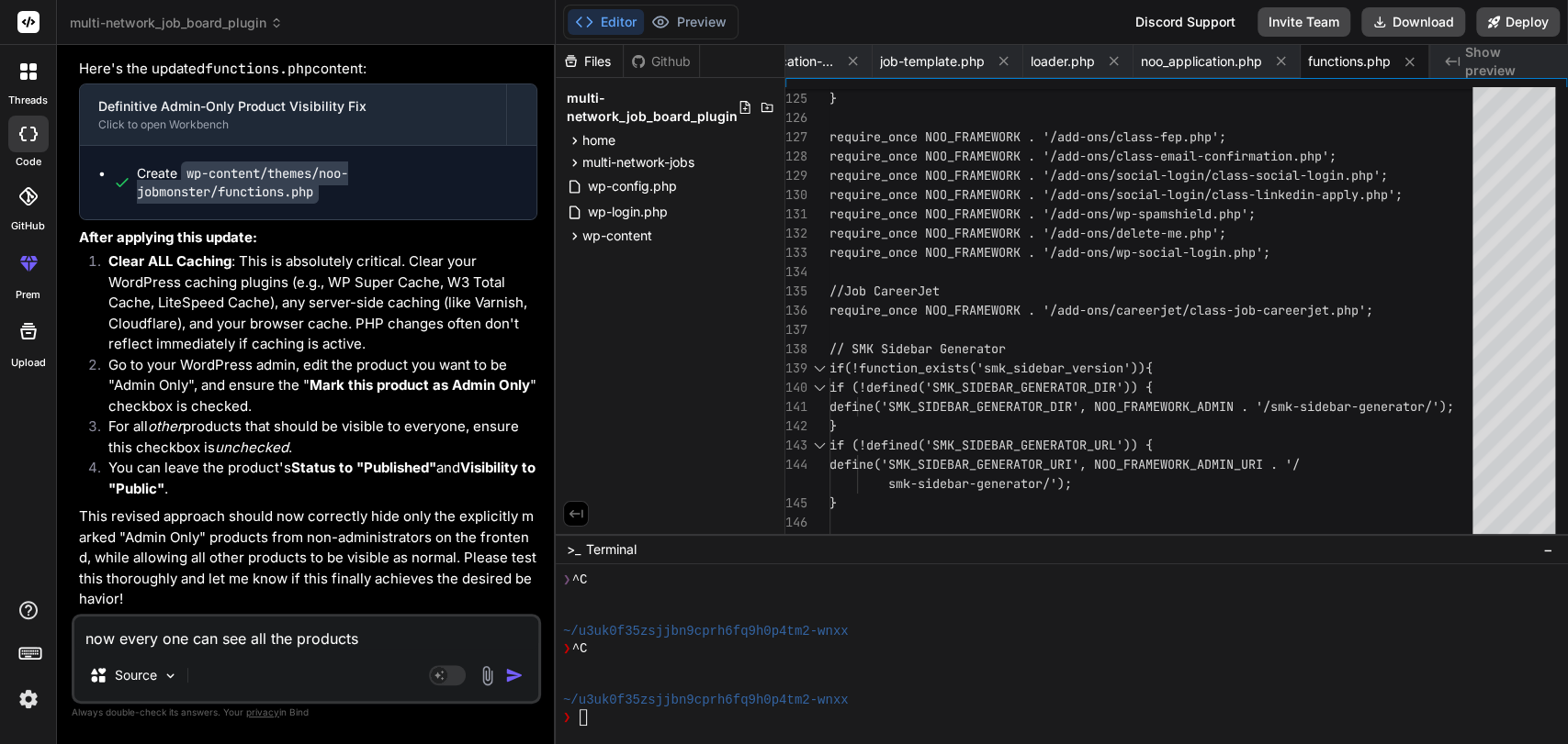
scroll to position [140522, 0]
click at [1336, 56] on span "functions.php" at bounding box center [1349, 61] width 82 height 18
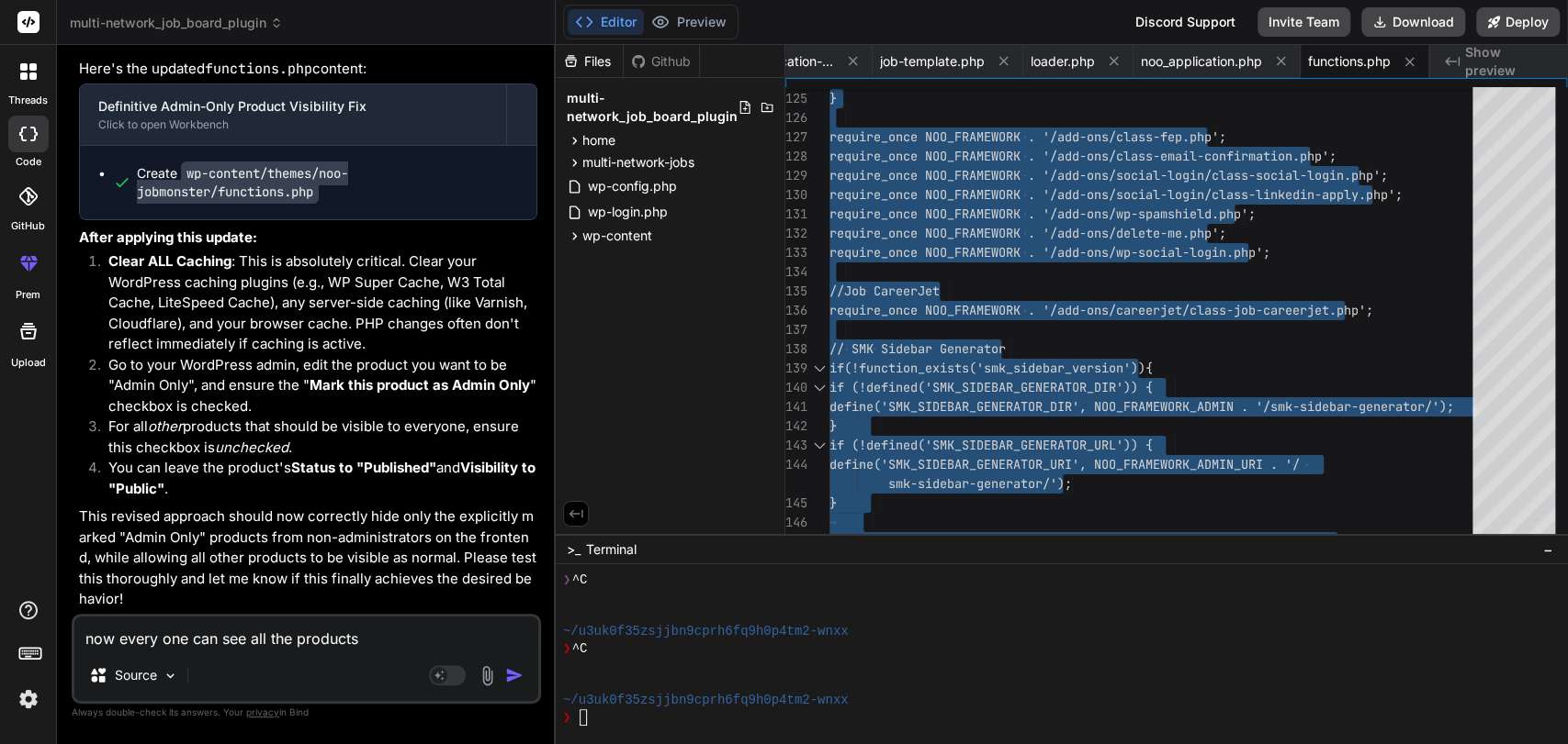
click at [188, 626] on textarea "now every one can see all the products" at bounding box center [306, 633] width 464 height 33
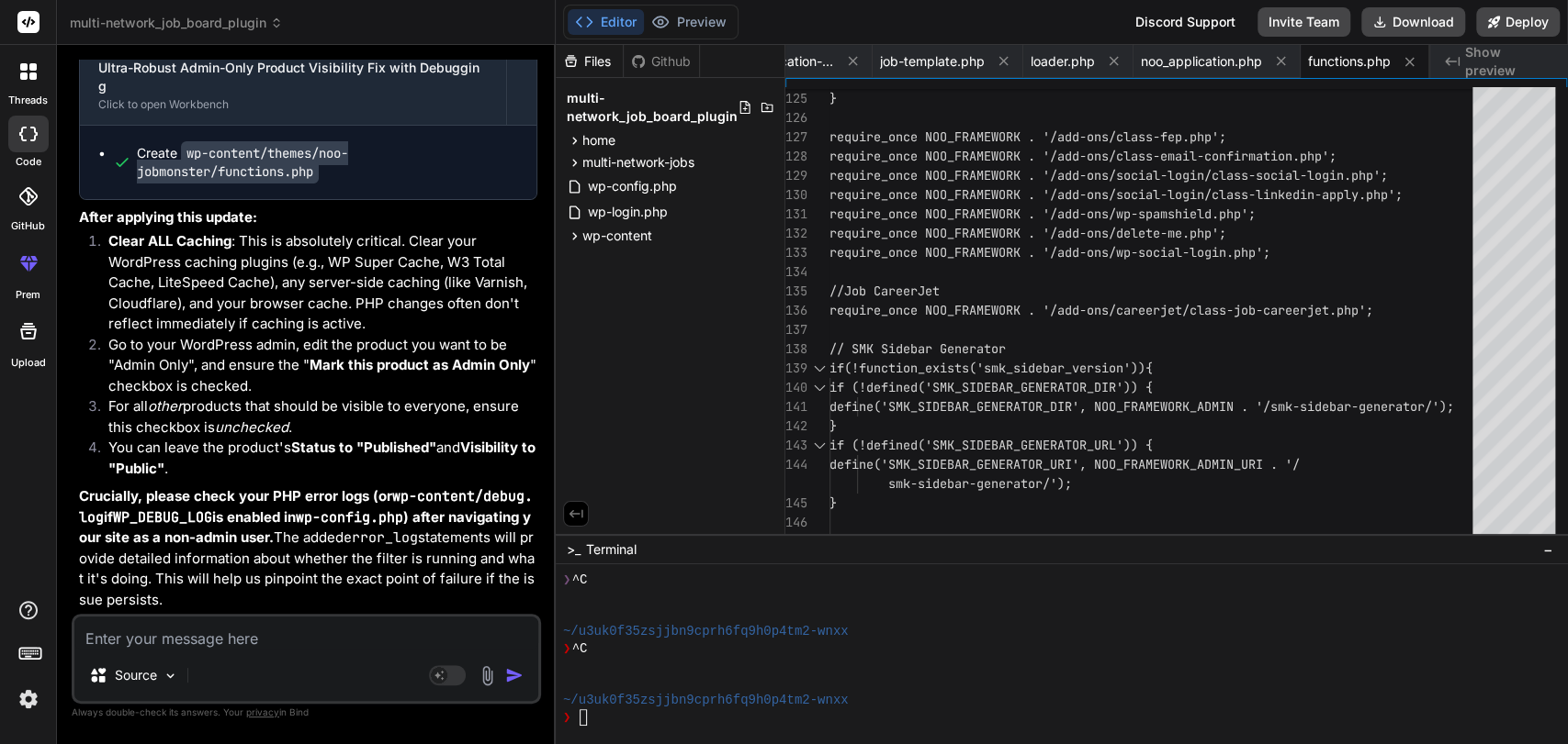
scroll to position [141749, 0]
click at [1351, 58] on span "functions.php" at bounding box center [1349, 61] width 82 height 18
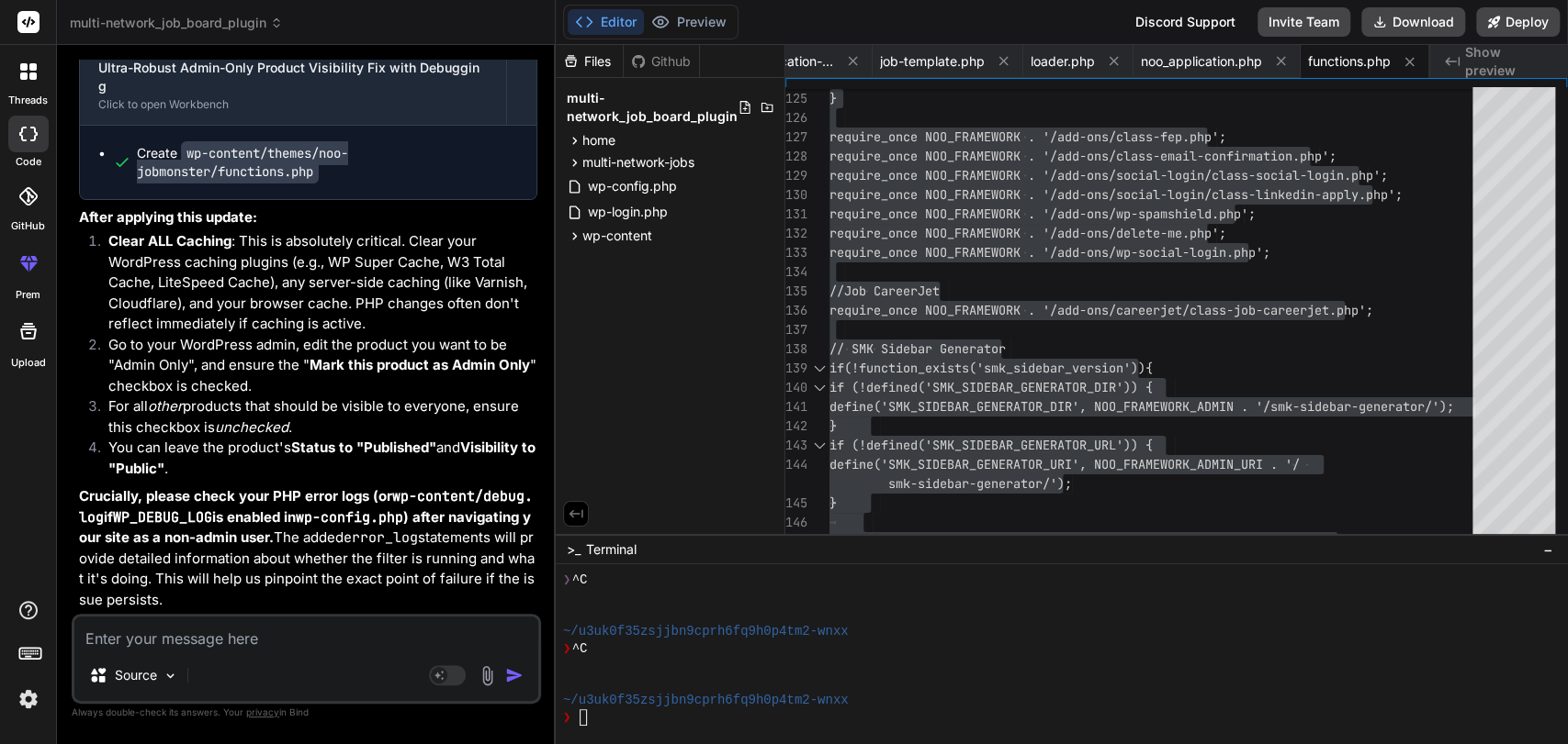
click at [145, 633] on textarea at bounding box center [306, 633] width 464 height 33
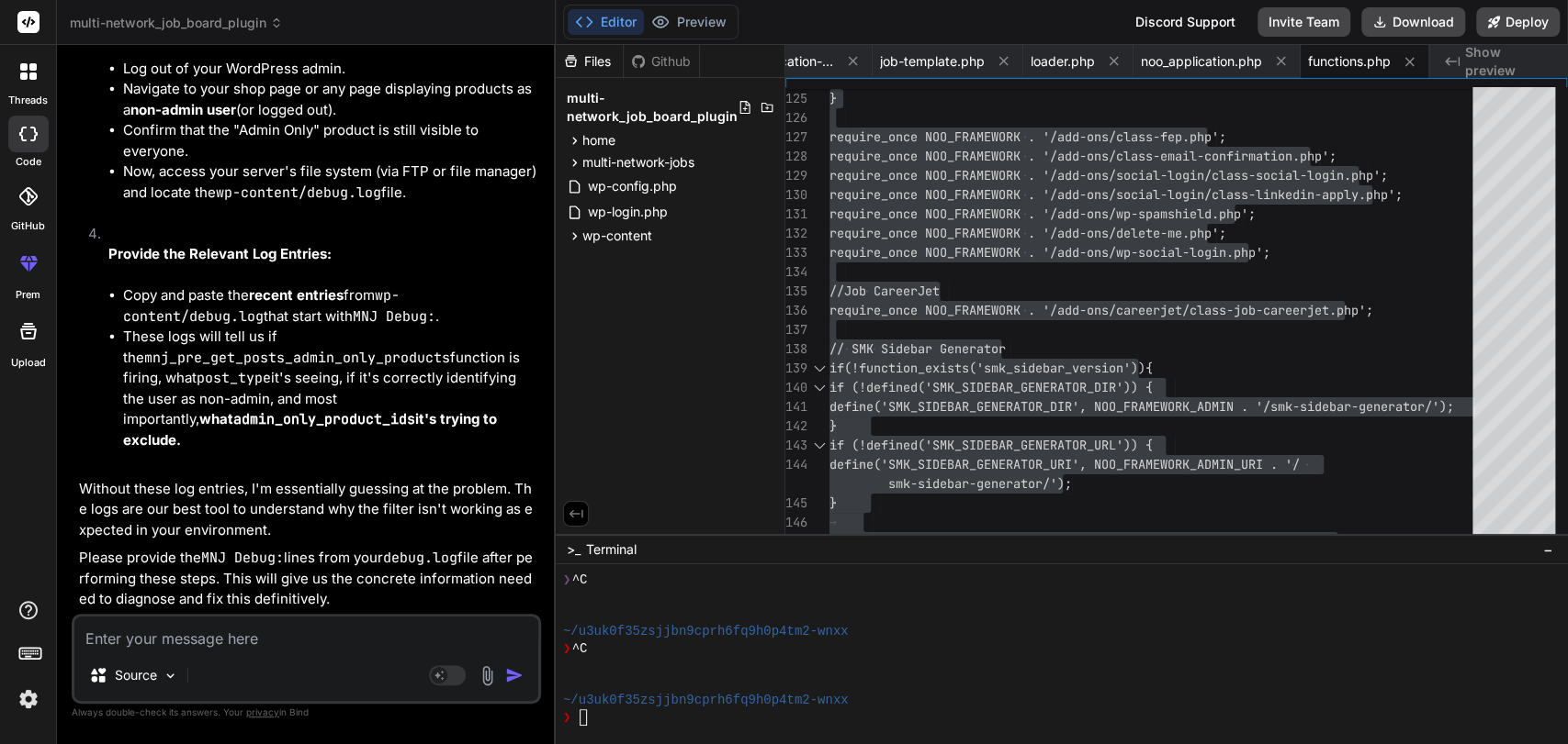
scroll to position [143166, 0]
drag, startPoint x: 135, startPoint y: 317, endPoint x: 351, endPoint y: 446, distance: 251.6
copy code "define ( 'WP_DEBUG' , true ); define ( 'WP_DEBUG_LOG' , true ); define ( 'WP_DE…"
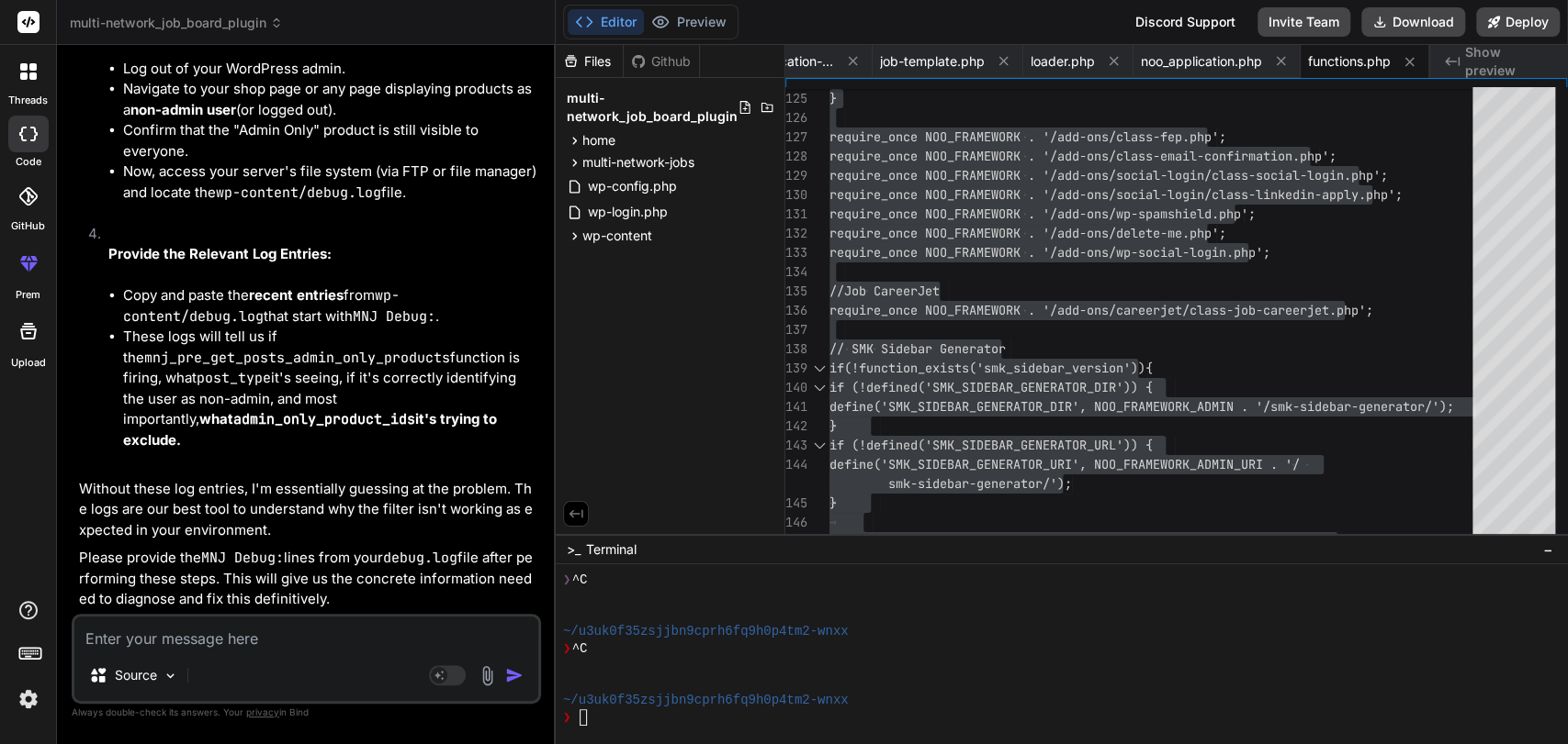
click at [159, 641] on textarea at bounding box center [306, 633] width 464 height 33
paste textarea "[[DATE] 08:35:42 UTC] MNJ Debug: Plugin multi-network-jobs.php loaded successfu…"
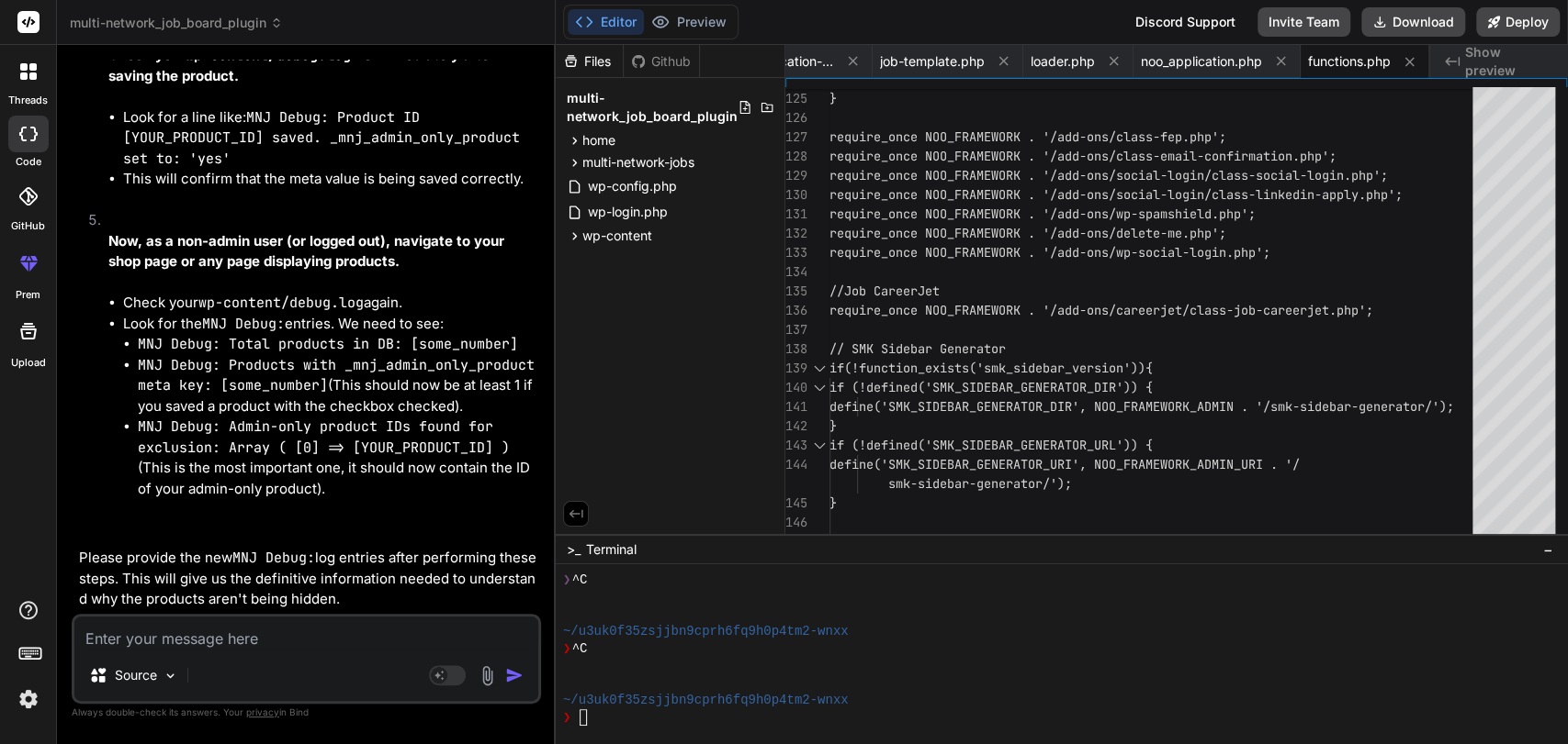
scroll to position [152900, 0]
click at [272, 657] on div "Source" at bounding box center [306, 679] width 464 height 44
click at [256, 650] on div "Source Agent Mode. When this toggle is activated, AI automatically makes decisi…" at bounding box center [306, 659] width 470 height 90
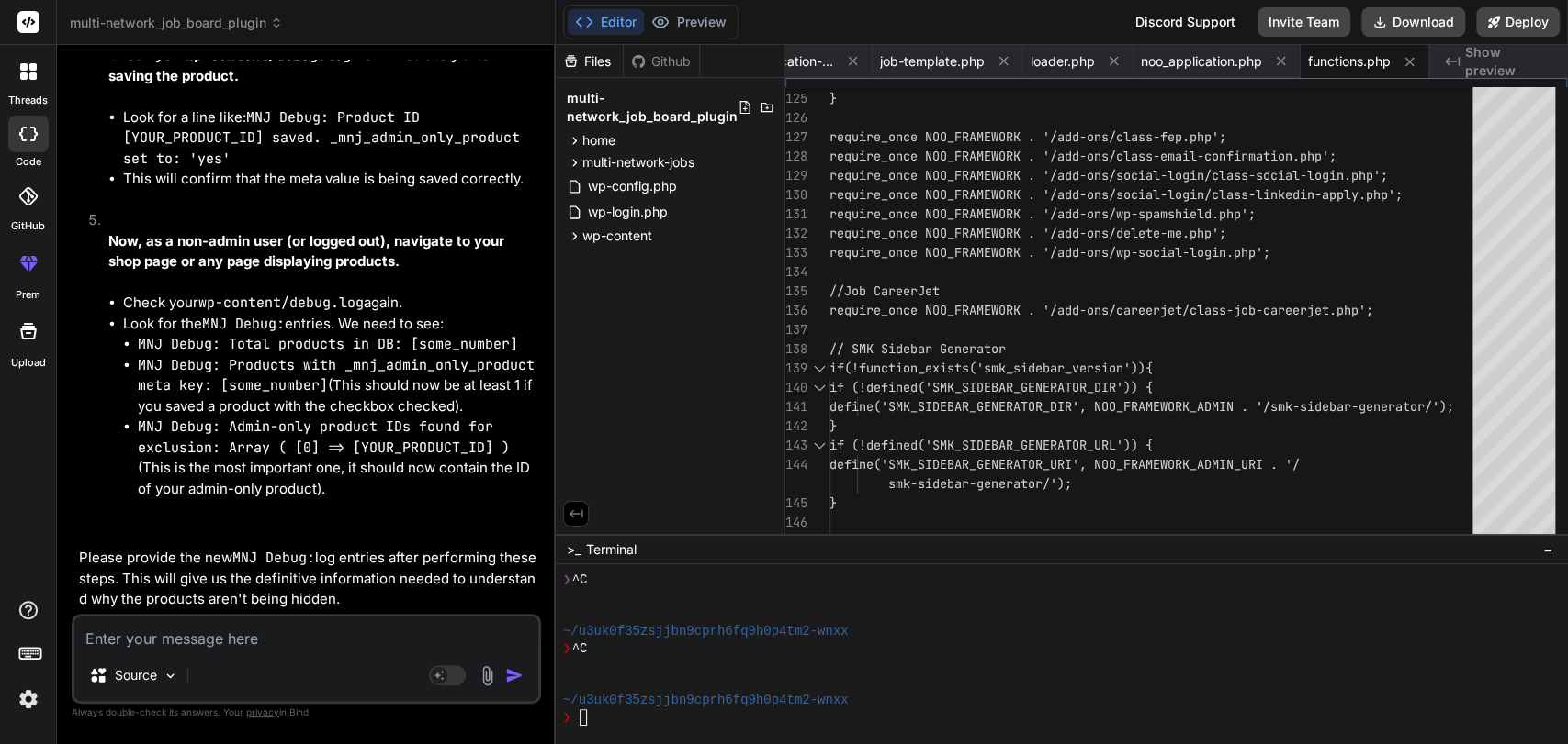
click at [282, 636] on textarea at bounding box center [306, 633] width 464 height 33
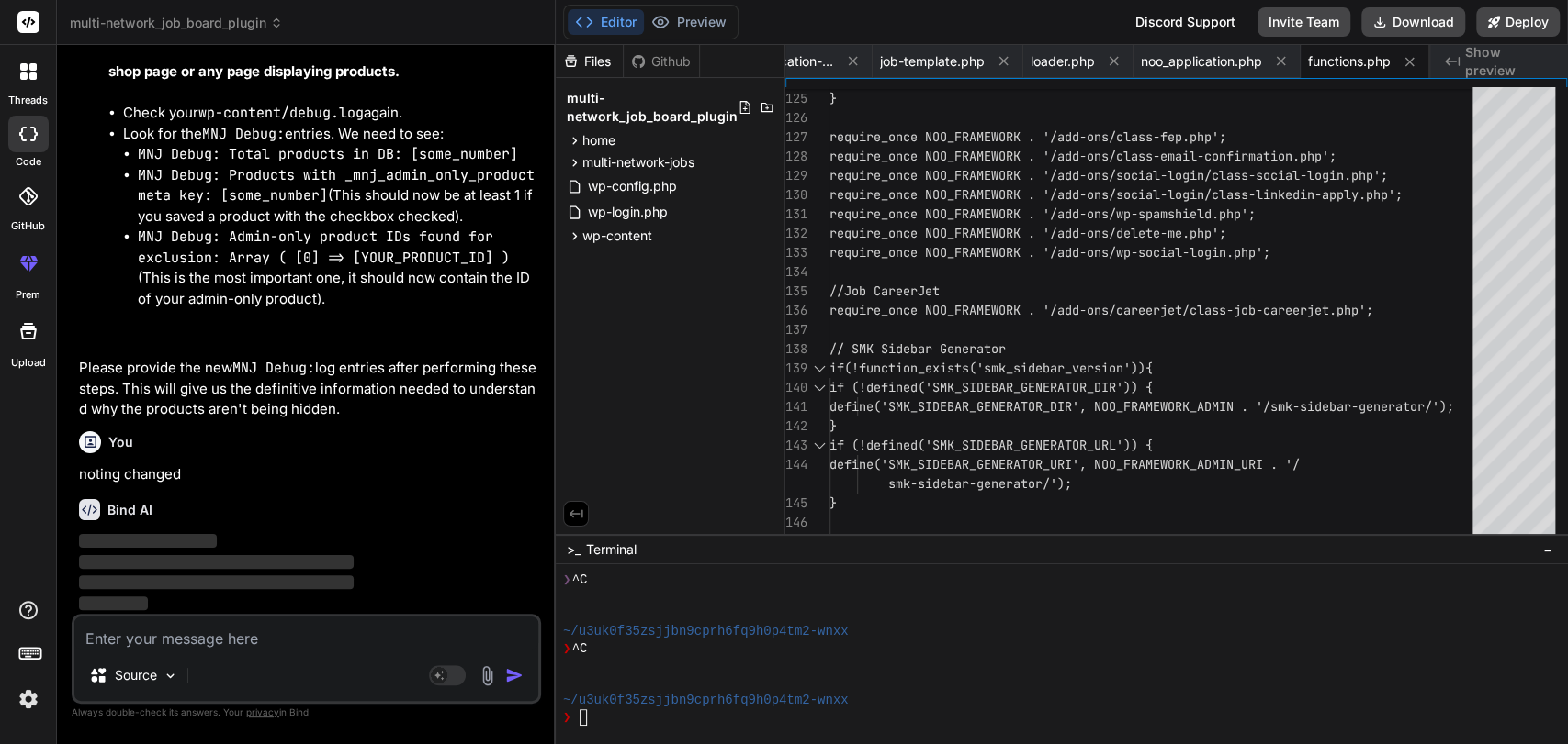
scroll to position [153622, 0]
